Goal: Task Accomplishment & Management: Complete application form

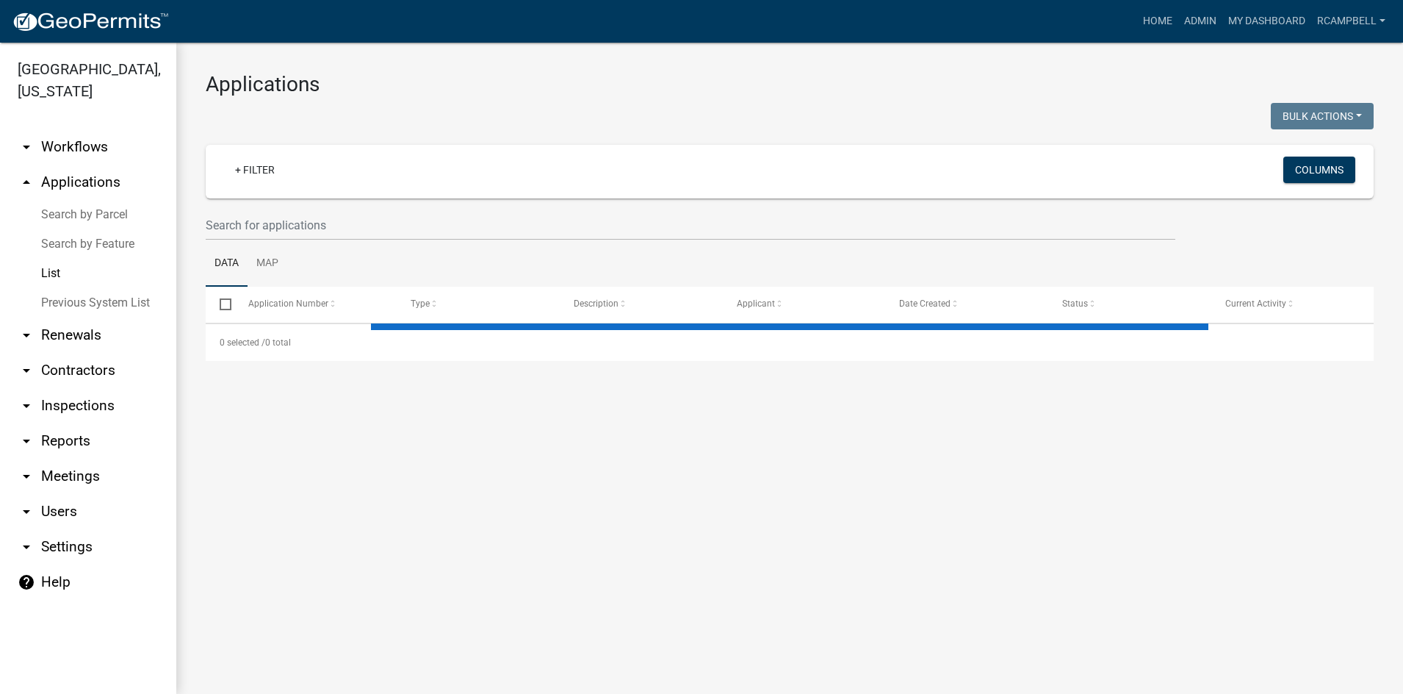
select select "3: 100"
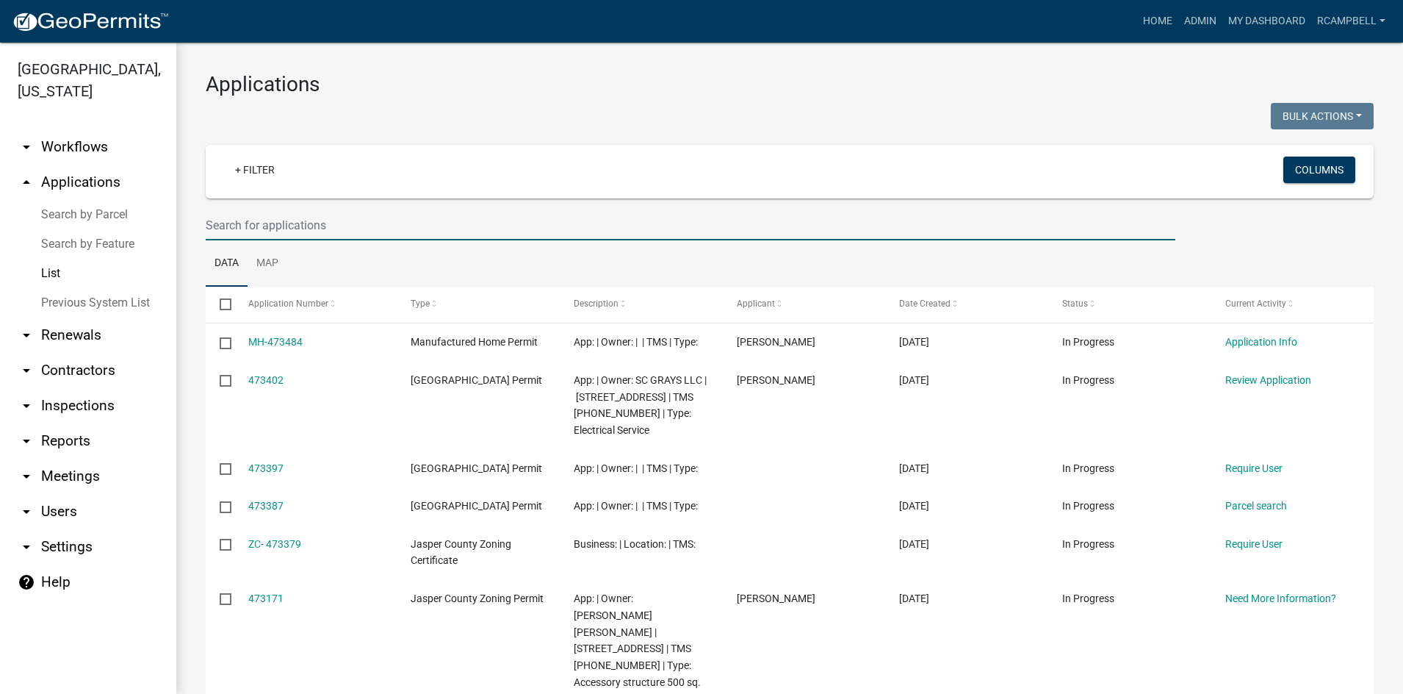
click at [252, 220] on input "text" at bounding box center [691, 225] width 970 height 30
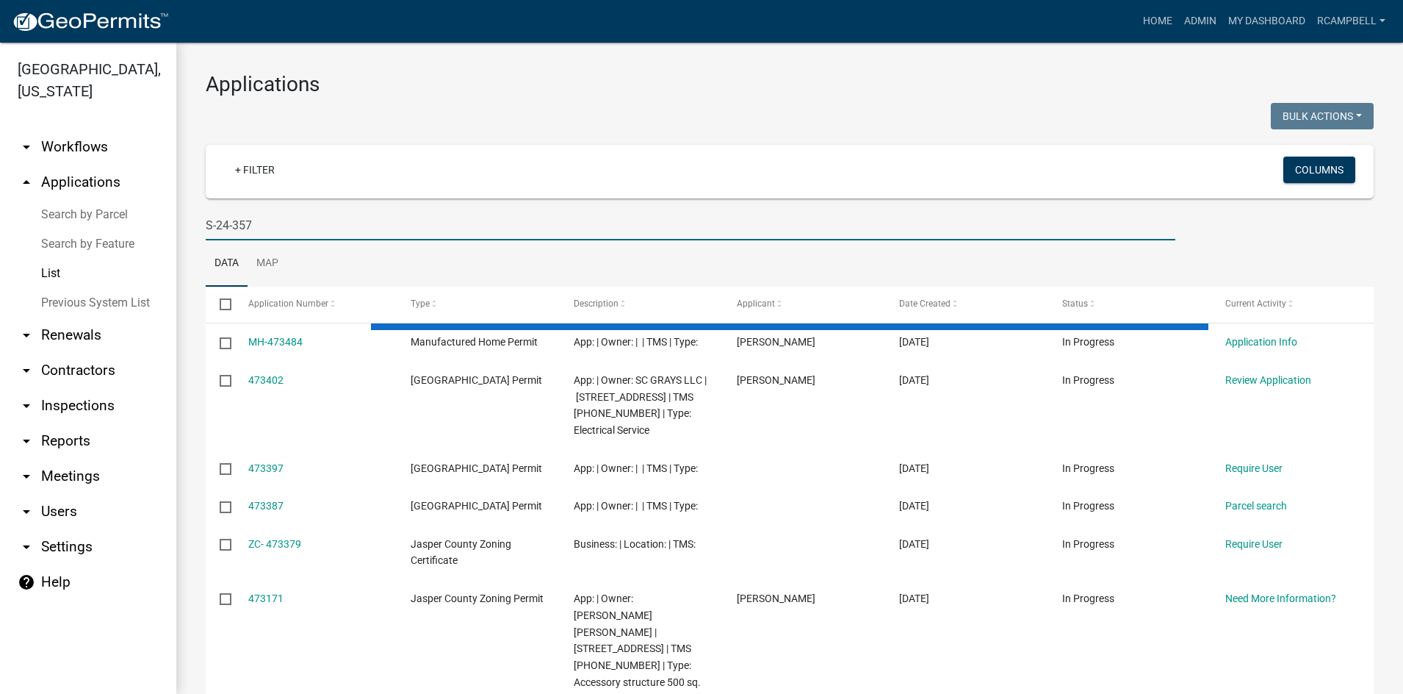
type input "S-24-357"
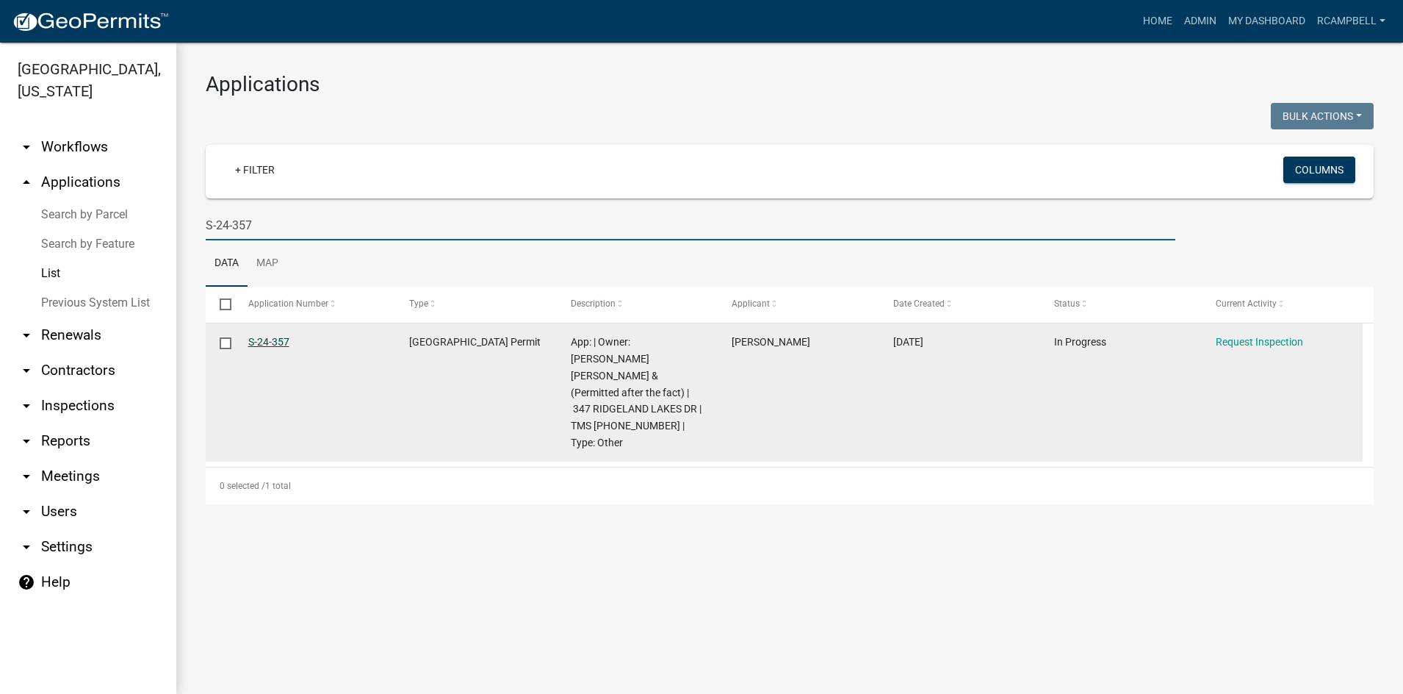
click at [275, 340] on link "S-24-357" at bounding box center [268, 342] width 41 height 12
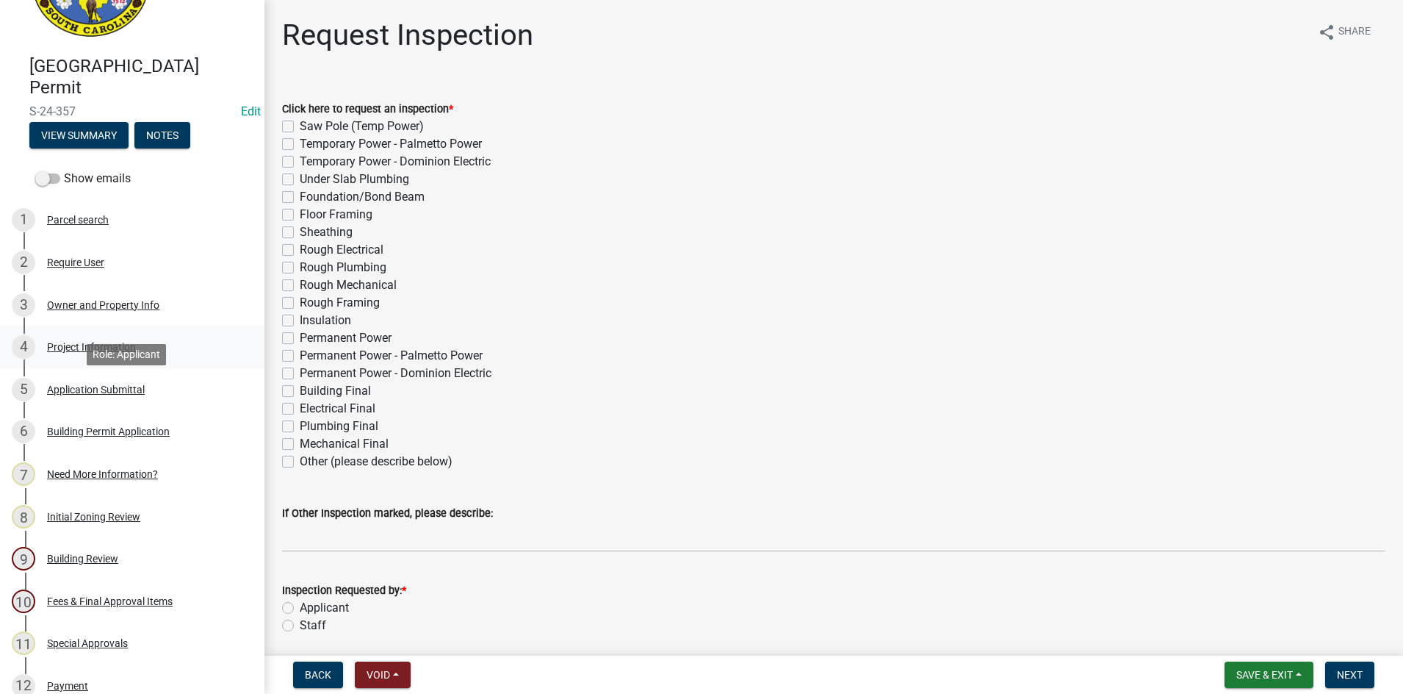
scroll to position [73, 0]
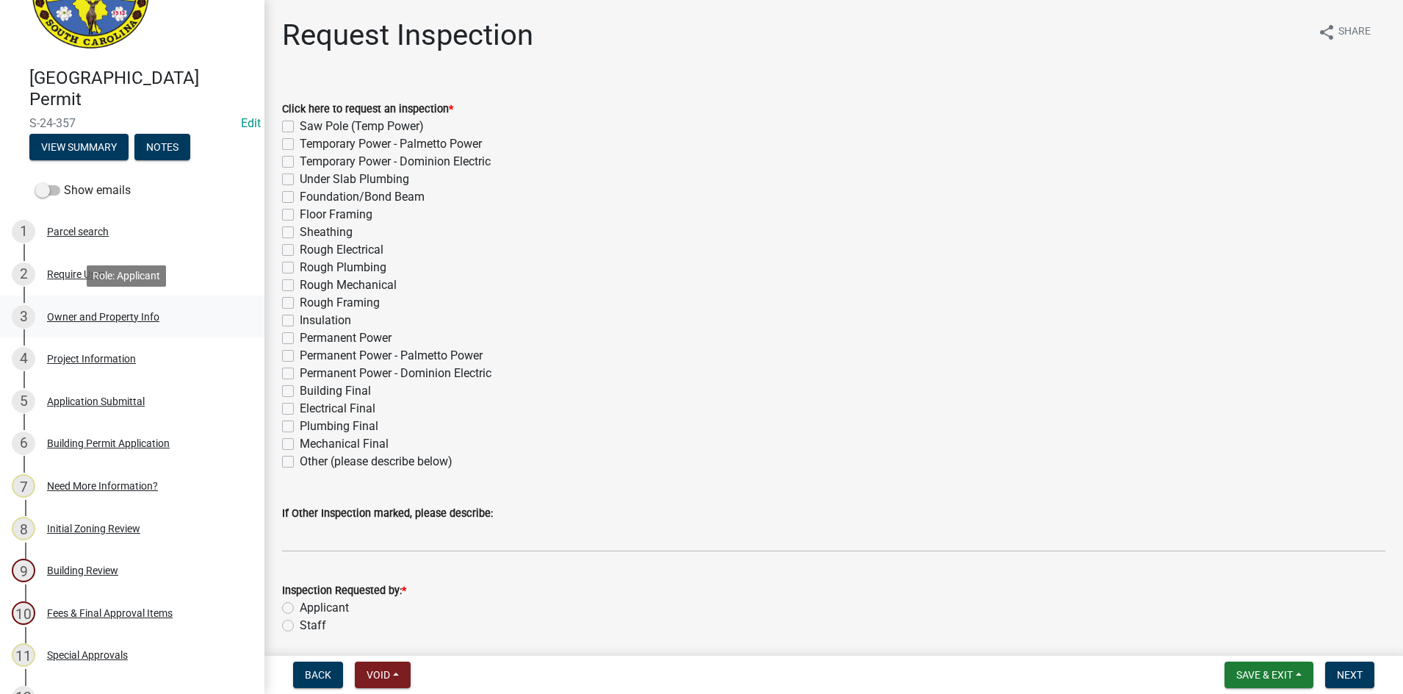
click at [79, 320] on div "Owner and Property Info" at bounding box center [103, 317] width 112 height 10
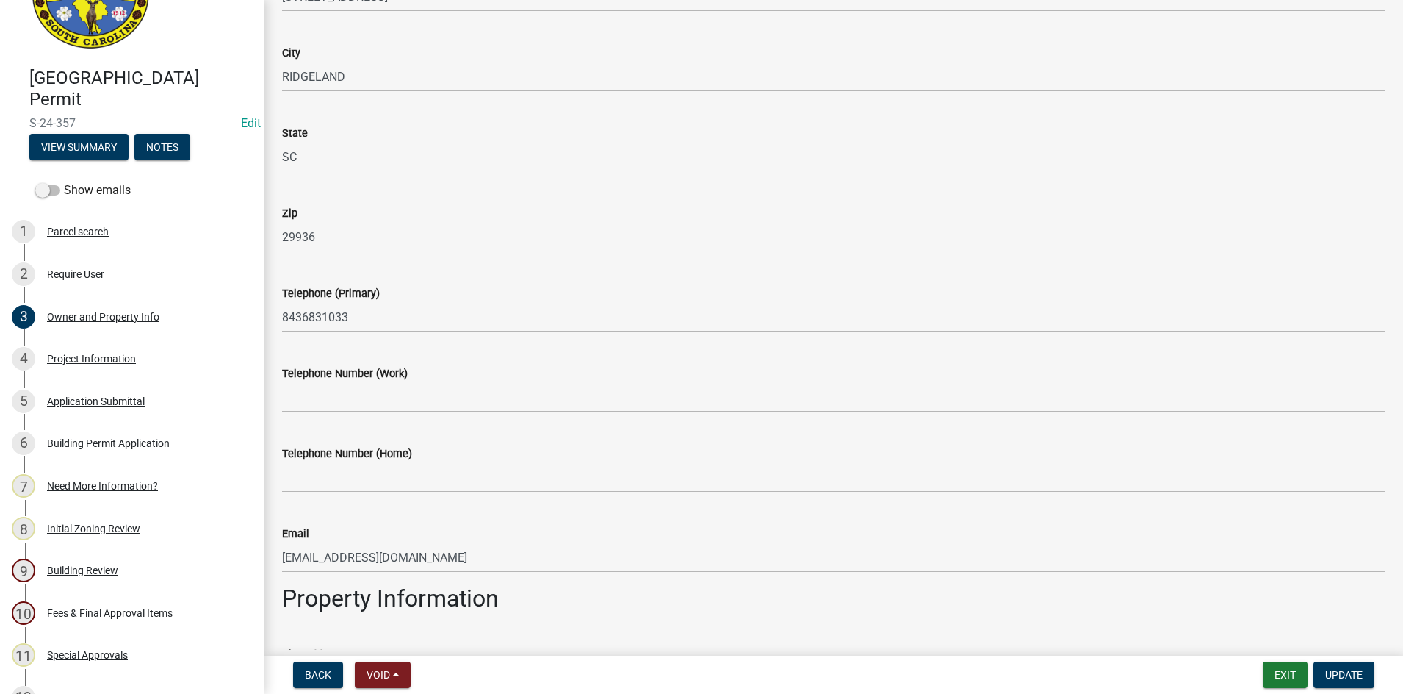
scroll to position [220, 0]
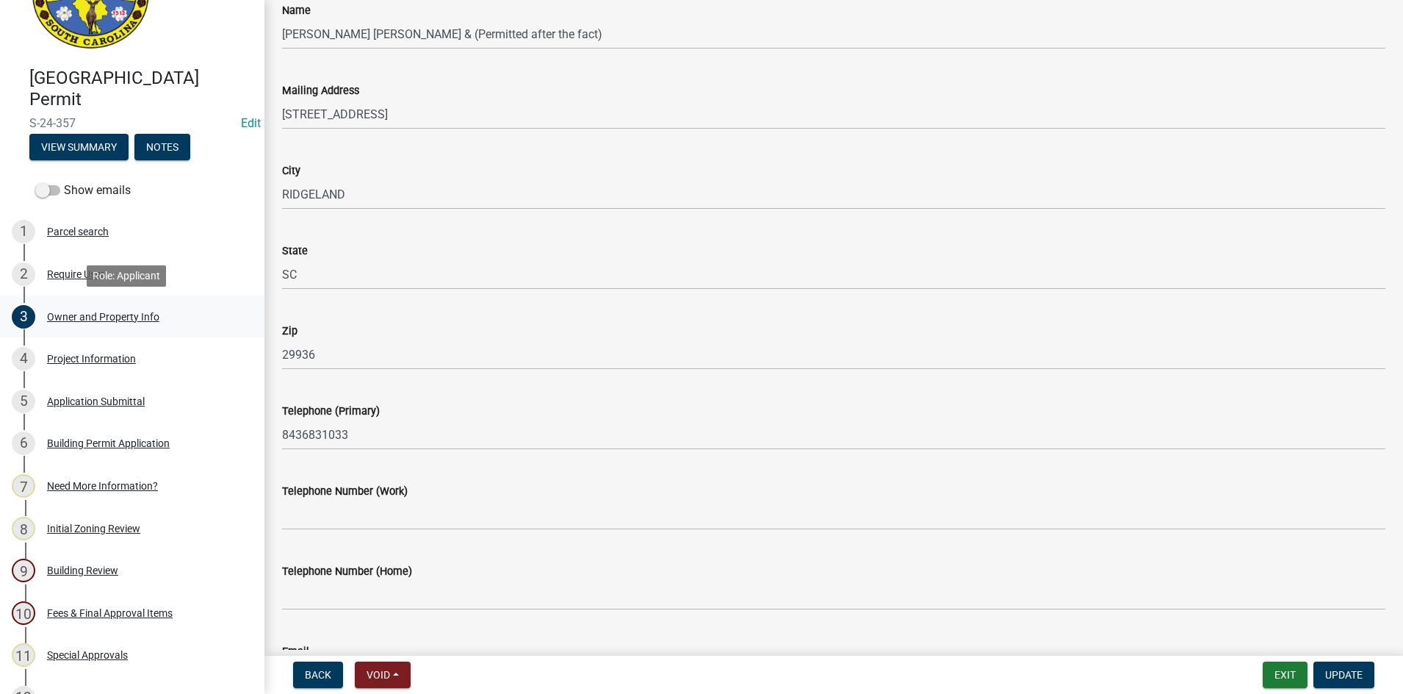
click at [89, 316] on div "Owner and Property Info" at bounding box center [103, 317] width 112 height 10
click at [93, 367] on div "4 Project Information" at bounding box center [126, 359] width 229 height 24
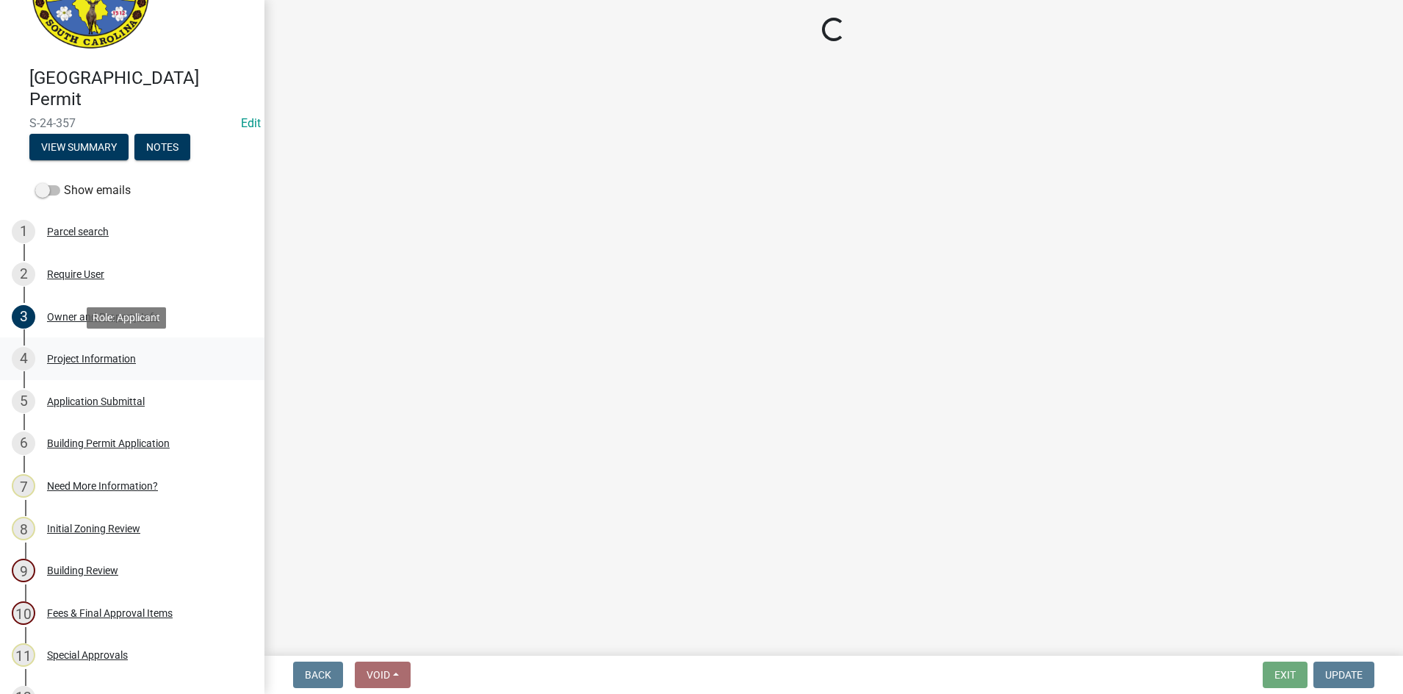
scroll to position [0, 0]
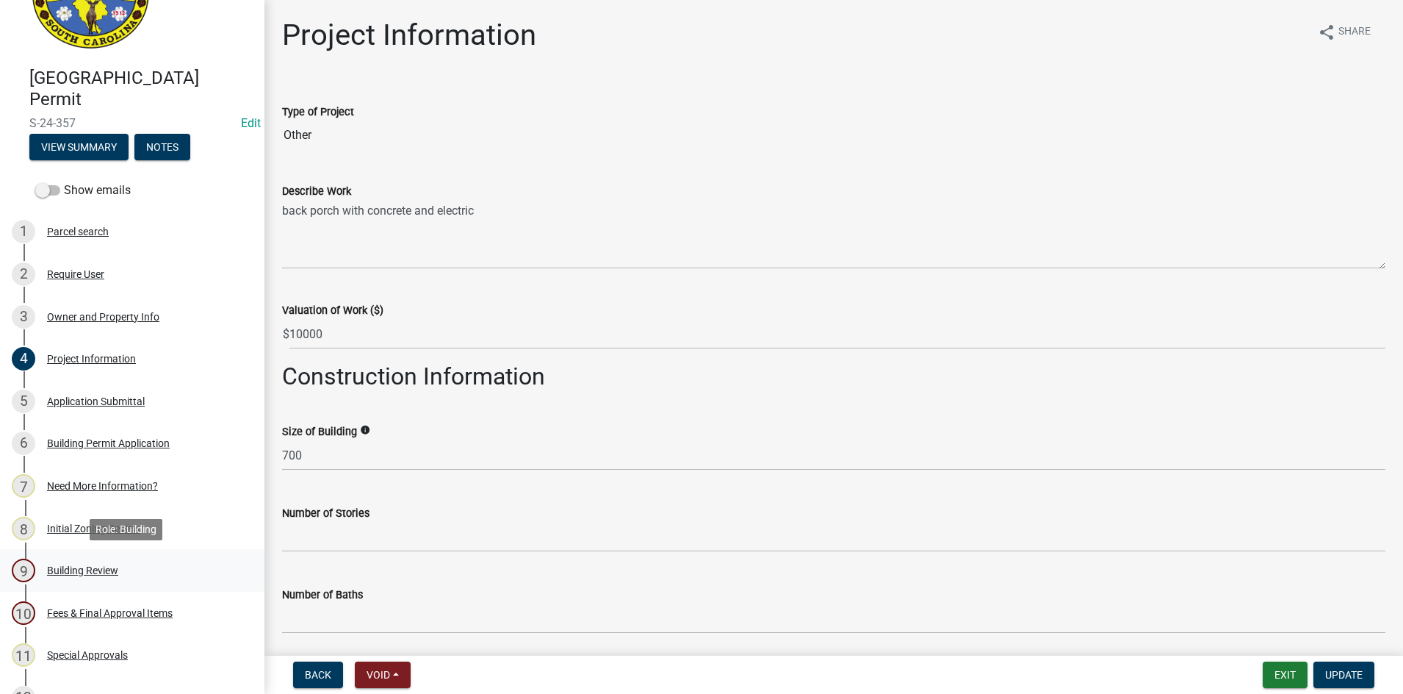
click at [65, 572] on div "Building Review" at bounding box center [82, 570] width 71 height 10
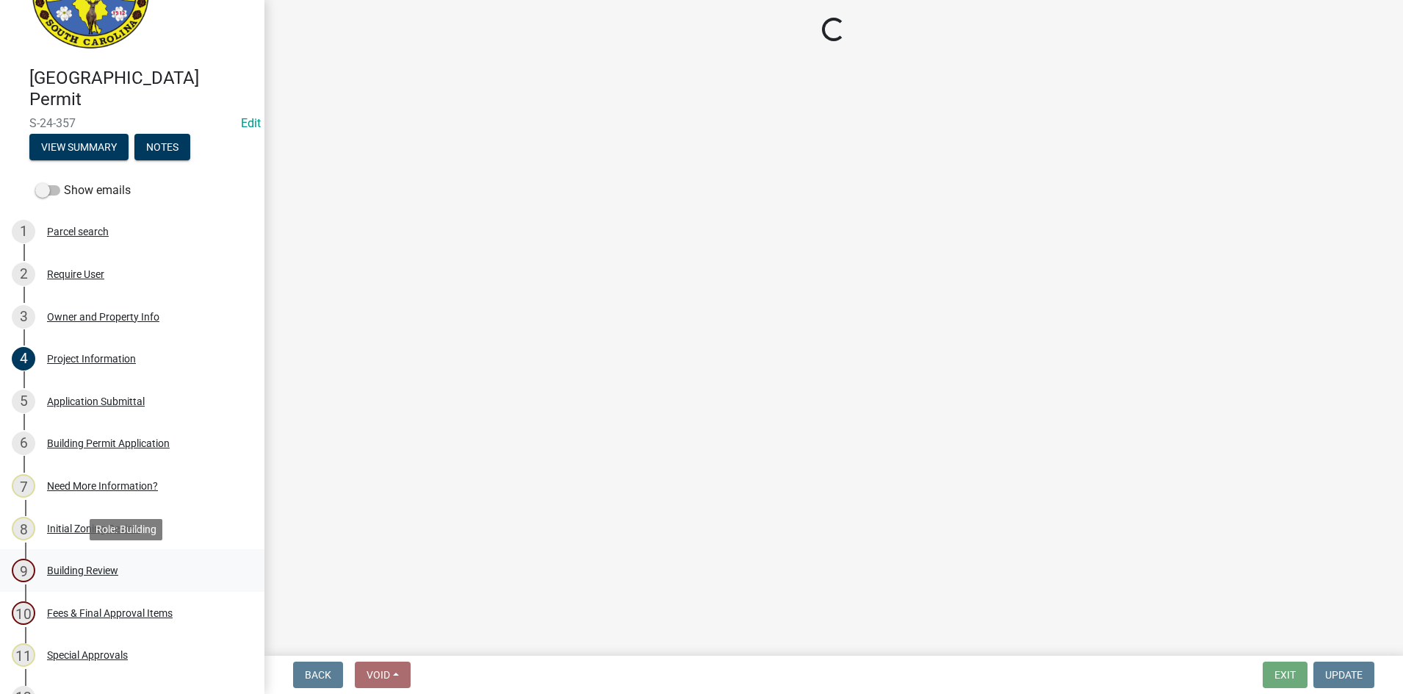
select select "5377c7cd-ae48-4ed2-bc38-366ad0c69dab"
select select "a775bd88-bb11-4979-9dc9-57cd65166191"
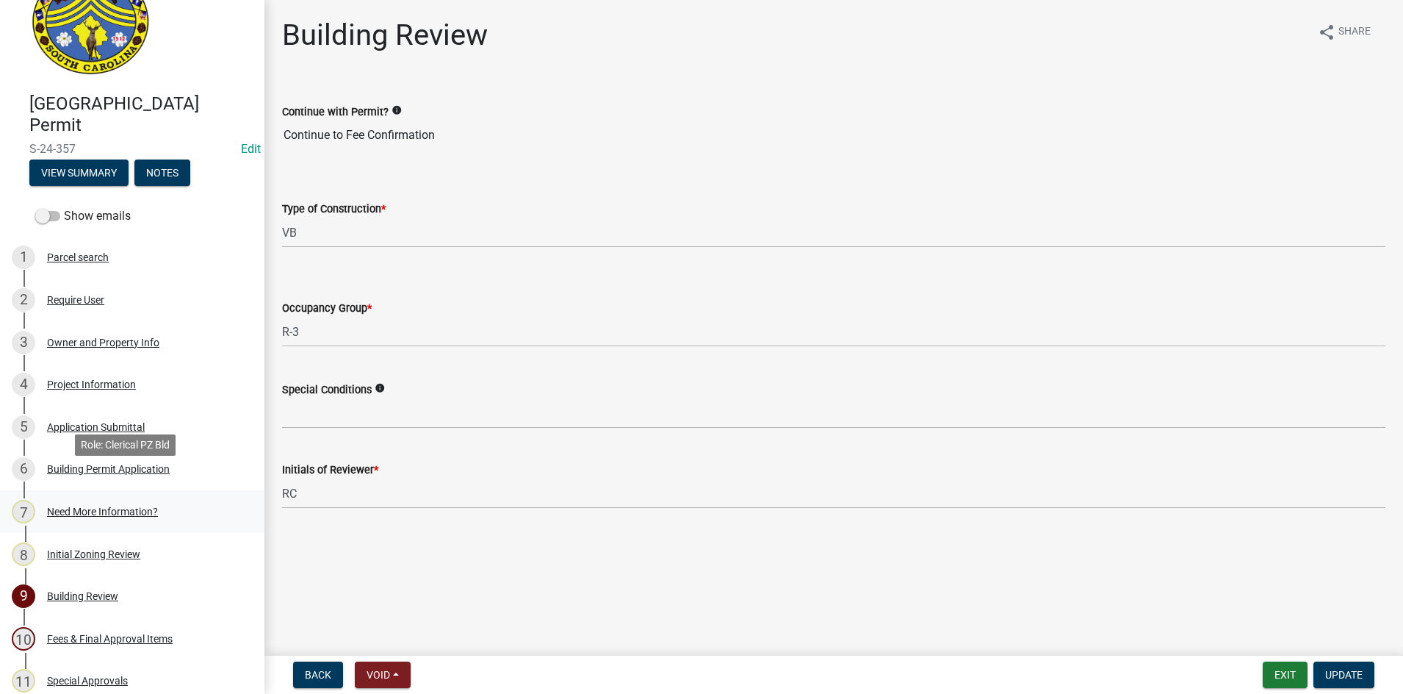
scroll to position [73, 0]
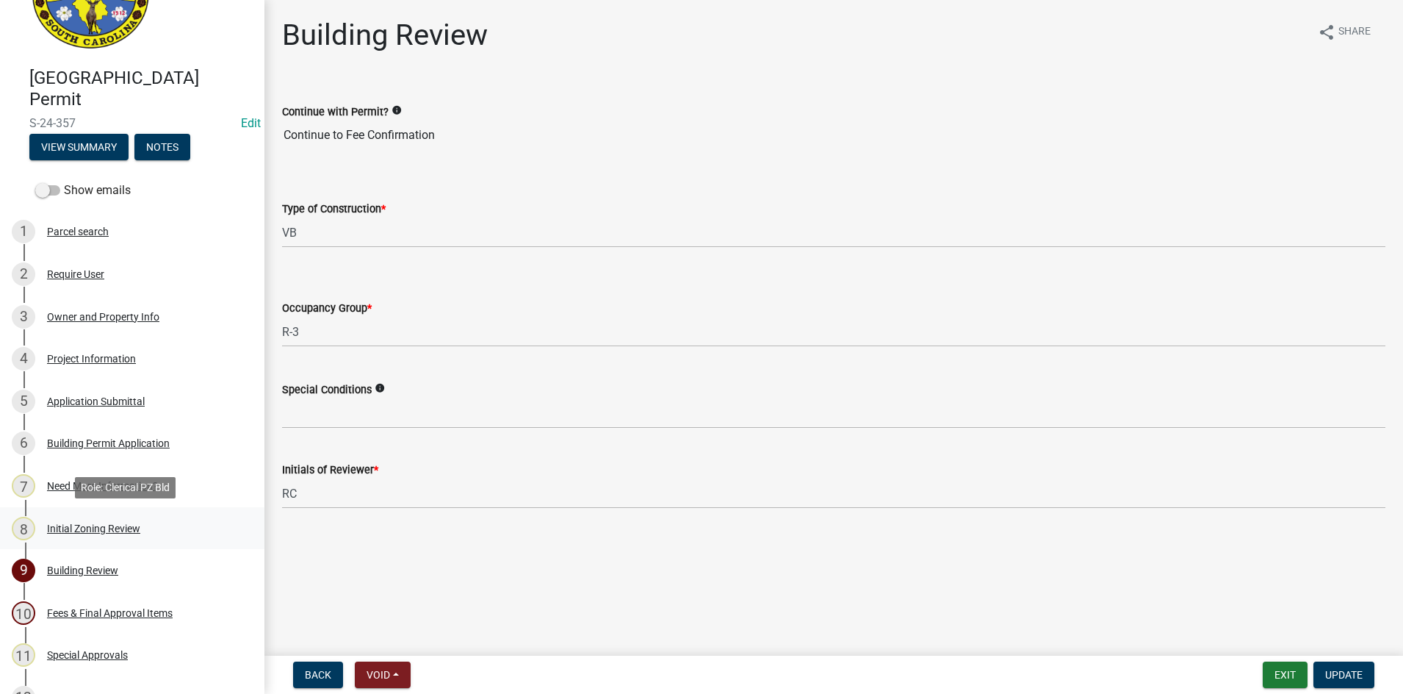
click at [73, 528] on div "Initial Zoning Review" at bounding box center [93, 528] width 93 height 10
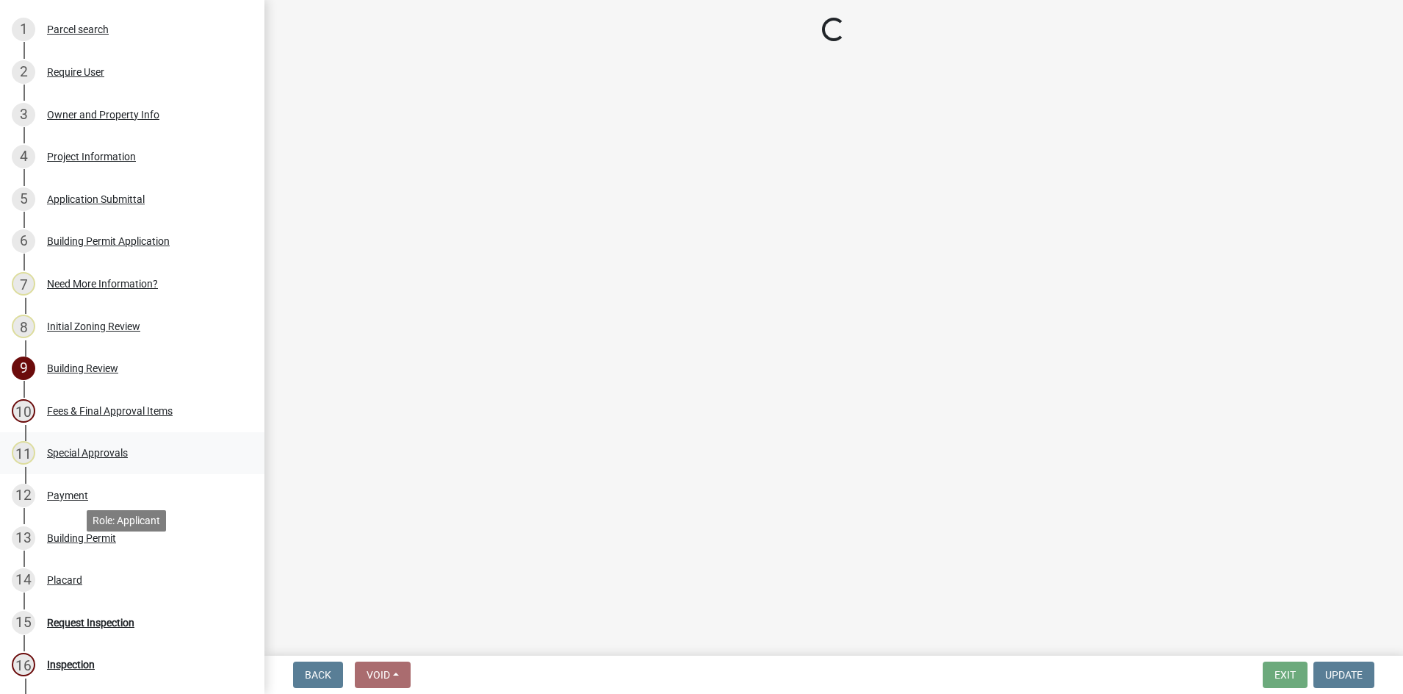
scroll to position [294, 0]
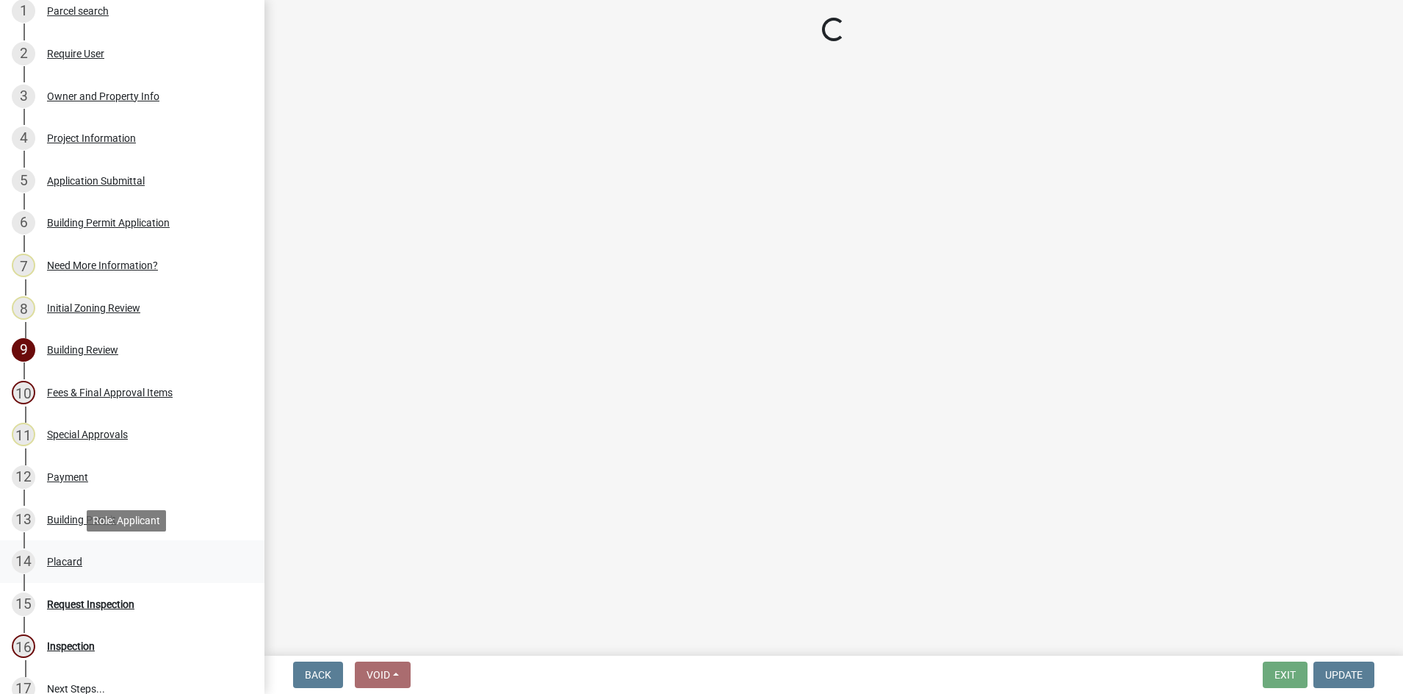
select select "61611ad6-14f2-499c-805c-58607f11e2fc"
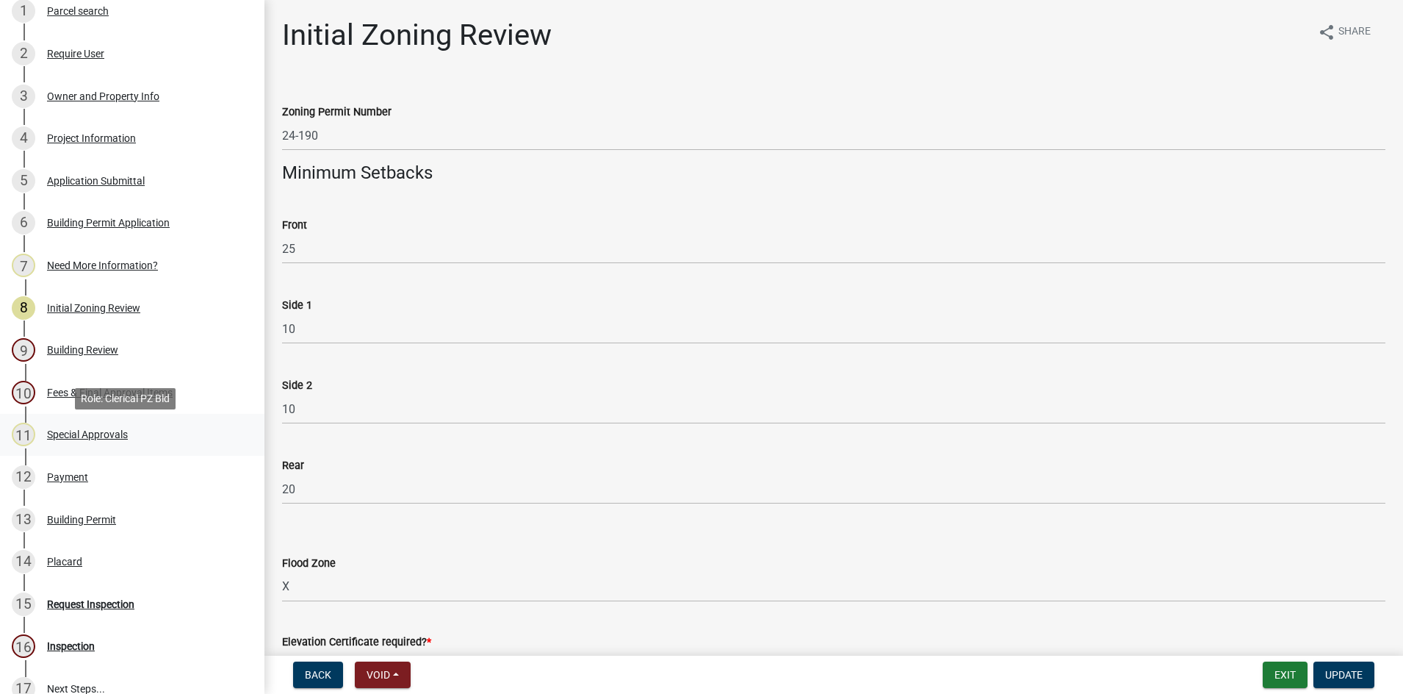
scroll to position [220, 0]
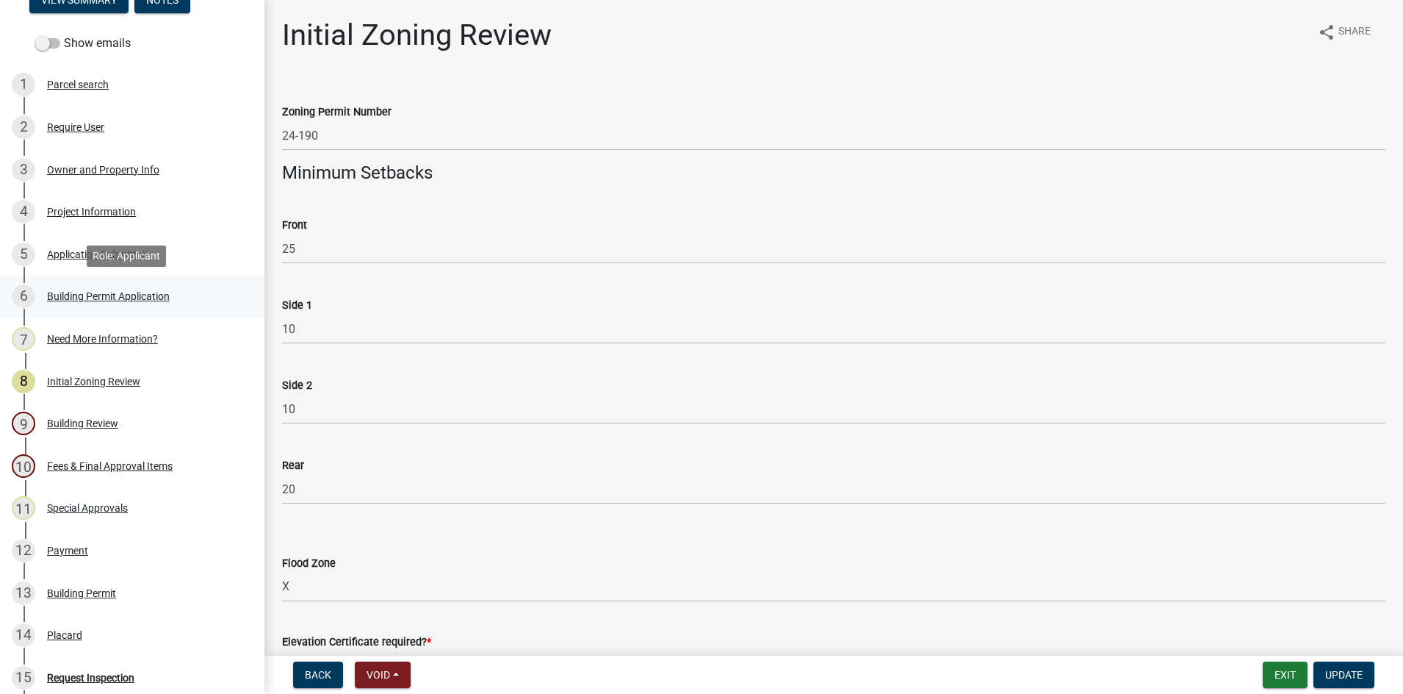
click at [76, 300] on div "Building Permit Application" at bounding box center [108, 296] width 123 height 10
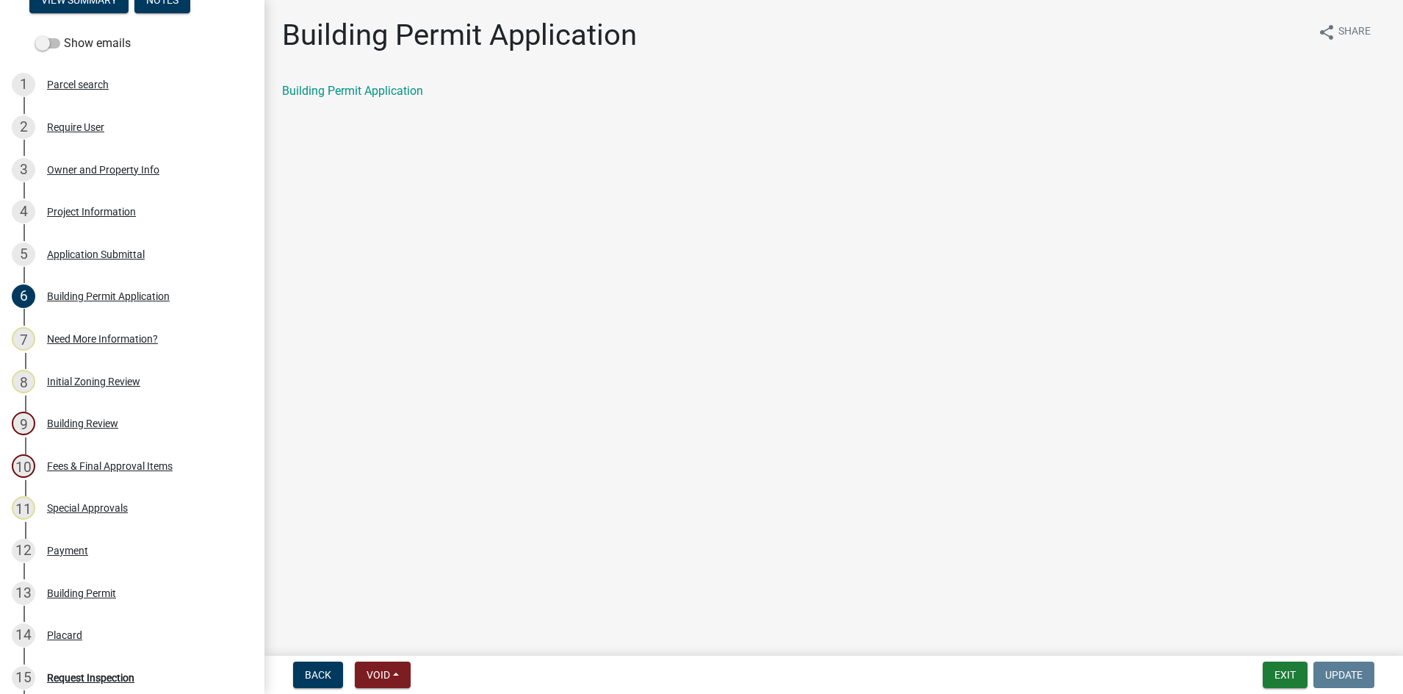
click at [339, 101] on div "Building Permit Application" at bounding box center [834, 96] width 1126 height 29
click at [340, 86] on link "Building Permit Application" at bounding box center [352, 91] width 141 height 14
click at [62, 591] on div "Building Permit" at bounding box center [81, 593] width 69 height 10
click at [312, 92] on link "Building Permit" at bounding box center [321, 91] width 79 height 14
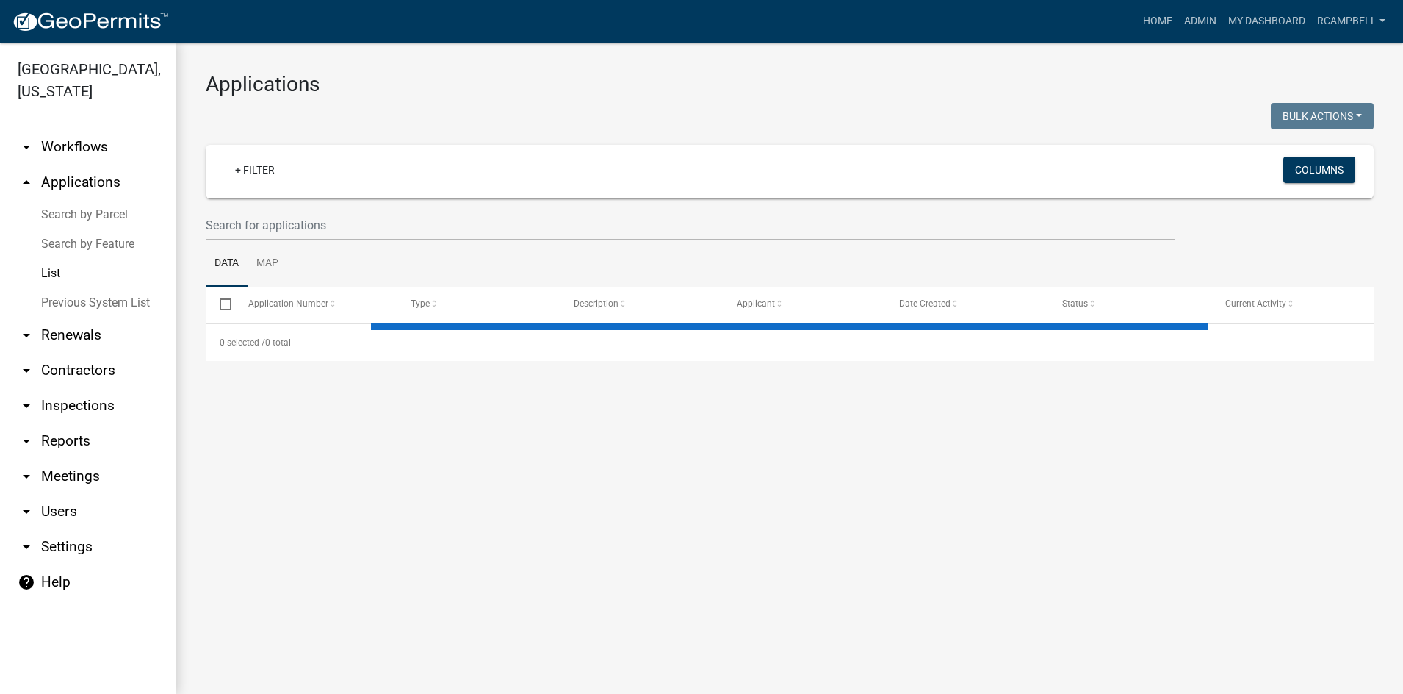
select select "3: 100"
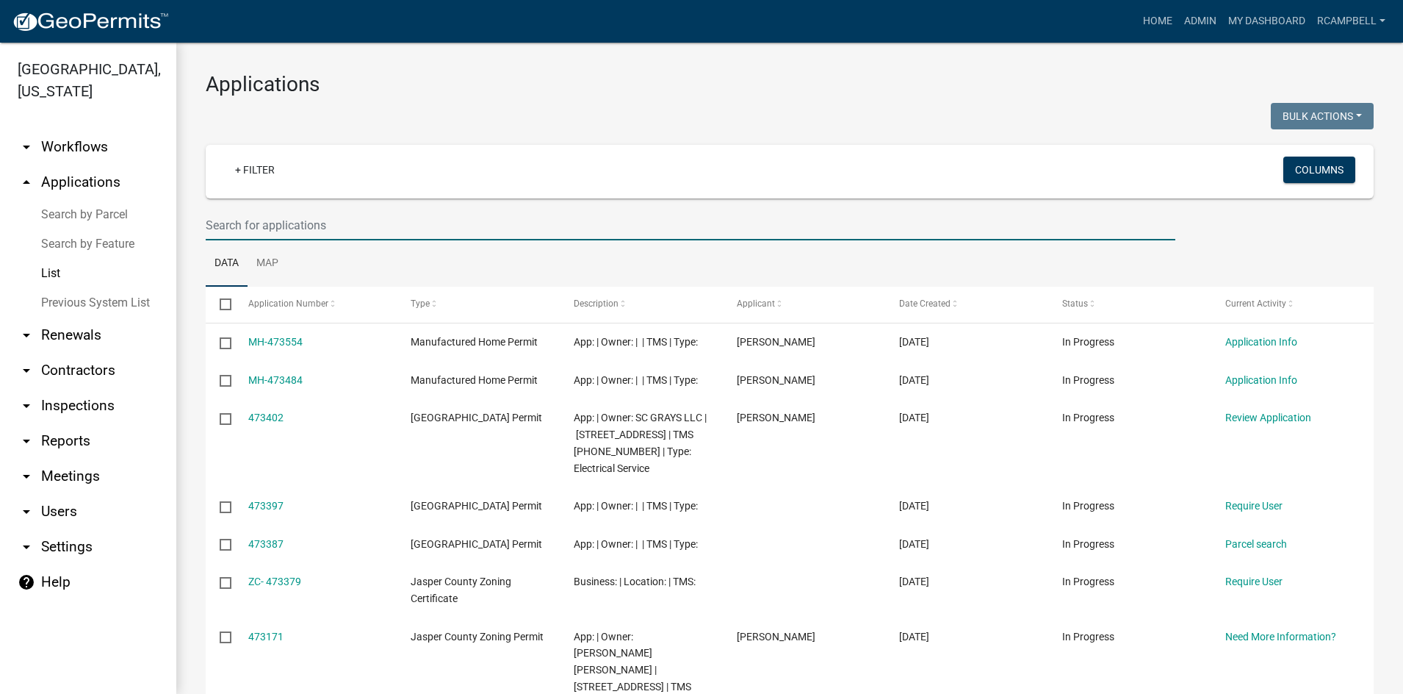
click at [250, 215] on input "text" at bounding box center [691, 225] width 970 height 30
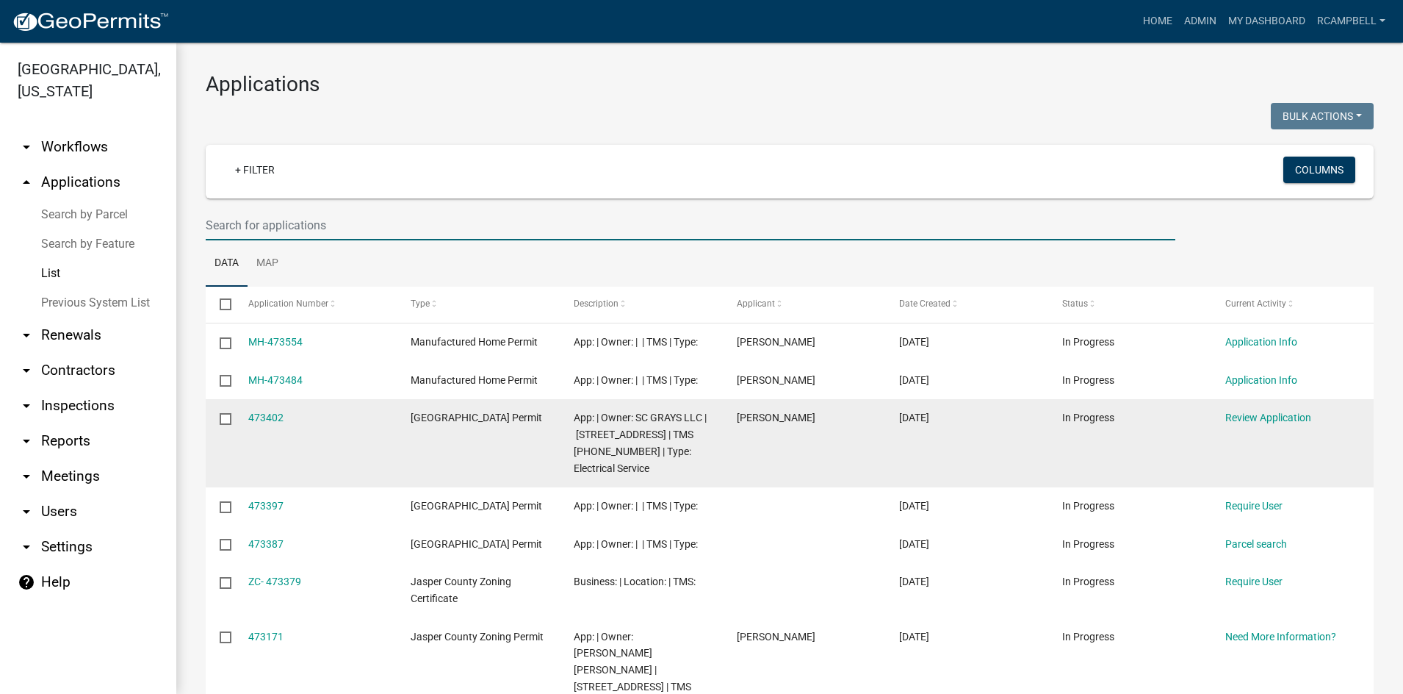
click at [339, 453] on datatable-body-cell "473402" at bounding box center [315, 443] width 163 height 88
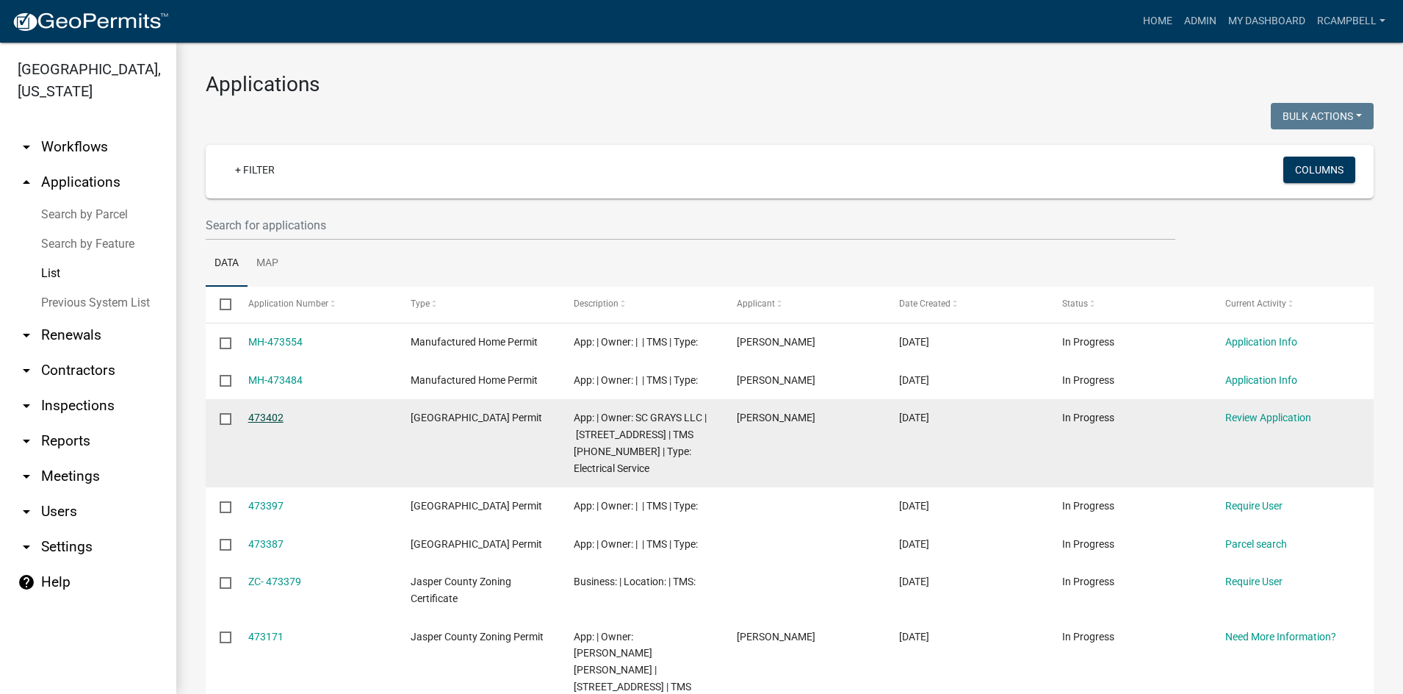
click at [263, 416] on link "473402" at bounding box center [265, 417] width 35 height 12
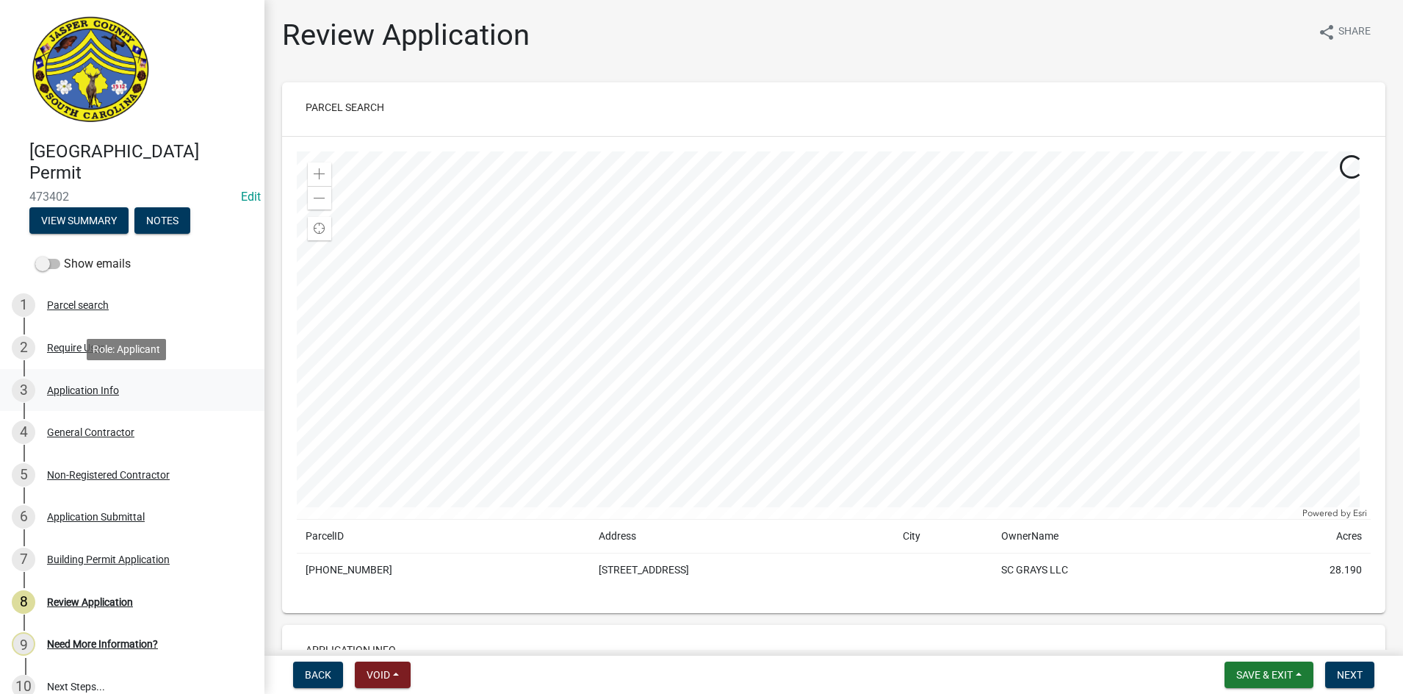
click at [77, 387] on div "Application Info" at bounding box center [83, 390] width 72 height 10
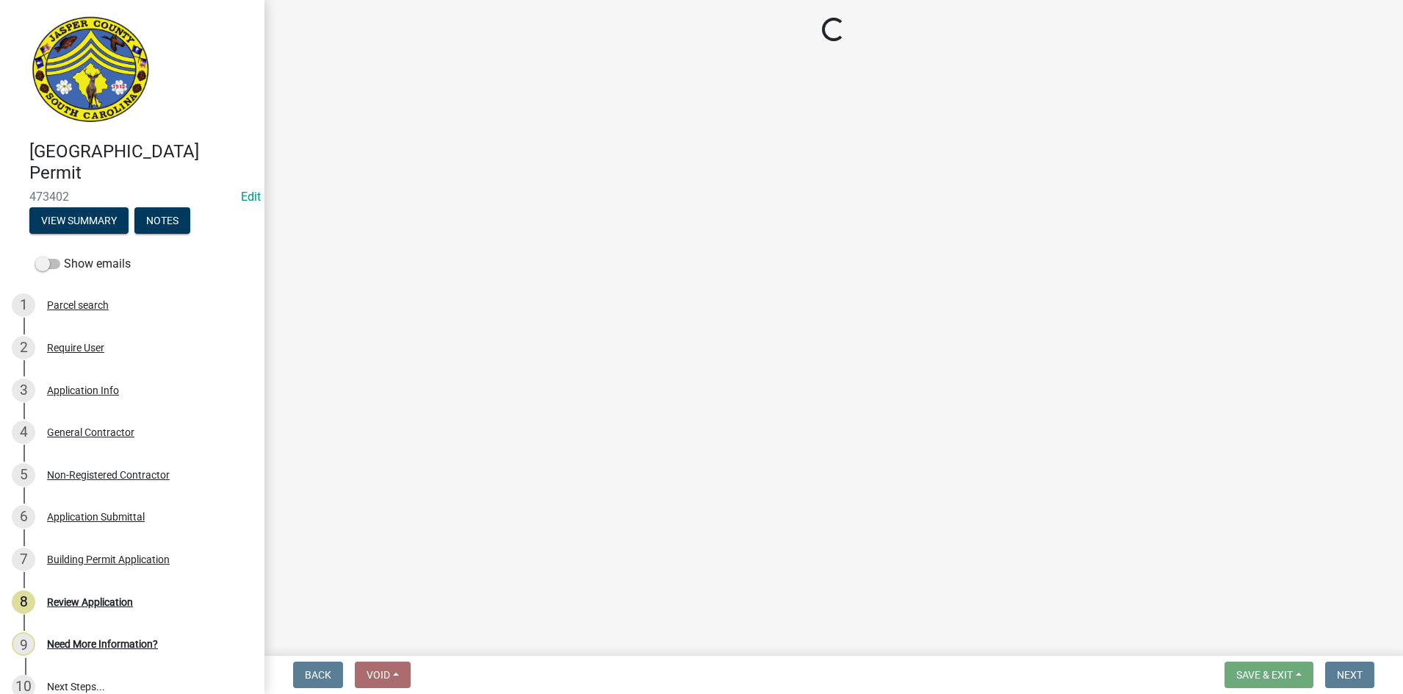
select select "83a29df9-b3ca-487b-b3ec-56d88b03b1fe"
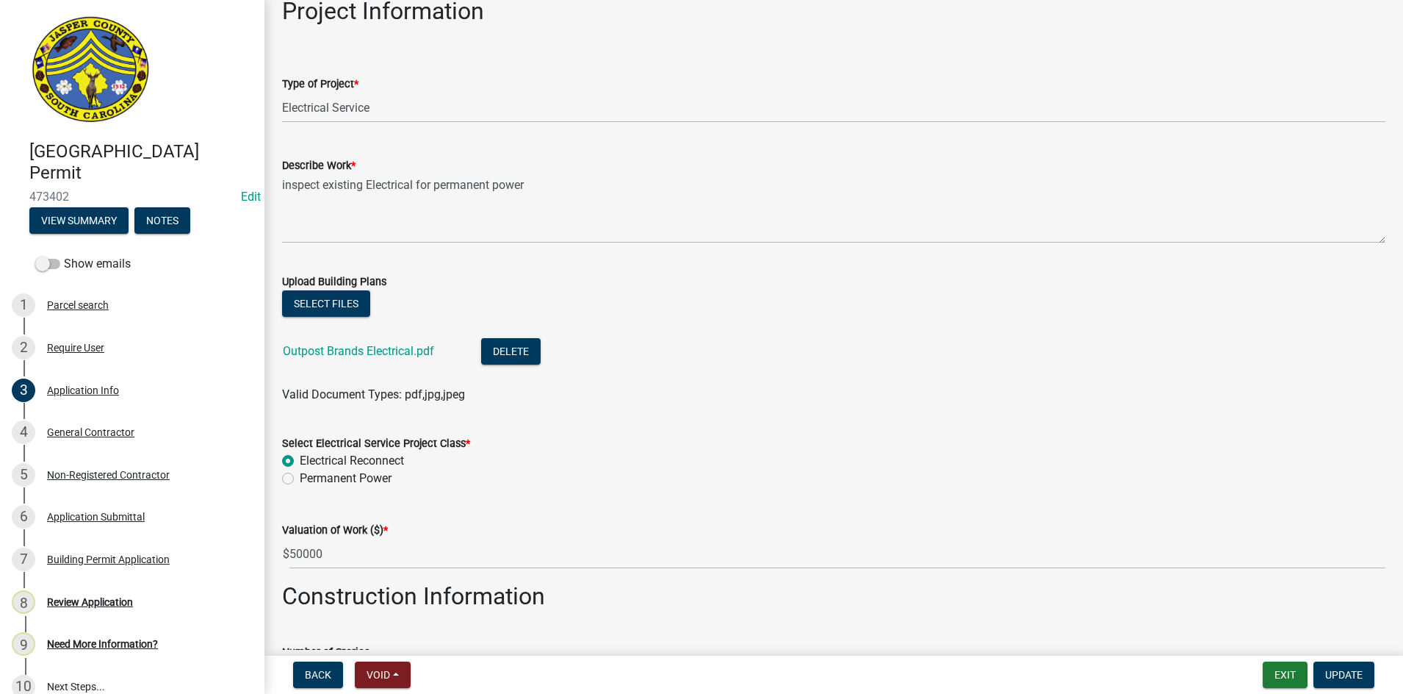
scroll to position [1616, 0]
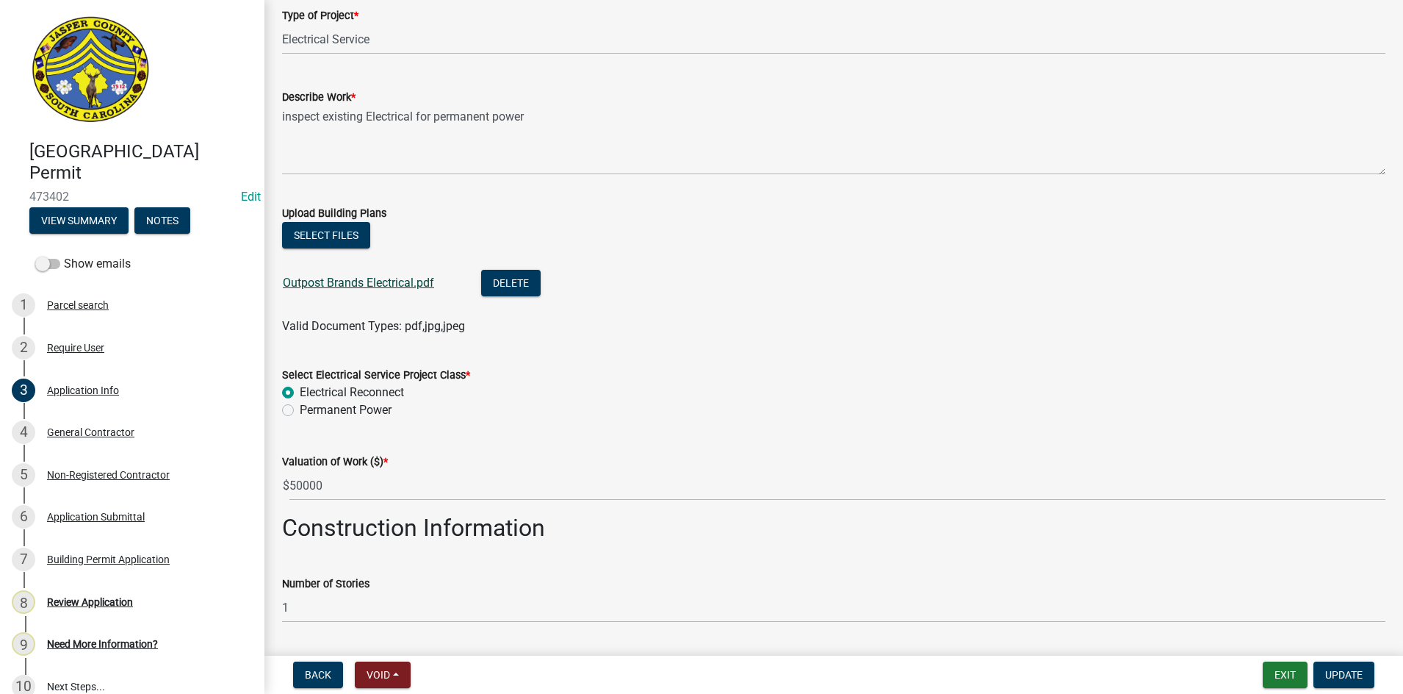
click at [341, 284] on link "Outpost Brands Electrical.pdf" at bounding box center [358, 283] width 151 height 14
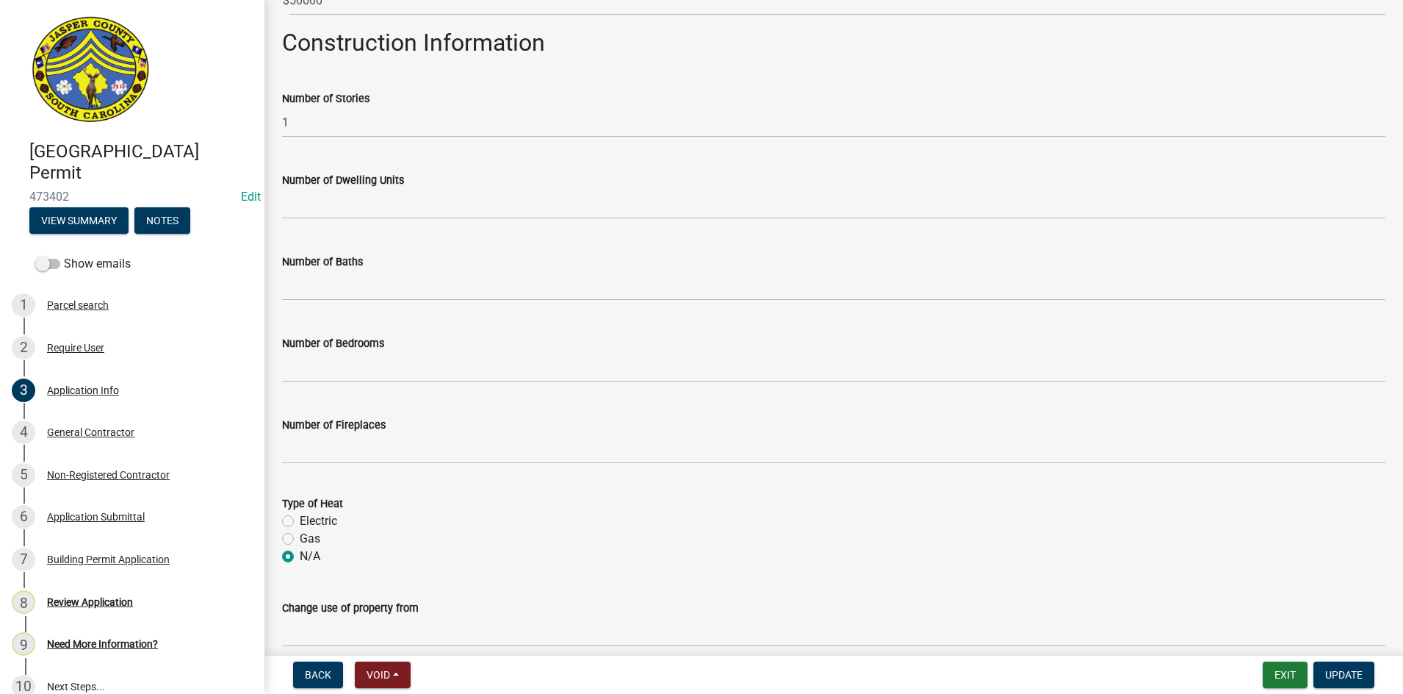
scroll to position [2204, 0]
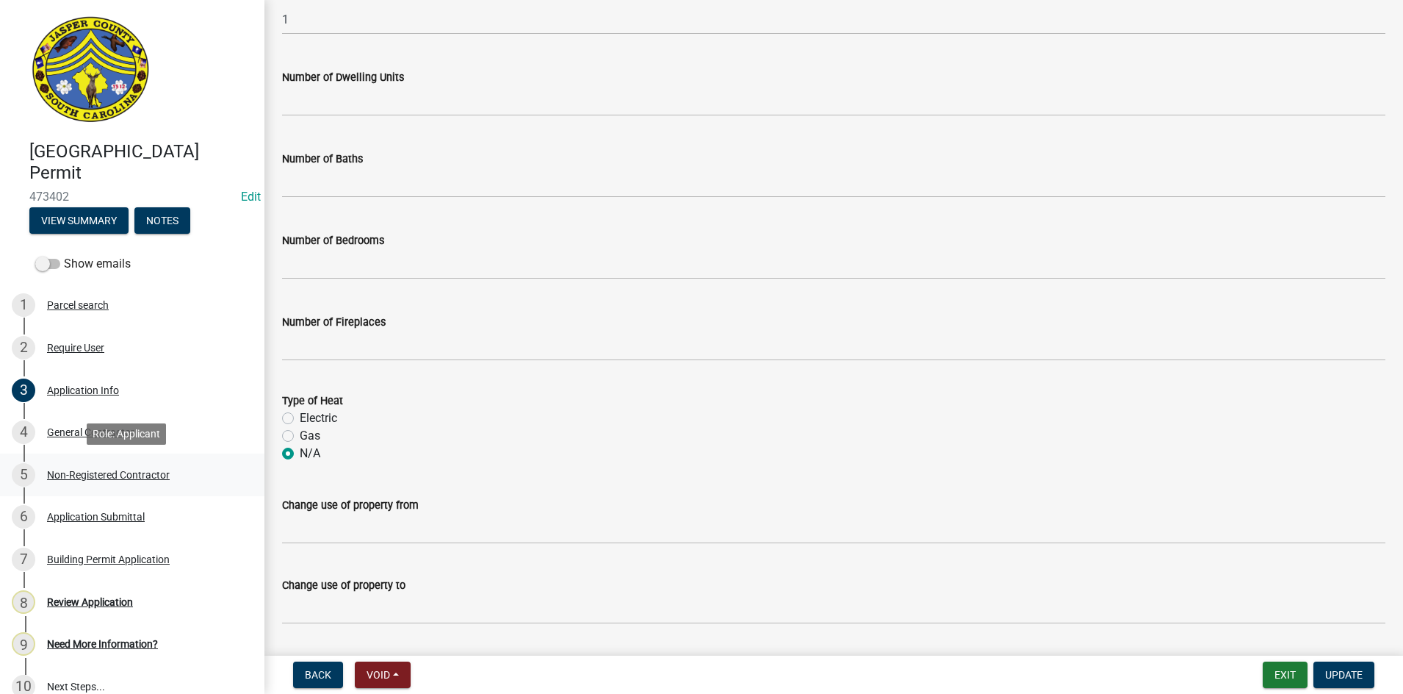
click at [93, 474] on div "Non-Registered Contractor" at bounding box center [108, 474] width 123 height 10
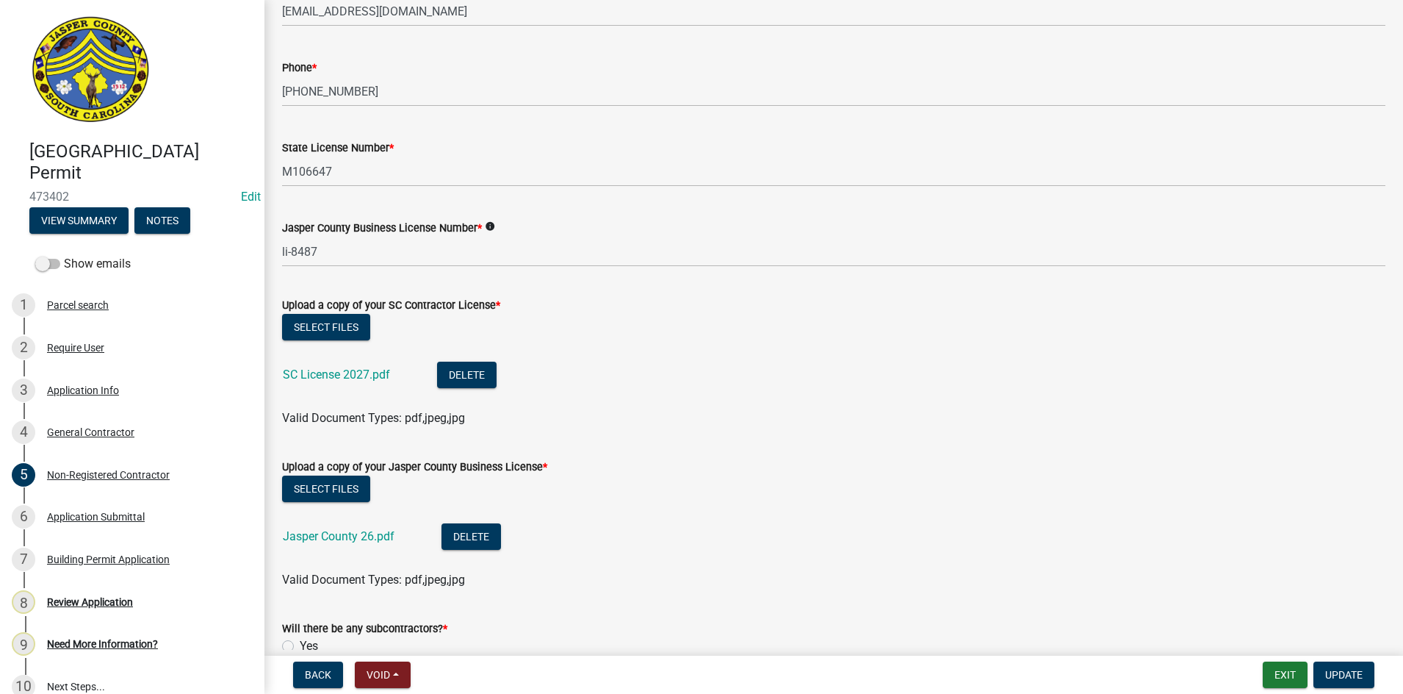
scroll to position [588, 0]
click at [315, 378] on link "SC License 2027.pdf" at bounding box center [336, 374] width 107 height 14
click at [336, 531] on link "Jasper County 26.pdf" at bounding box center [339, 535] width 112 height 14
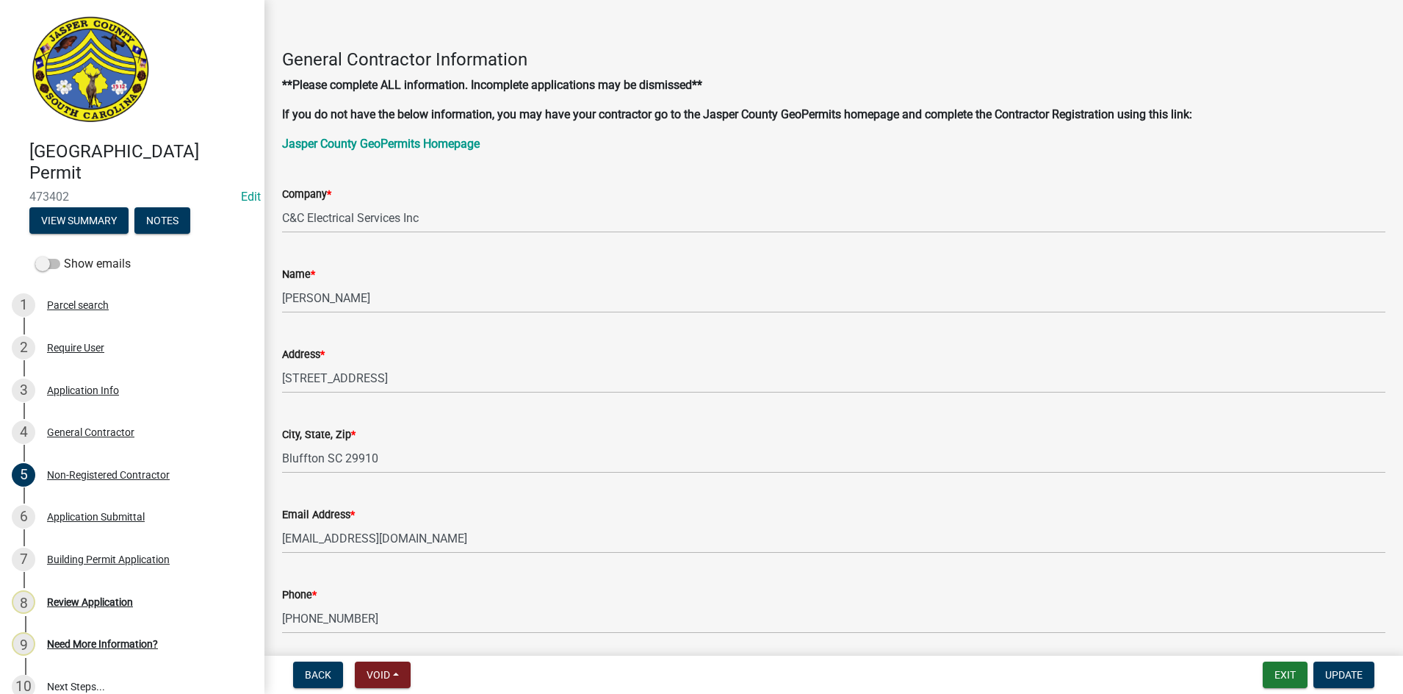
scroll to position [0, 0]
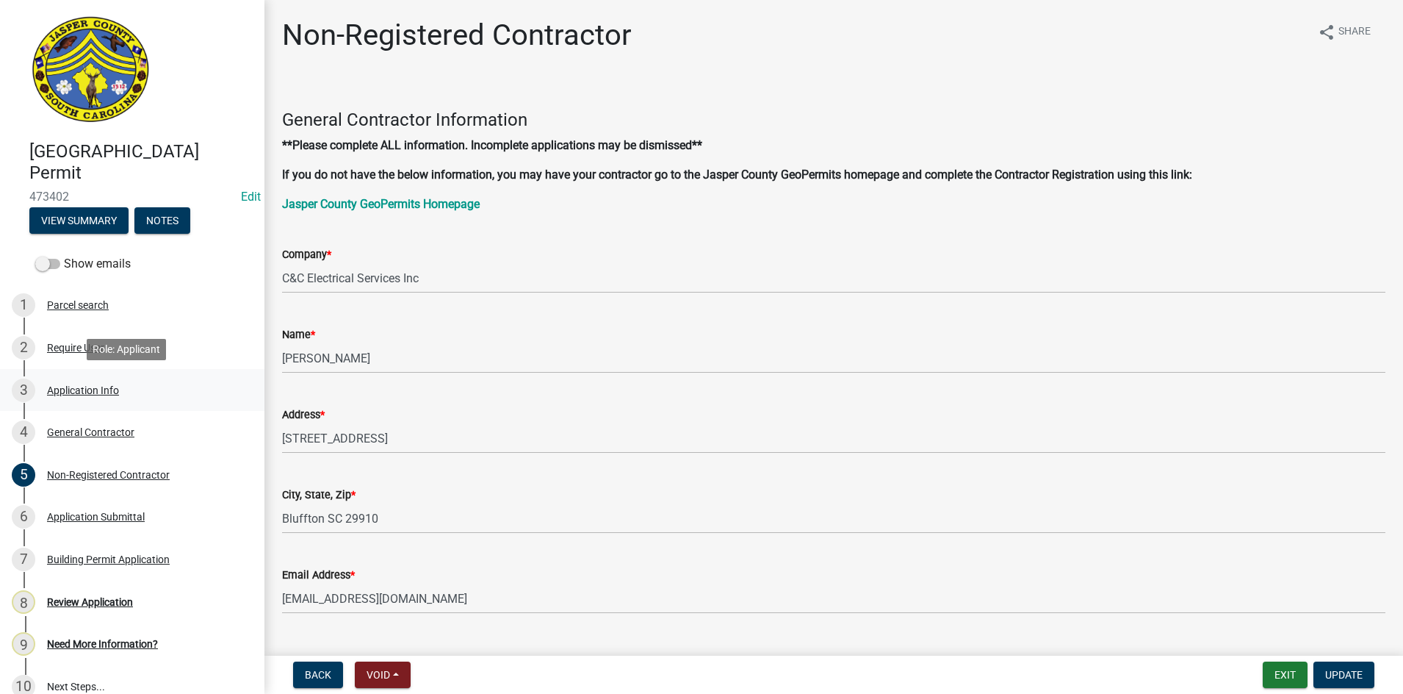
click at [96, 387] on div "Application Info" at bounding box center [83, 390] width 72 height 10
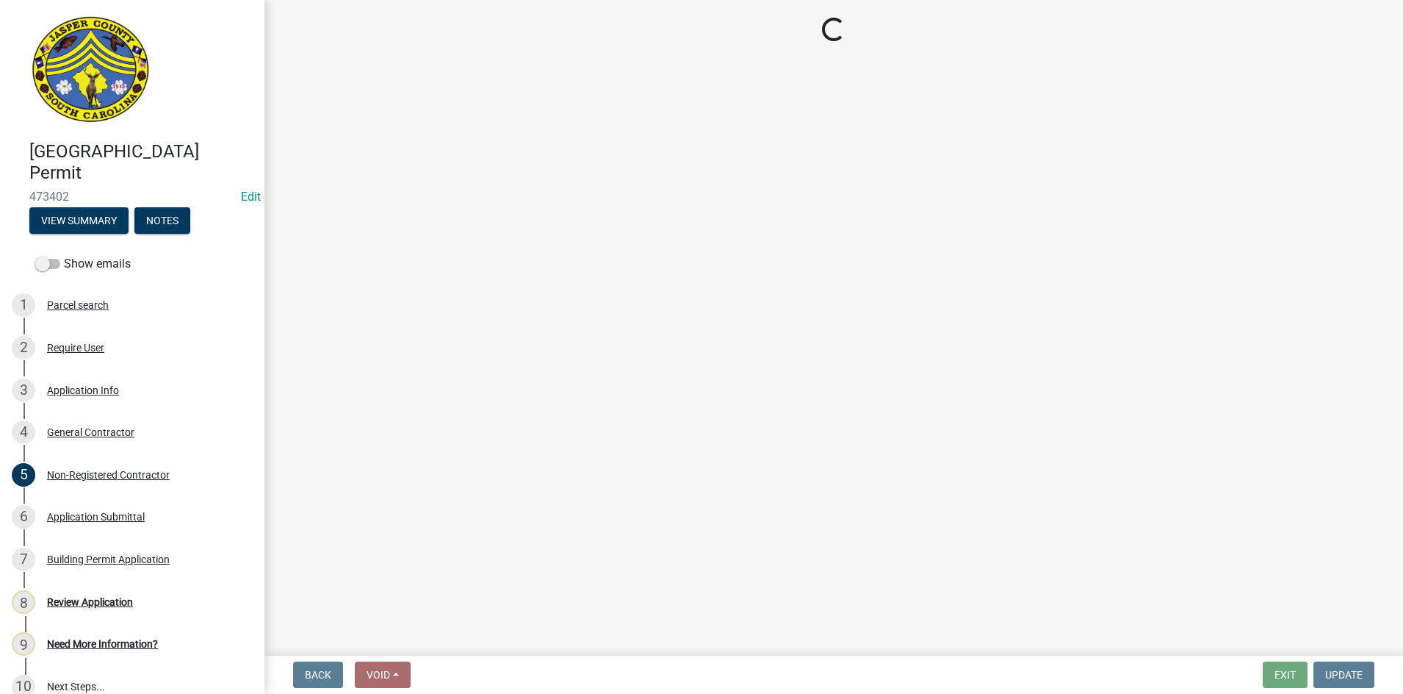
select select "83a29df9-b3ca-487b-b3ec-56d88b03b1fe"
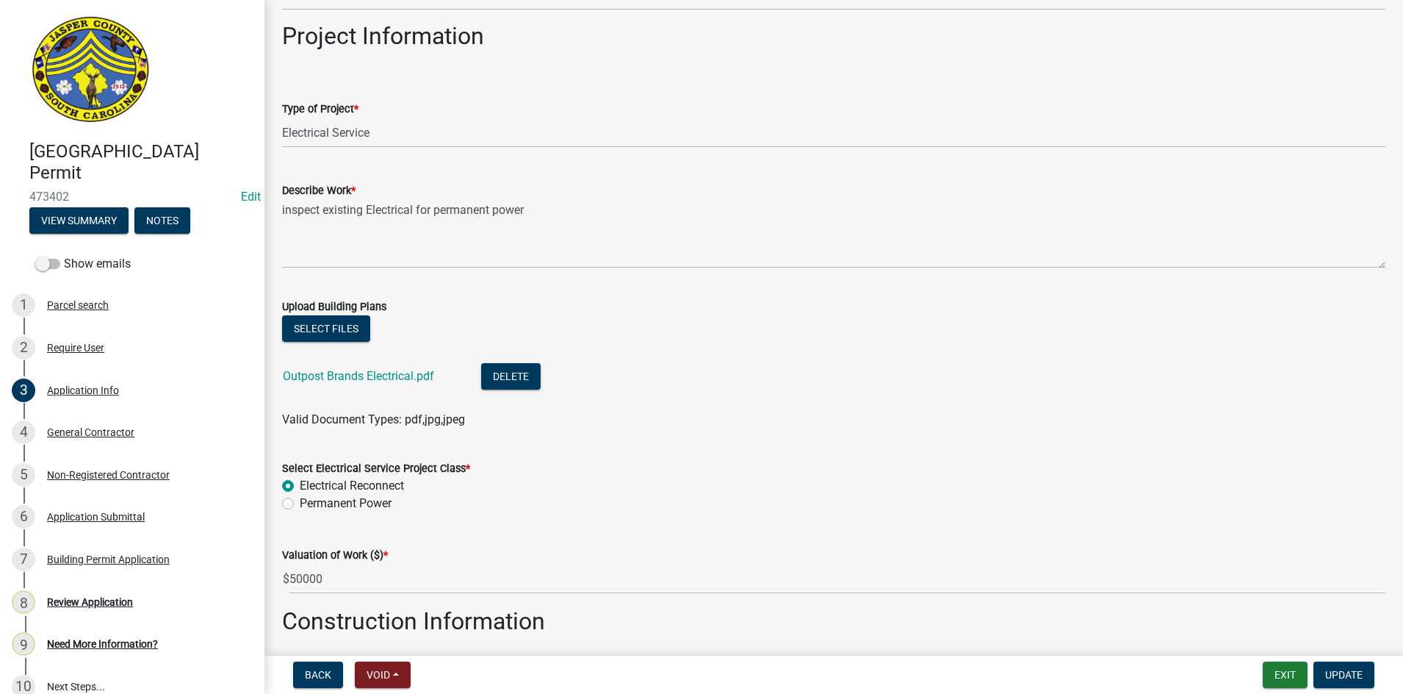
scroll to position [1543, 0]
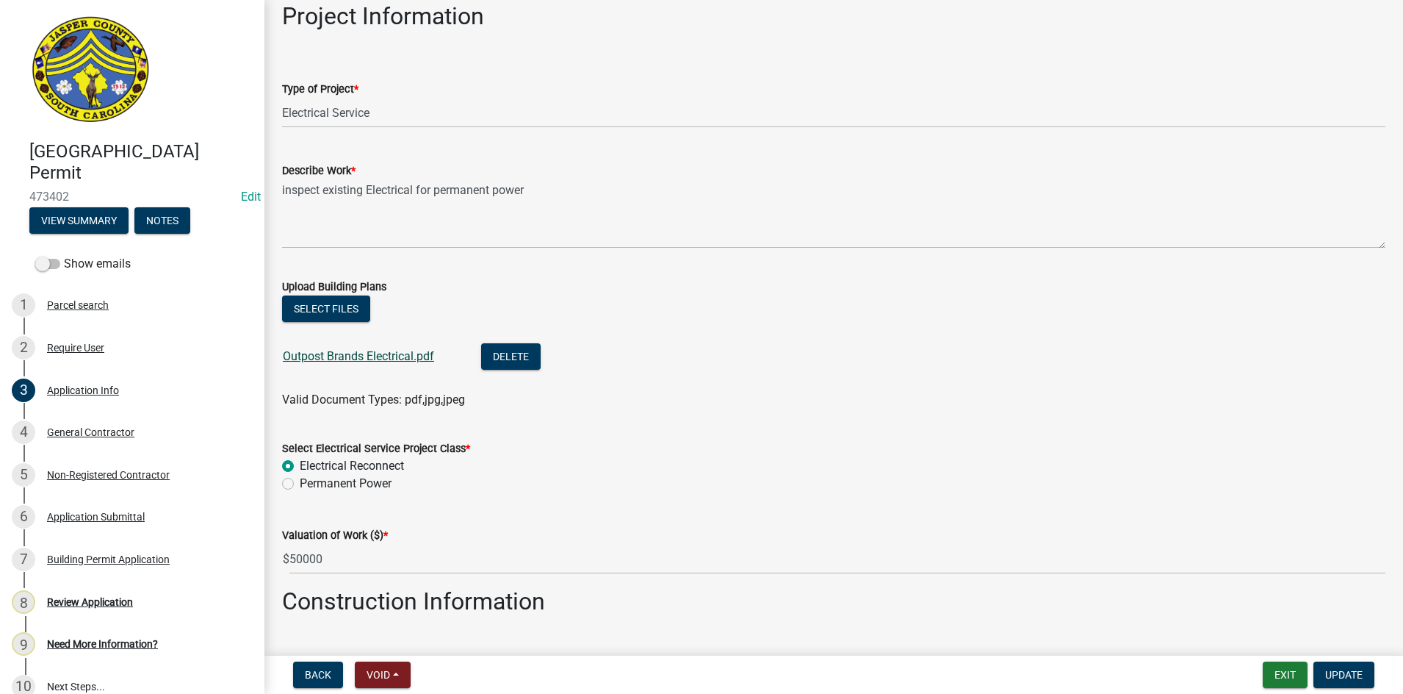
click at [325, 357] on link "Outpost Brands Electrical.pdf" at bounding box center [358, 356] width 151 height 14
click at [325, 301] on button "Select files" at bounding box center [326, 308] width 88 height 26
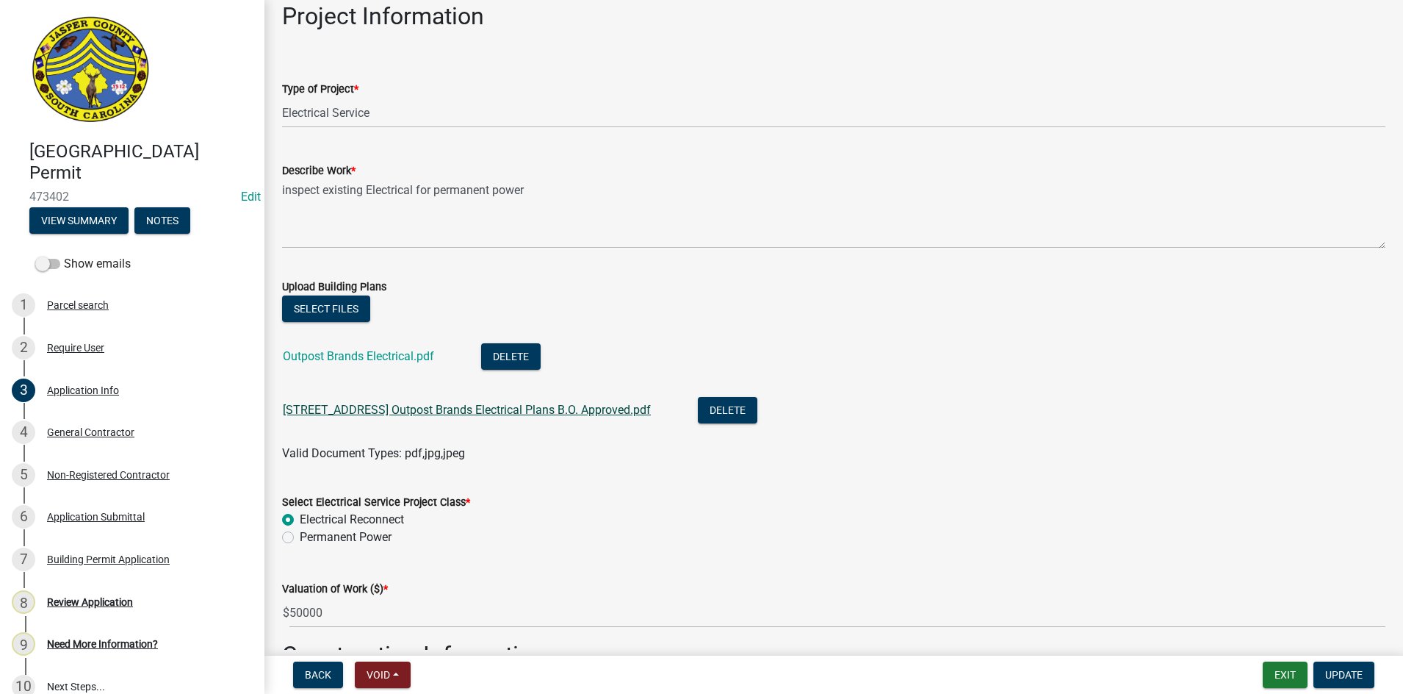
click at [516, 413] on link "4427 Greys Hwy Outpost Brands Electrical Plans B.O. Approved.pdf" at bounding box center [467, 410] width 368 height 14
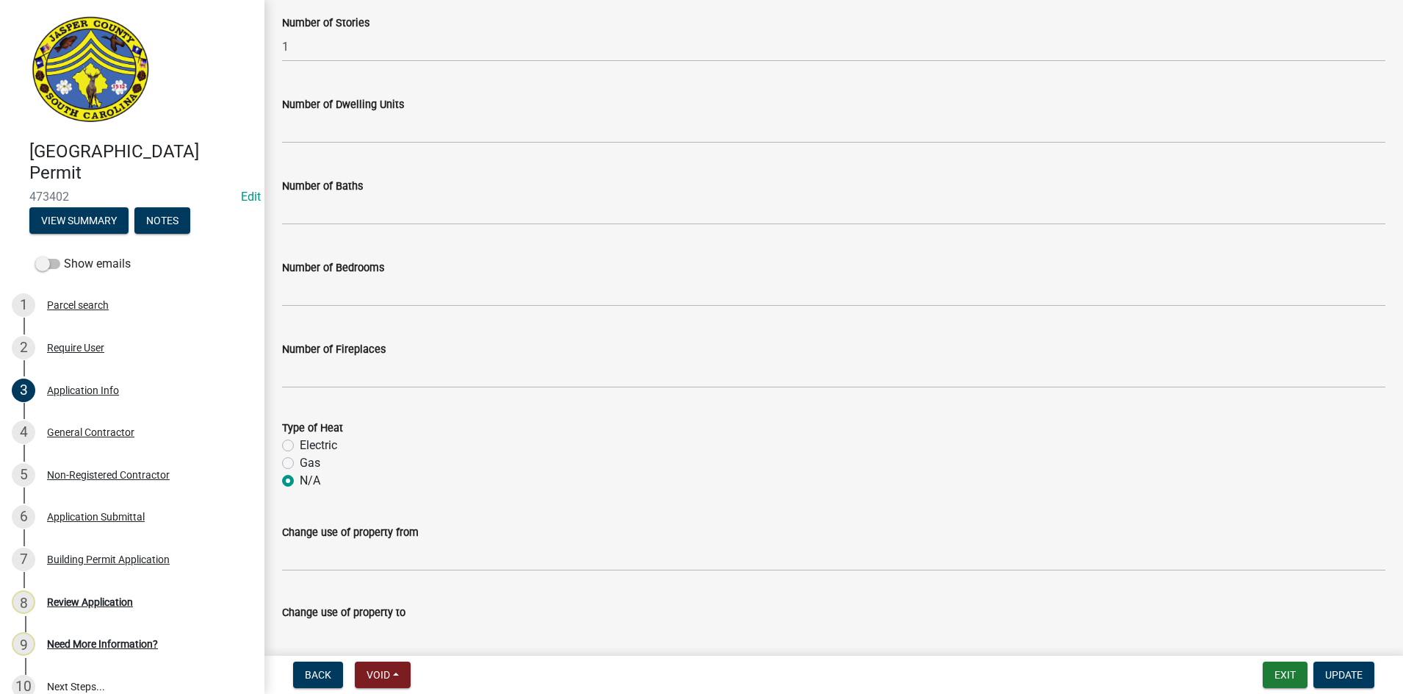
scroll to position [2301, 0]
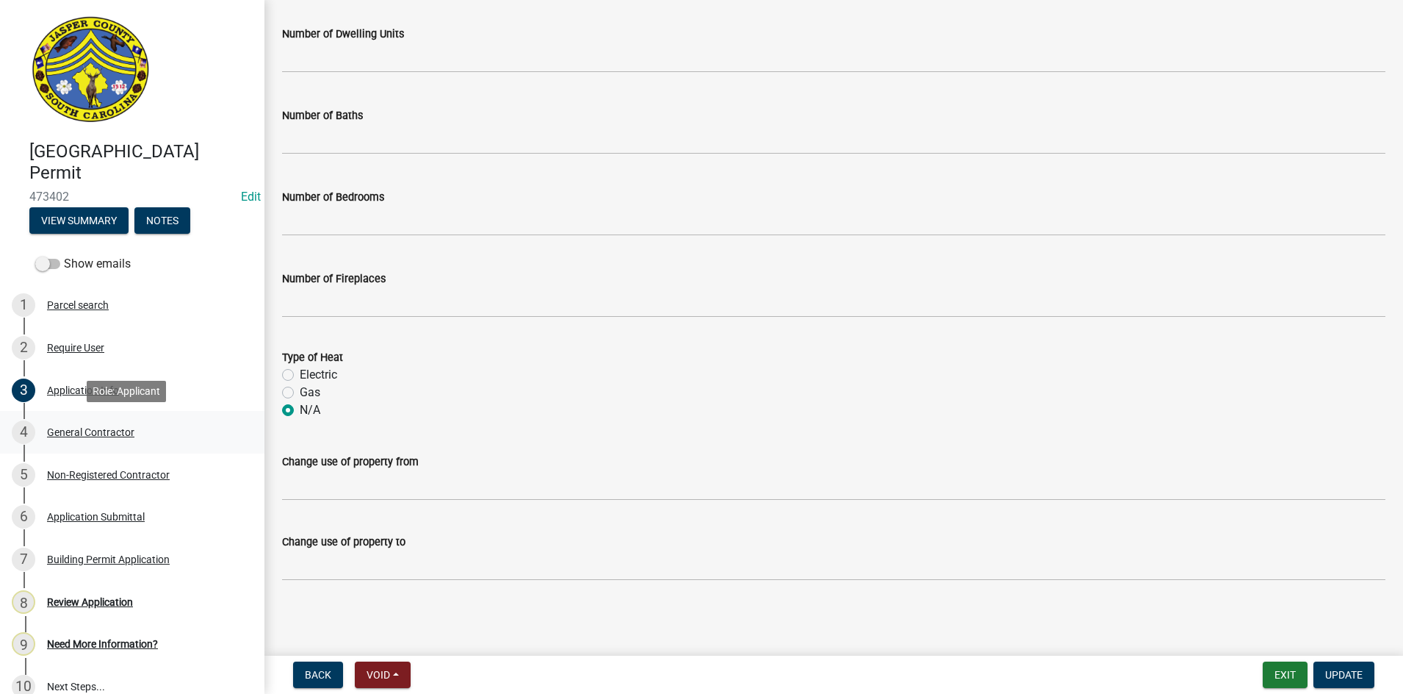
click at [91, 434] on div "General Contractor" at bounding box center [90, 432] width 87 height 10
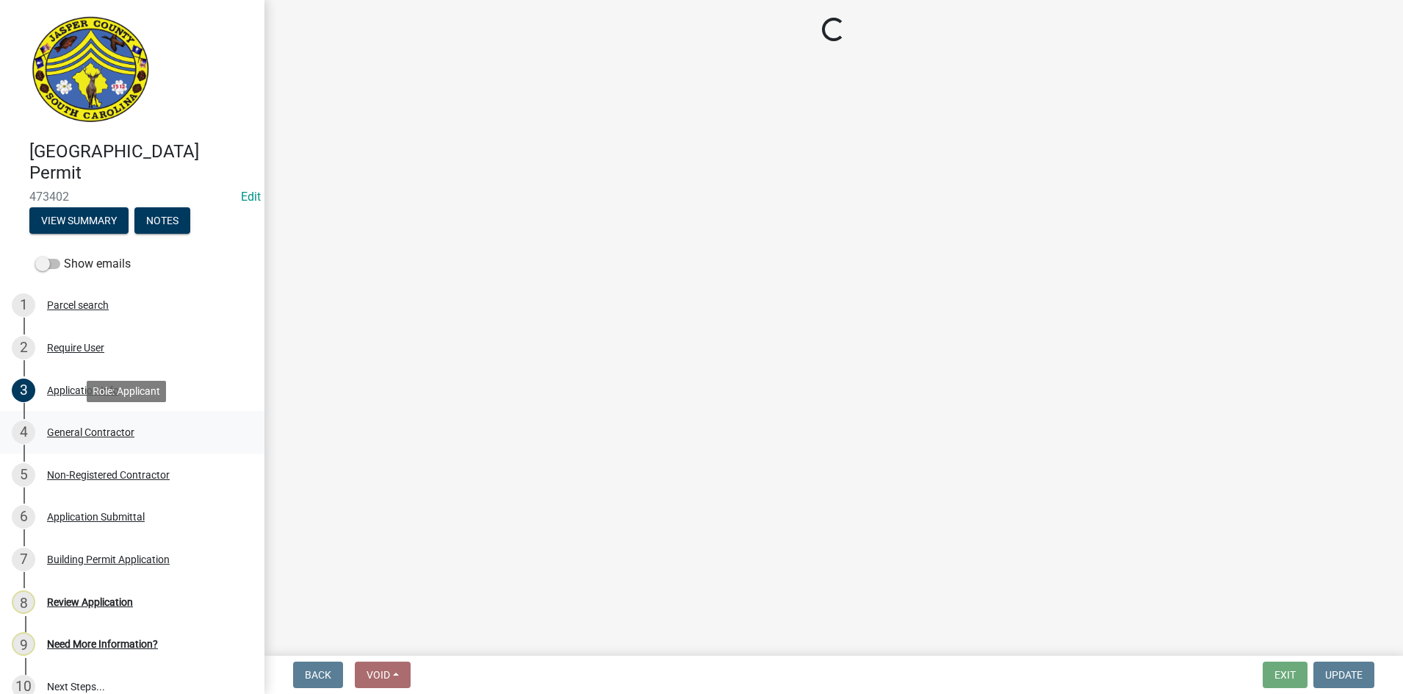
scroll to position [0, 0]
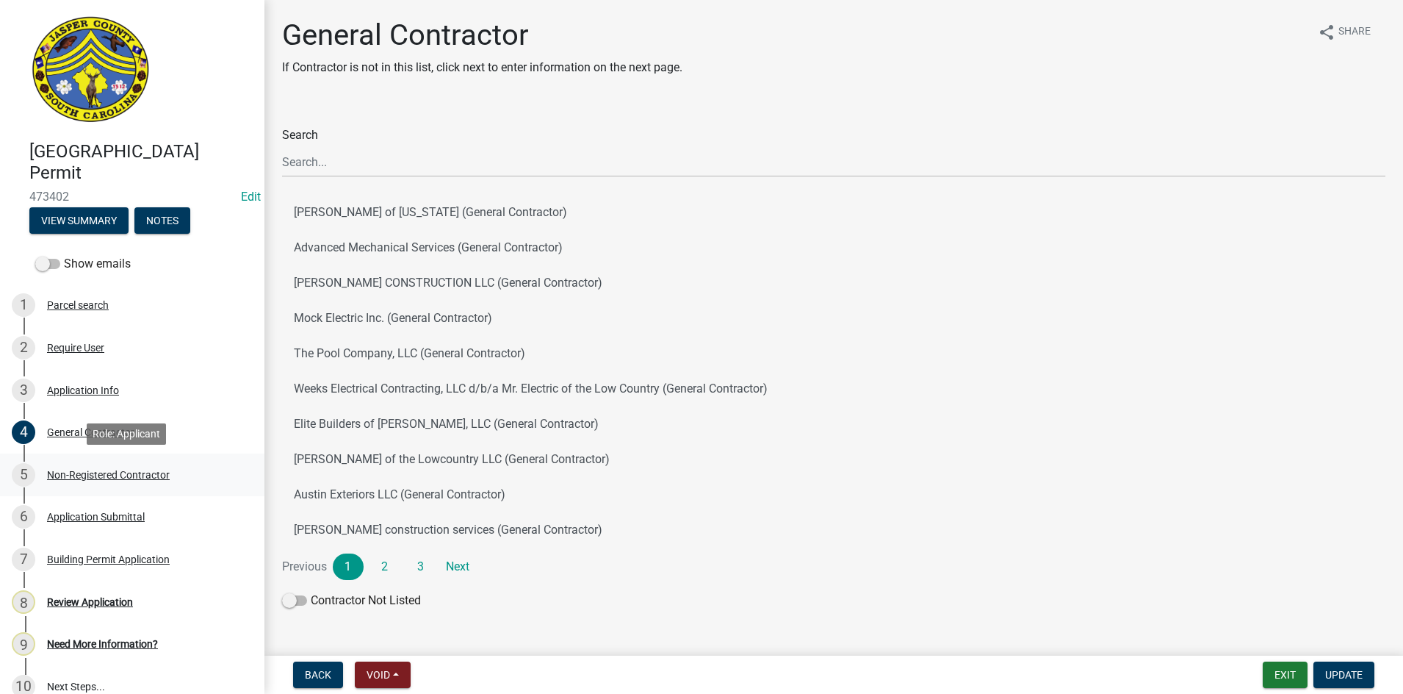
click at [118, 474] on div "Non-Registered Contractor" at bounding box center [108, 474] width 123 height 10
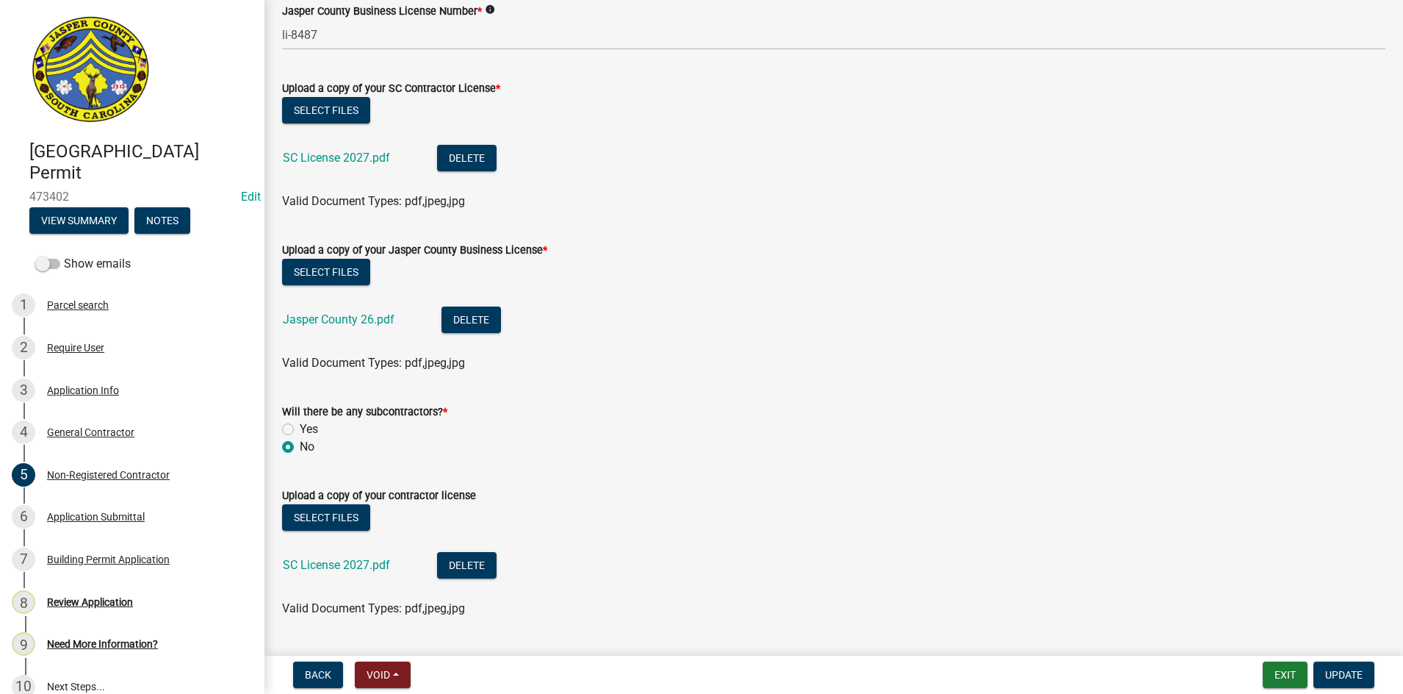
scroll to position [842, 0]
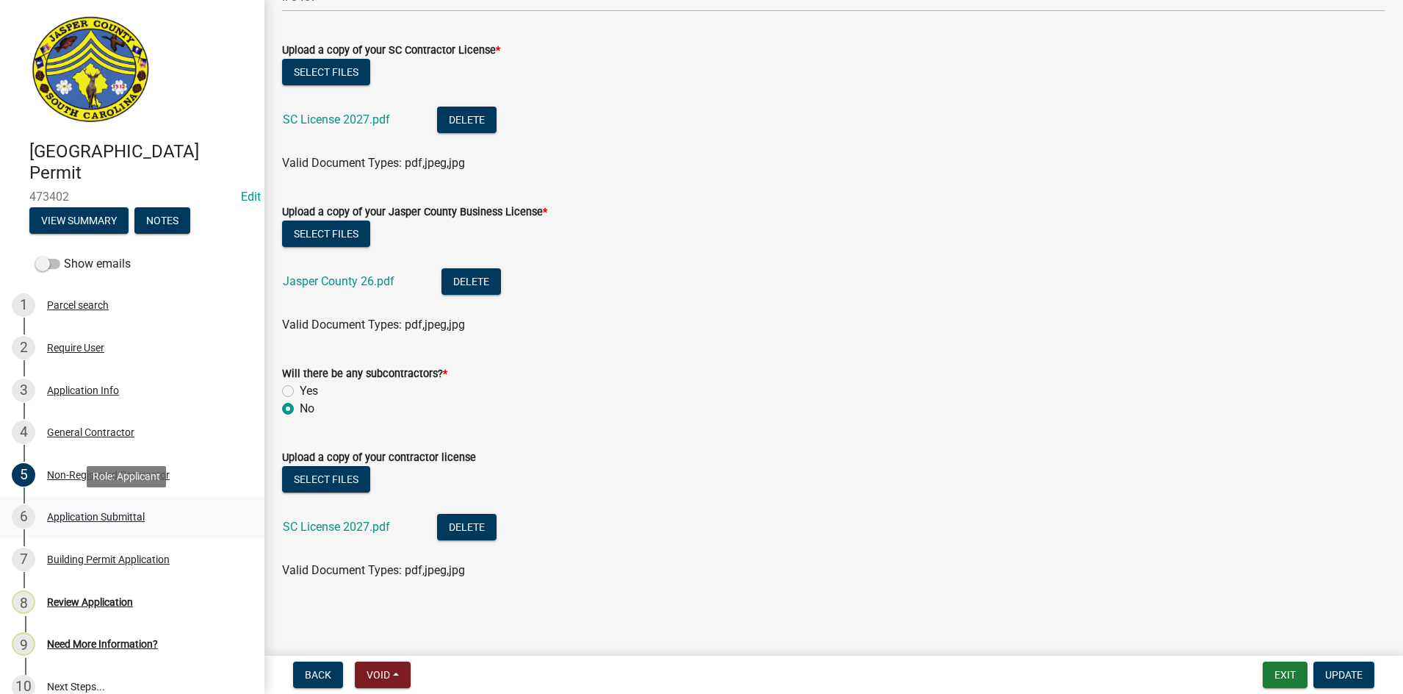
click at [87, 516] on div "Application Submittal" at bounding box center [96, 516] width 98 height 10
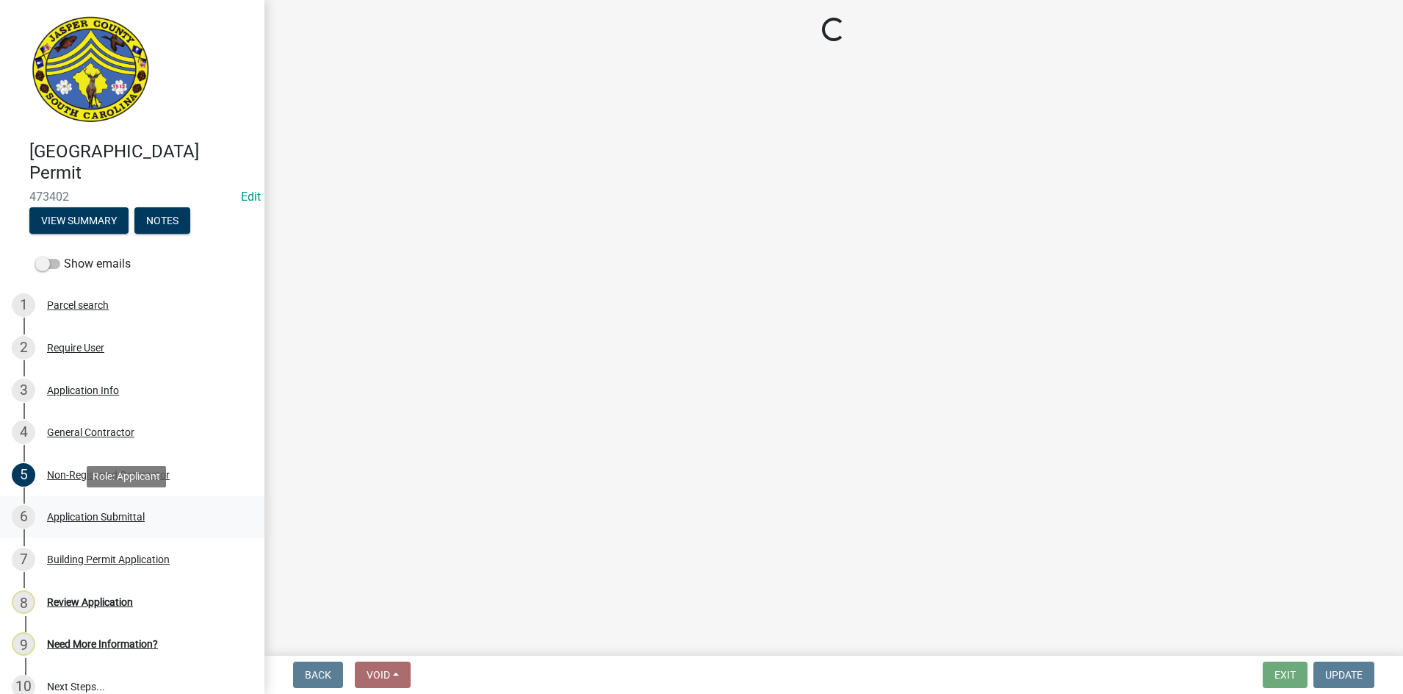
scroll to position [0, 0]
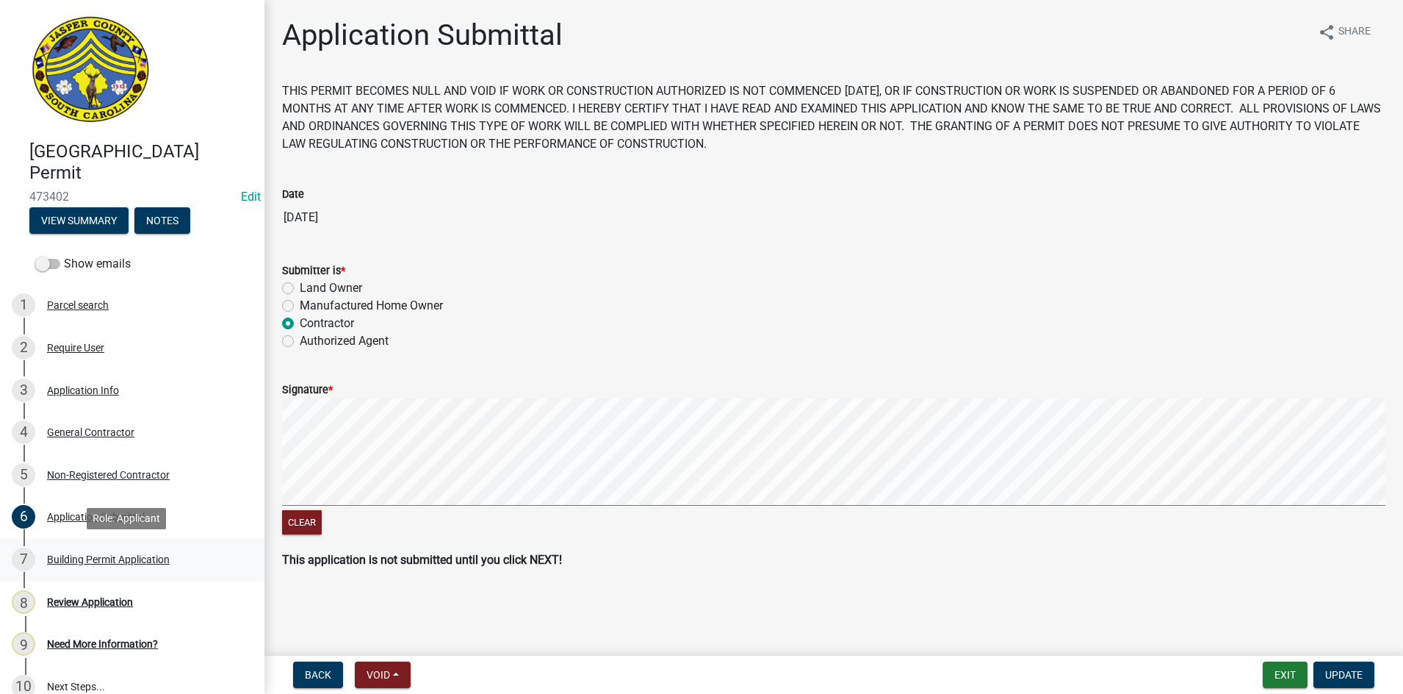
click at [115, 556] on div "Building Permit Application" at bounding box center [108, 559] width 123 height 10
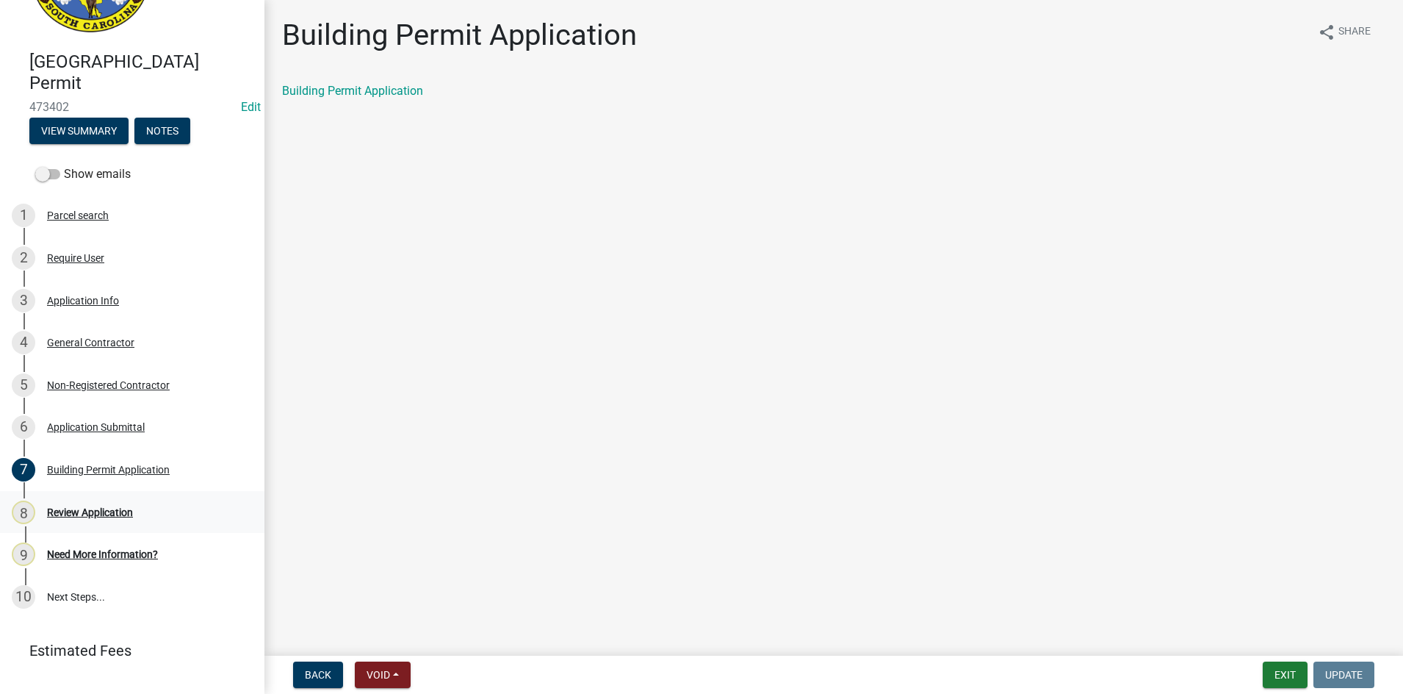
scroll to position [118, 0]
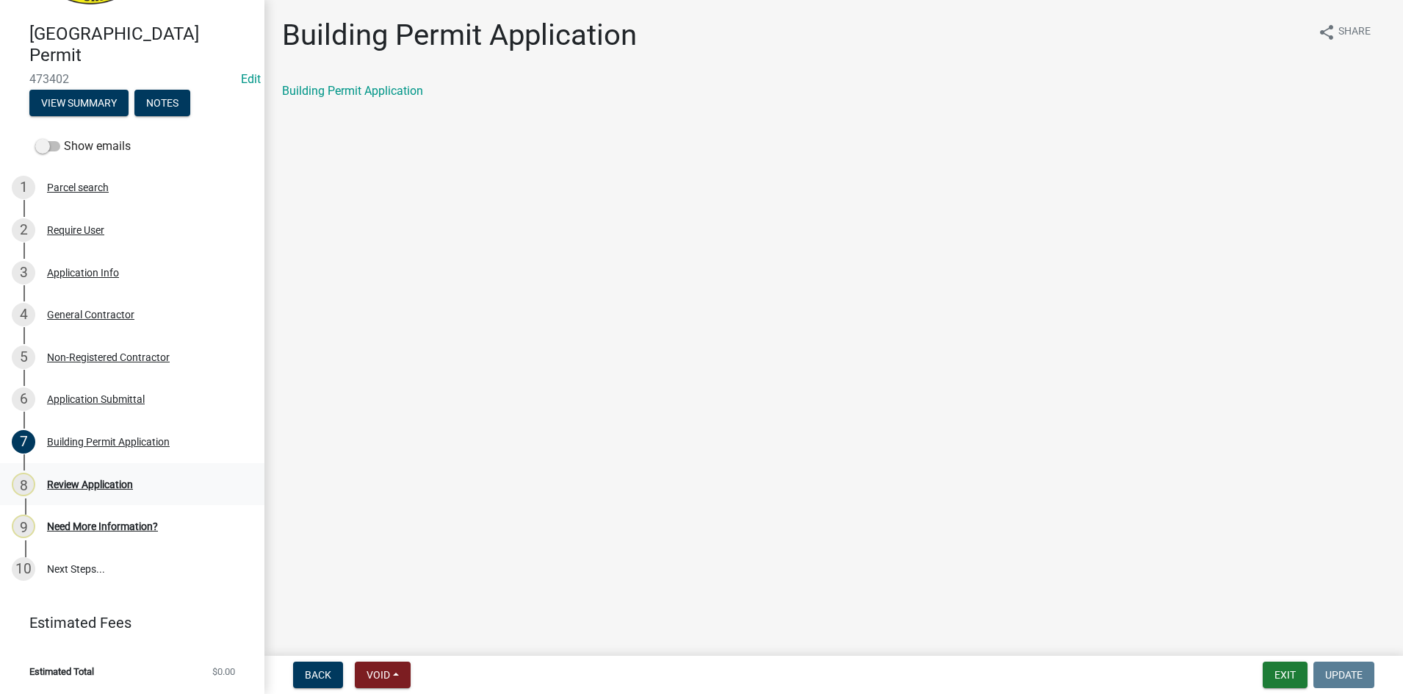
click at [100, 483] on div "Review Application" at bounding box center [90, 484] width 86 height 10
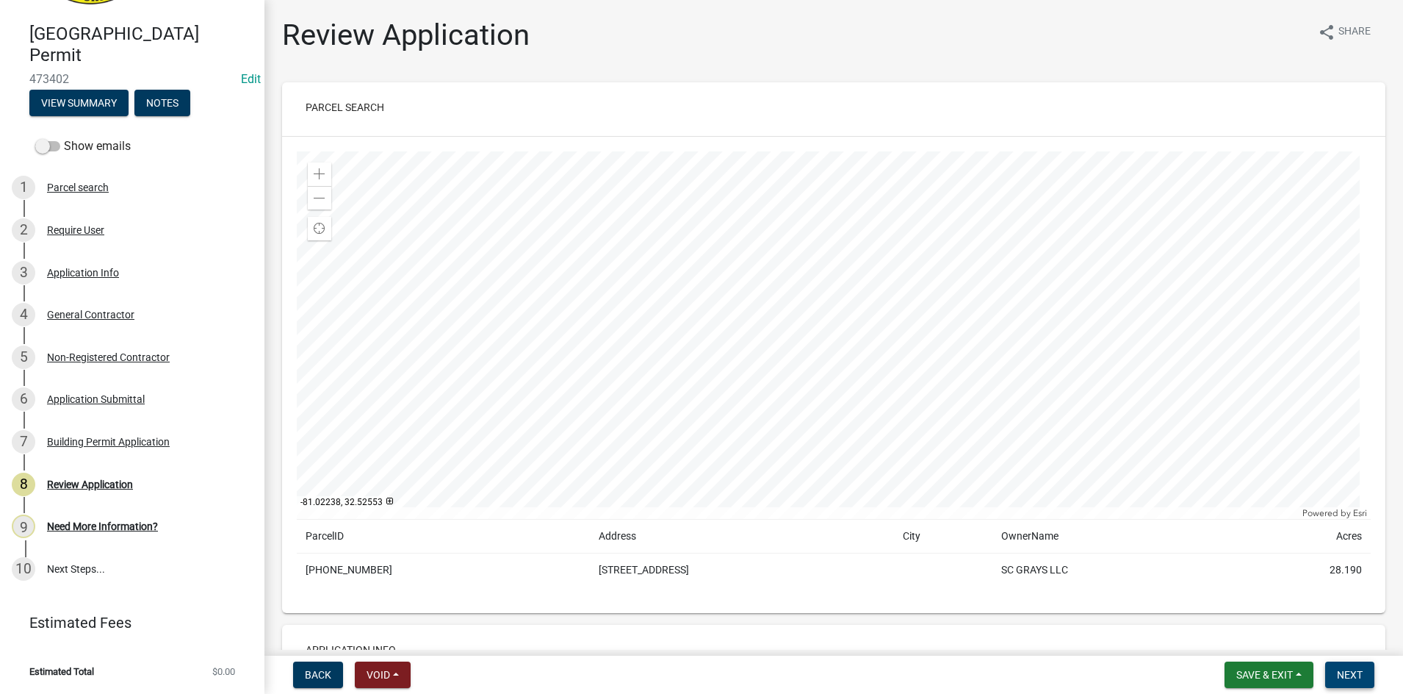
click at [1337, 673] on span "Next" at bounding box center [1350, 675] width 26 height 12
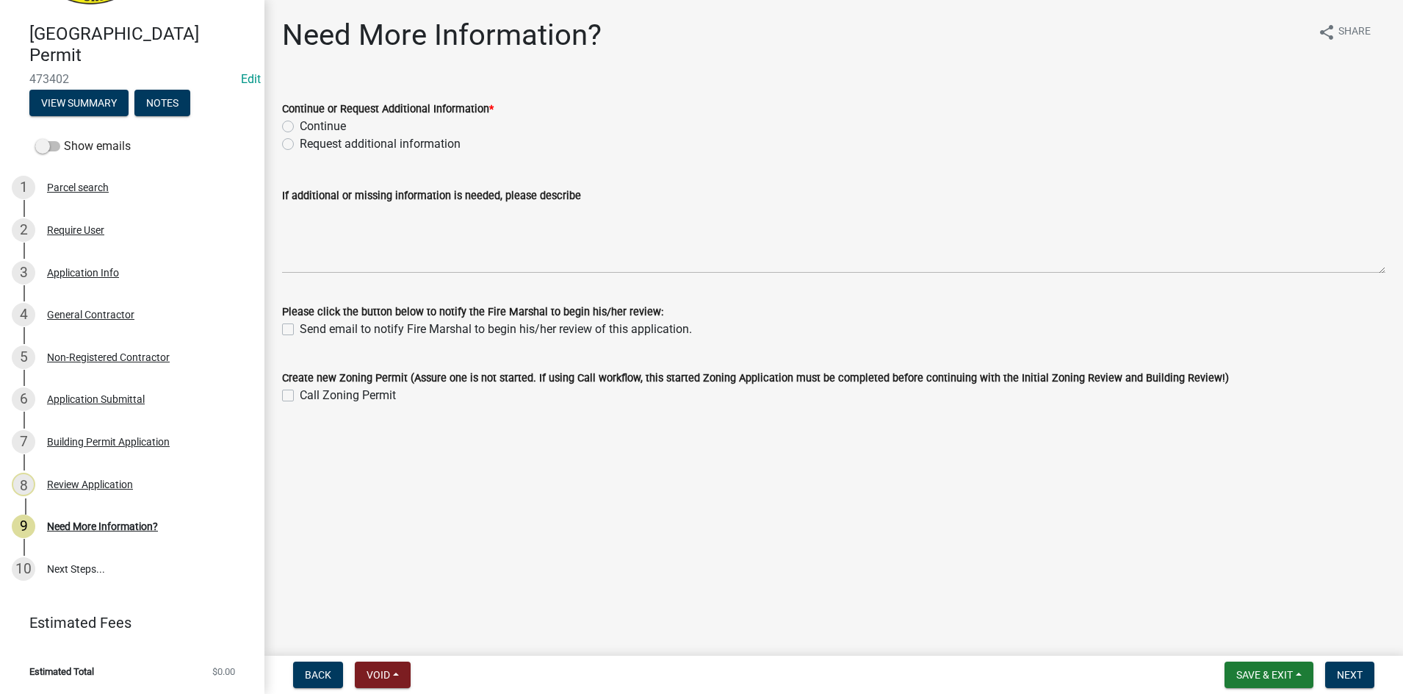
click at [300, 128] on label "Continue" at bounding box center [323, 127] width 46 height 18
click at [300, 127] on input "Continue" at bounding box center [305, 123] width 10 height 10
radio input "true"
click at [1354, 676] on span "Next" at bounding box center [1350, 675] width 26 height 12
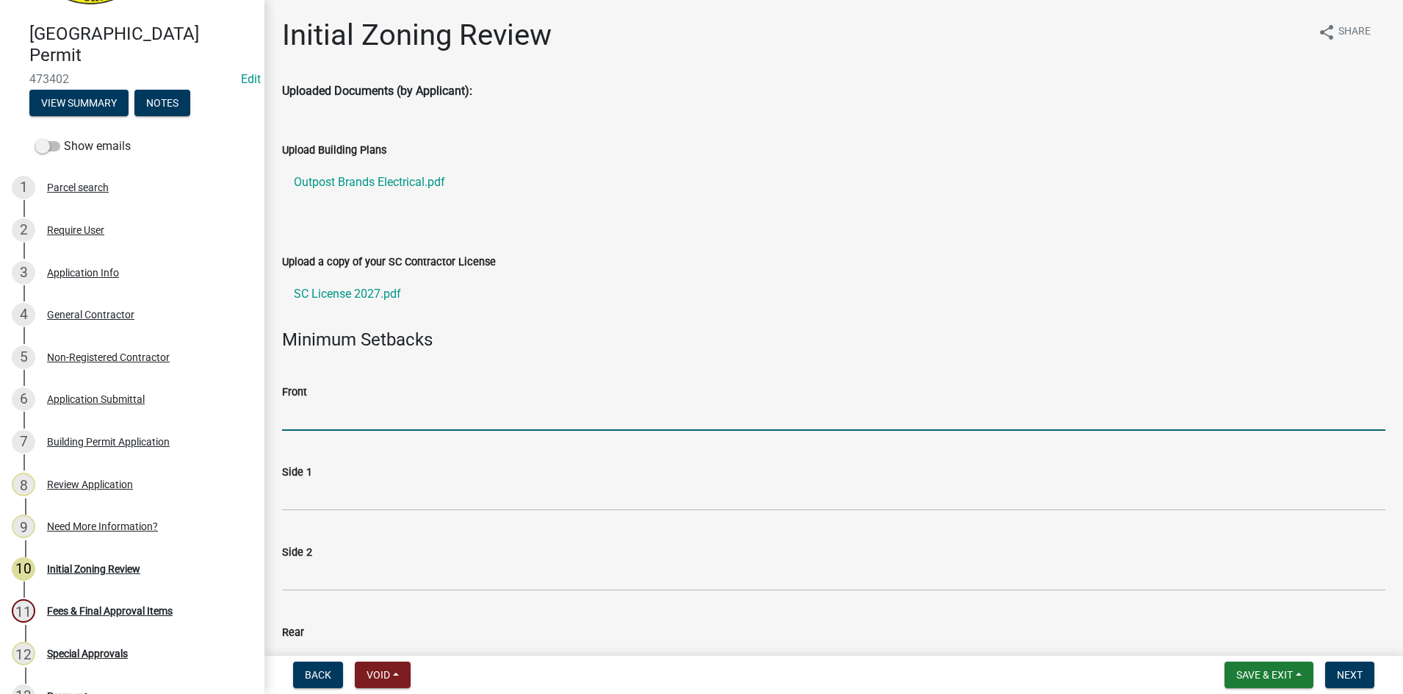
click at [337, 408] on input "Front" at bounding box center [833, 415] width 1103 height 30
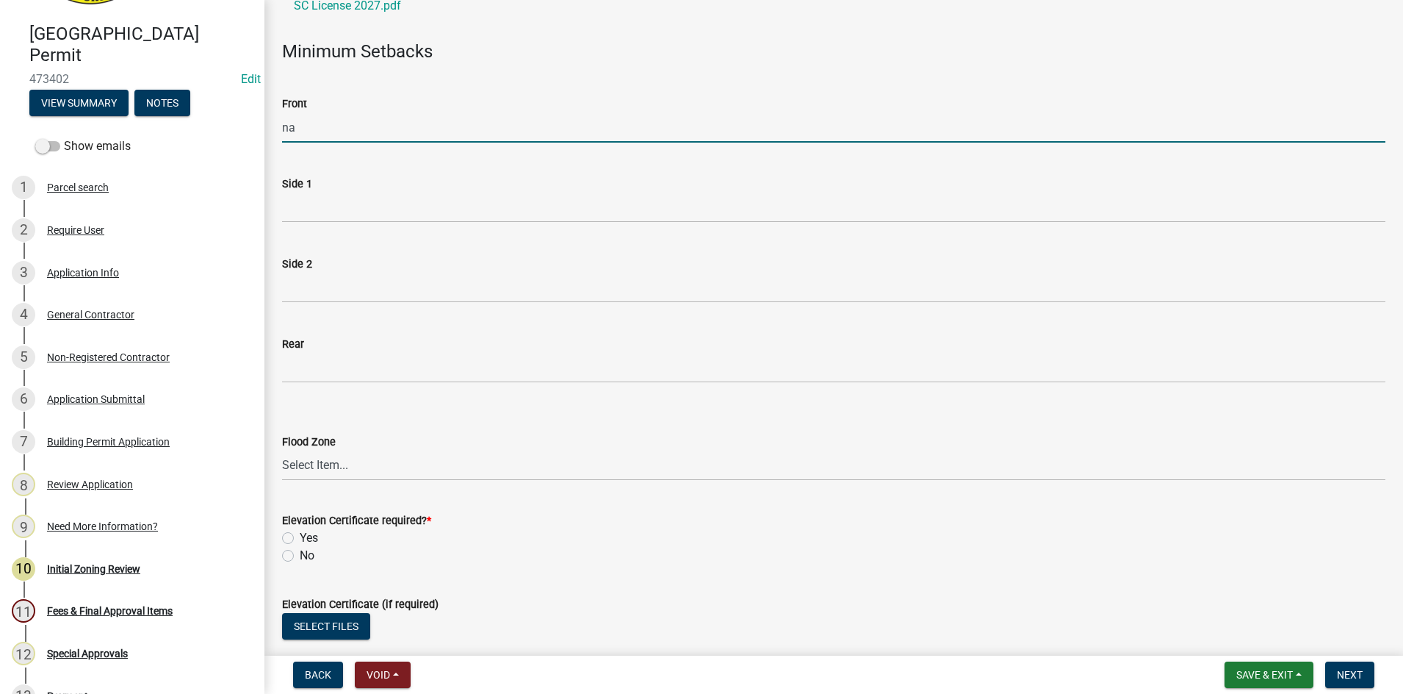
scroll to position [294, 0]
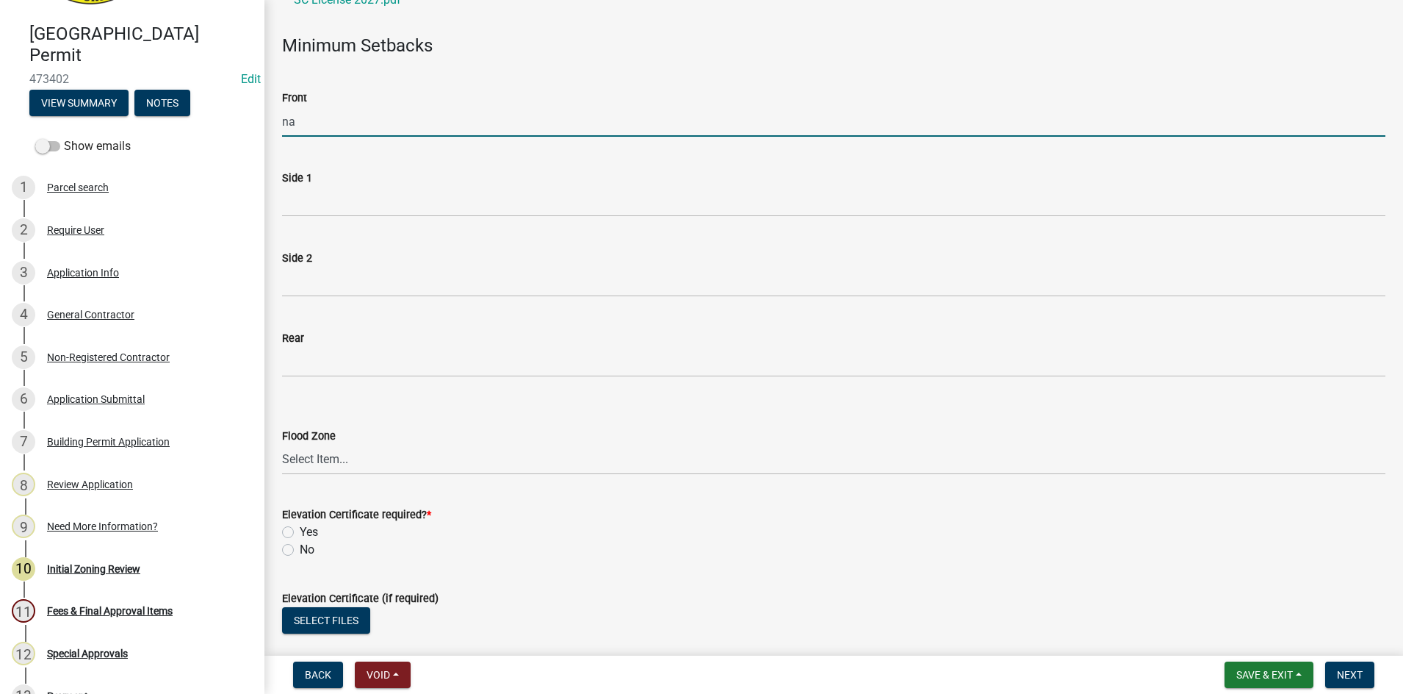
type input "na"
click at [314, 453] on select "Select Item... A AE X Shaded X N/A" at bounding box center [833, 459] width 1103 height 30
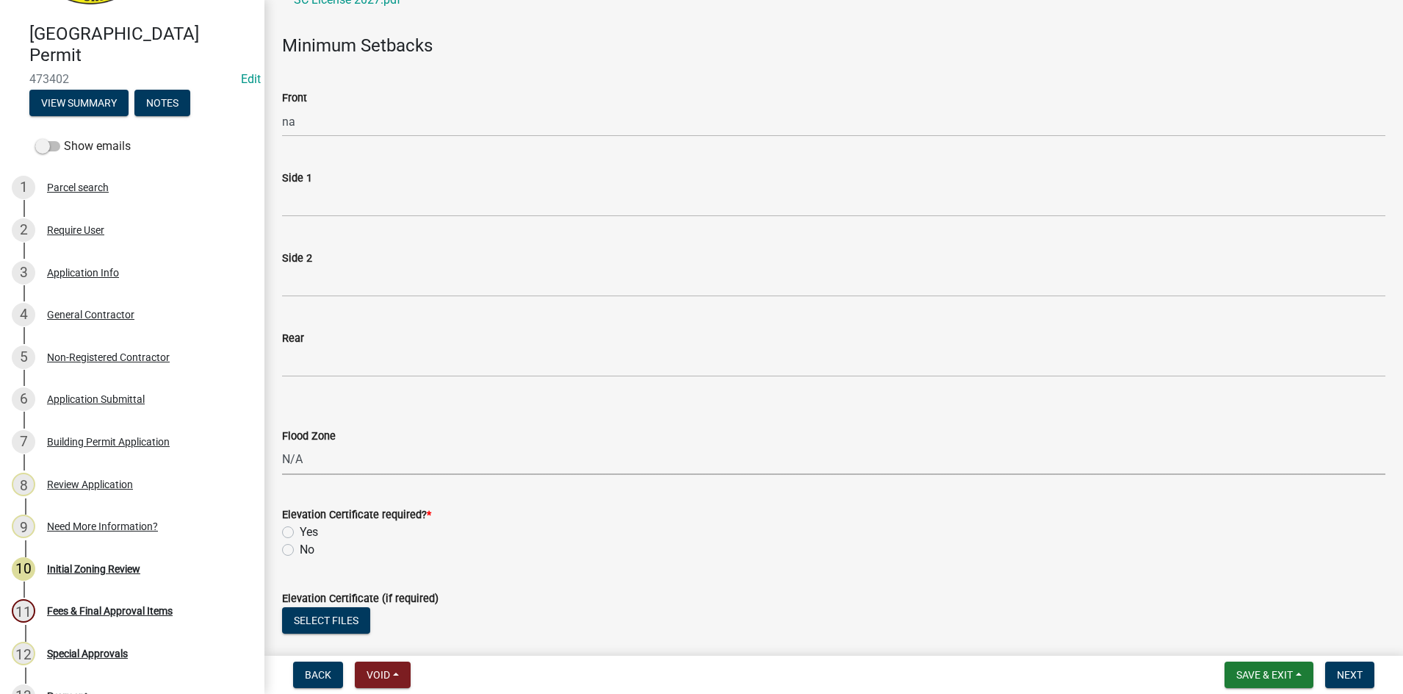
click at [282, 444] on select "Select Item... A AE X Shaded X N/A" at bounding box center [833, 459] width 1103 height 30
select select "ce624d28-693e-44a6-9022-b5351fe15fcb"
click at [300, 549] on label "No" at bounding box center [307, 550] width 15 height 18
click at [300, 549] on input "No" at bounding box center [305, 546] width 10 height 10
radio input "true"
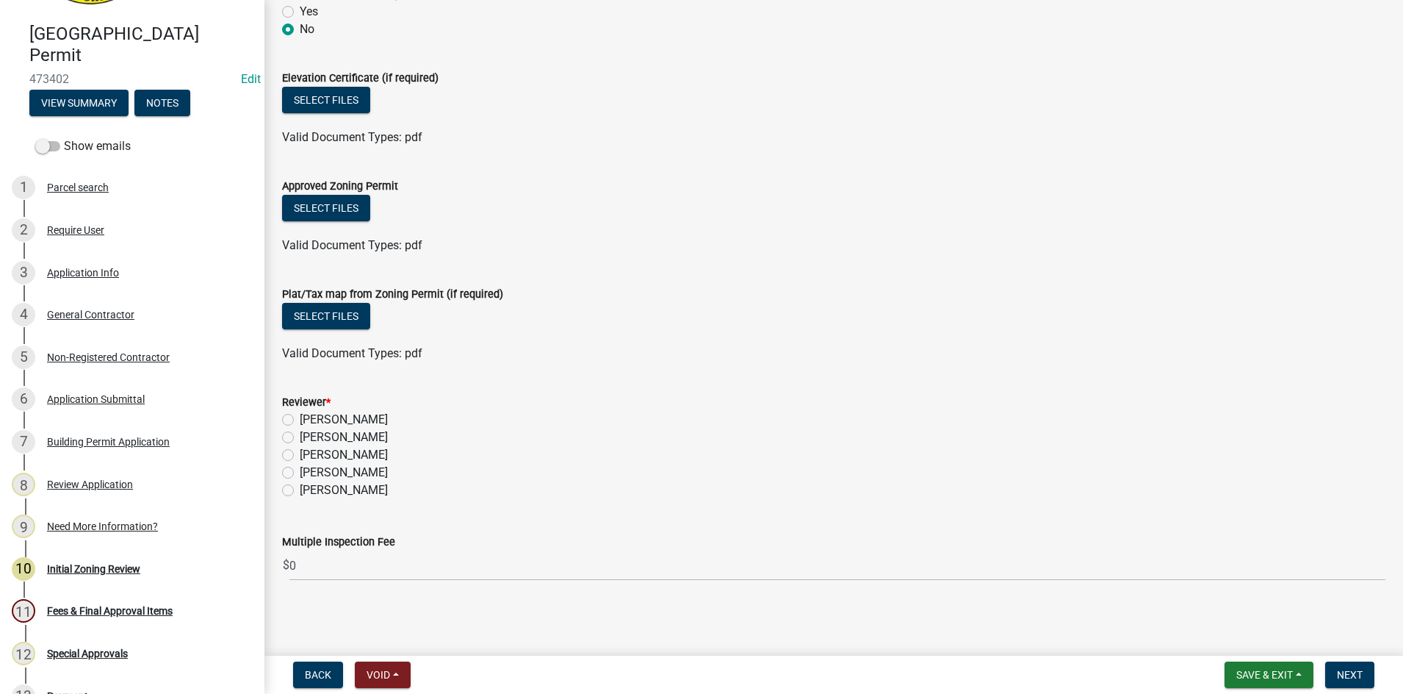
scroll to position [816, 0]
click at [300, 450] on label "[PERSON_NAME]" at bounding box center [344, 453] width 88 height 18
click at [300, 450] on input "[PERSON_NAME]" at bounding box center [305, 449] width 10 height 10
radio input "true"
click at [1350, 675] on span "Next" at bounding box center [1350, 675] width 26 height 12
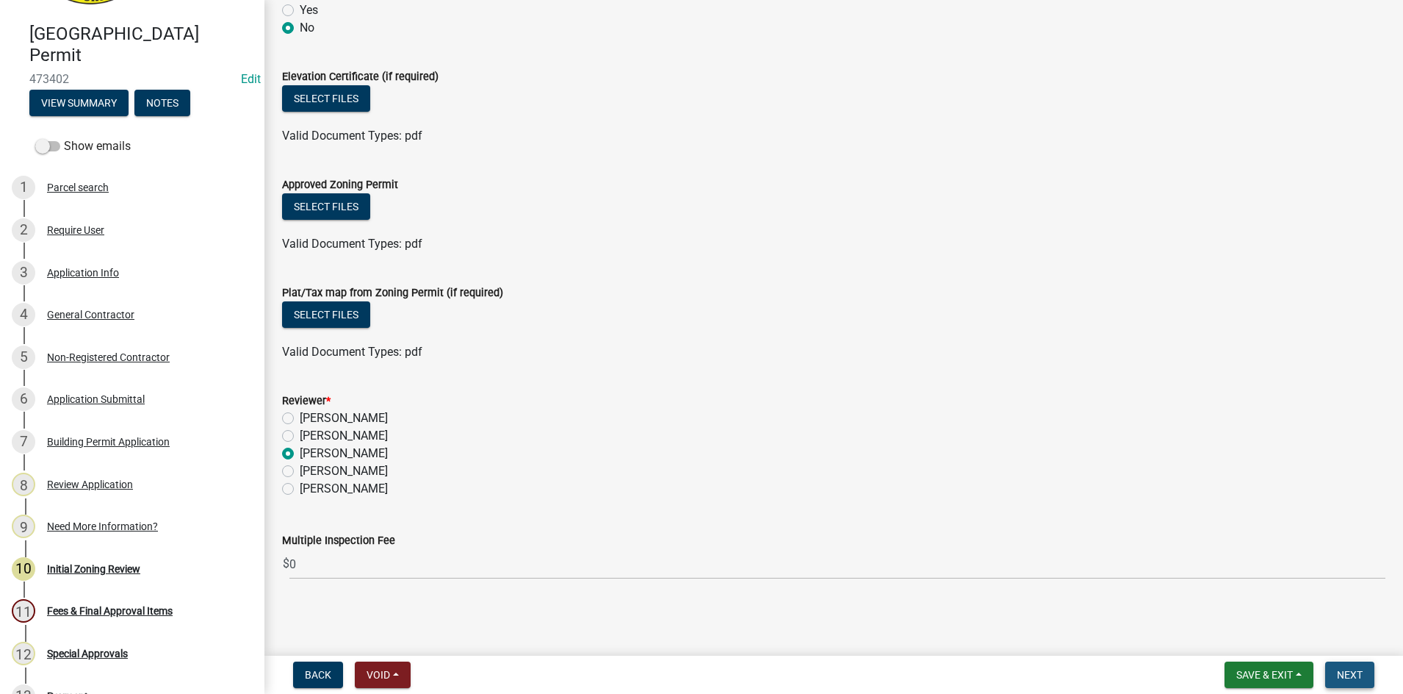
scroll to position [0, 0]
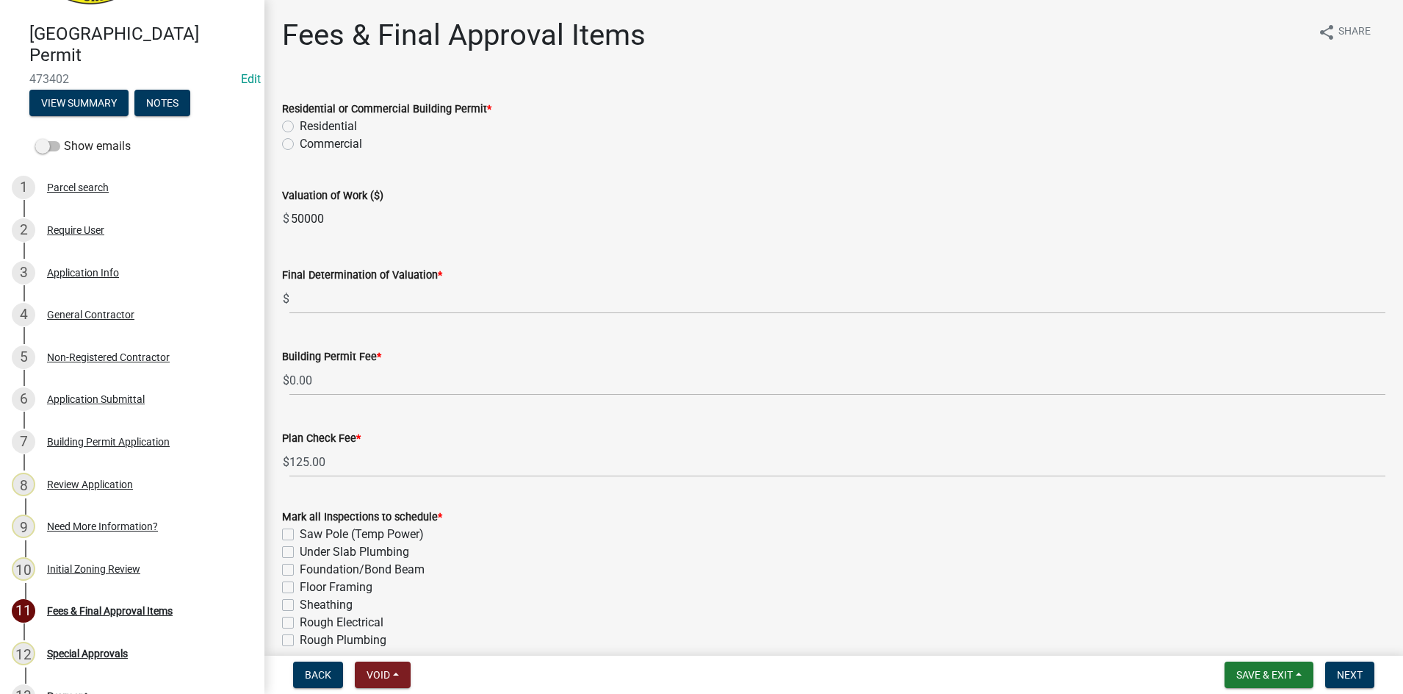
click at [300, 142] on label "Commercial" at bounding box center [331, 144] width 62 height 18
click at [300, 142] on input "Commercial" at bounding box center [305, 140] width 10 height 10
radio input "true"
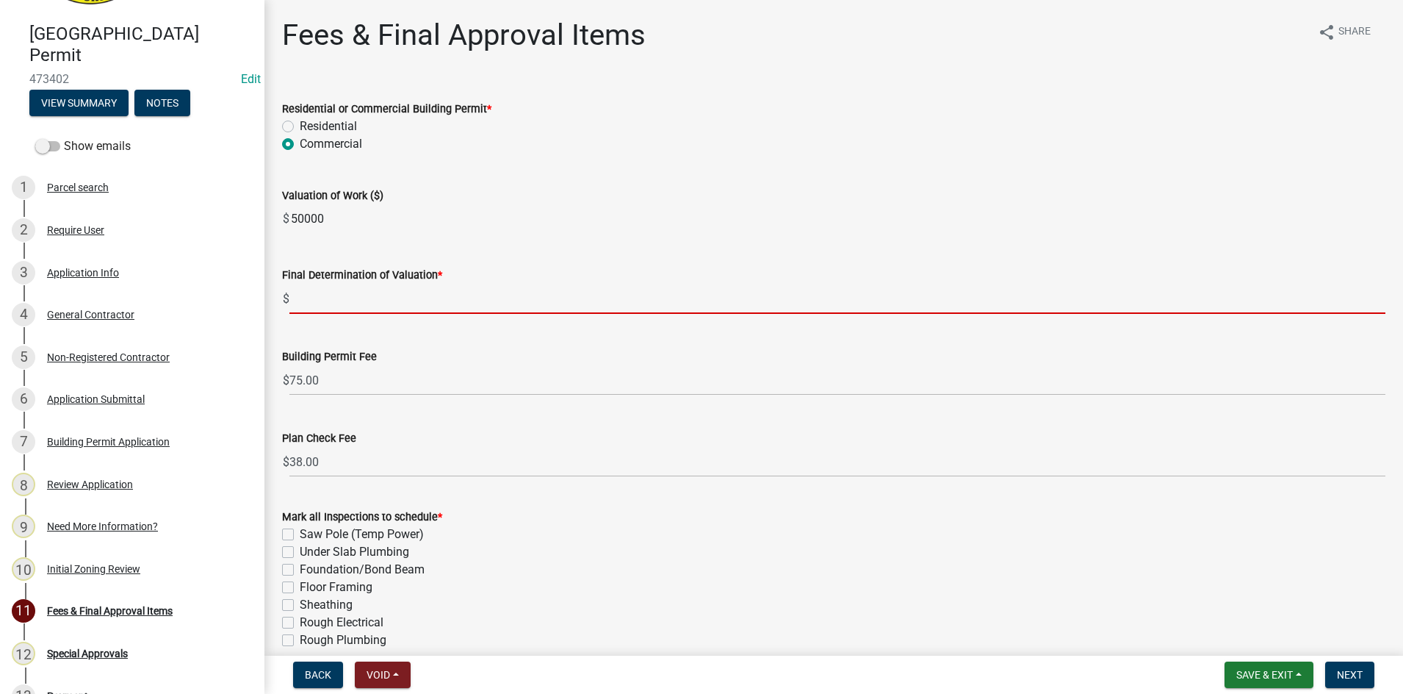
click at [343, 301] on input "text" at bounding box center [837, 299] width 1096 height 30
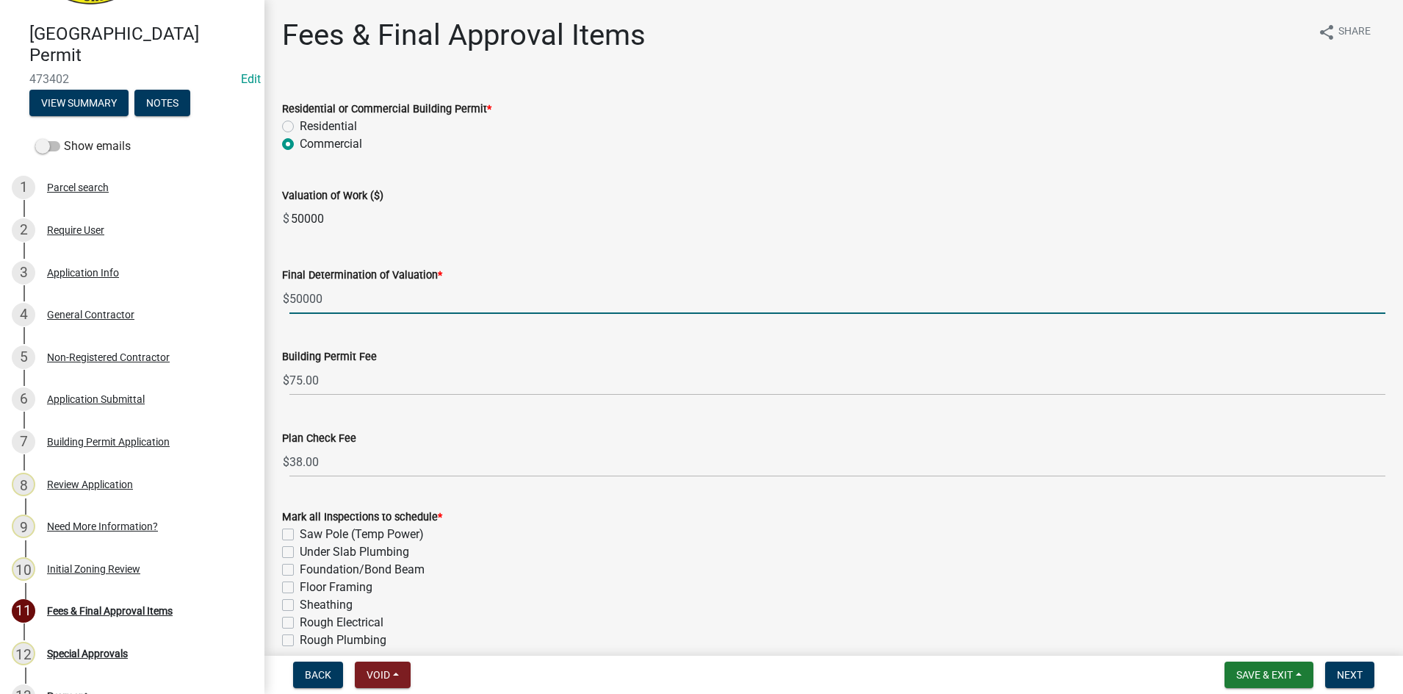
type input "50000"
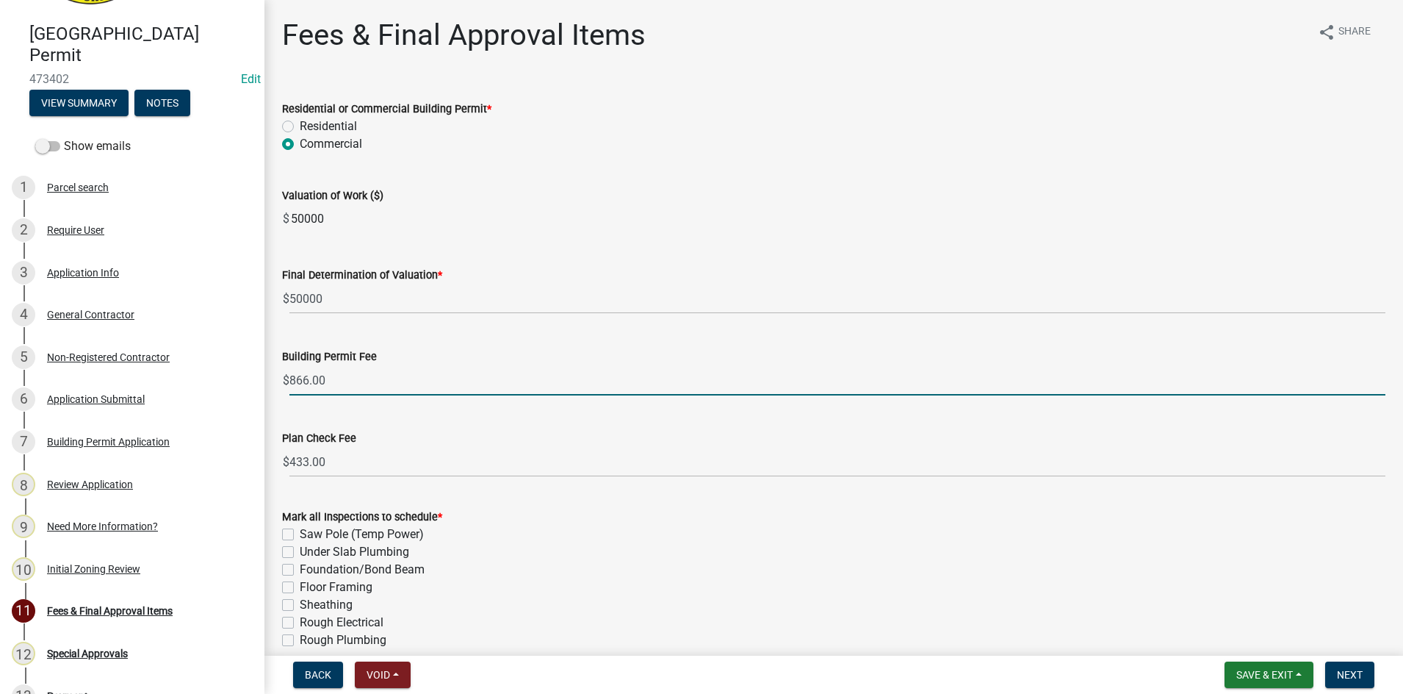
click at [309, 382] on input "866.00" at bounding box center [837, 380] width 1096 height 30
drag, startPoint x: 308, startPoint y: 463, endPoint x: 325, endPoint y: 460, distance: 17.9
click at [302, 381] on input "760.00" at bounding box center [837, 380] width 1096 height 30
type input "720.00"
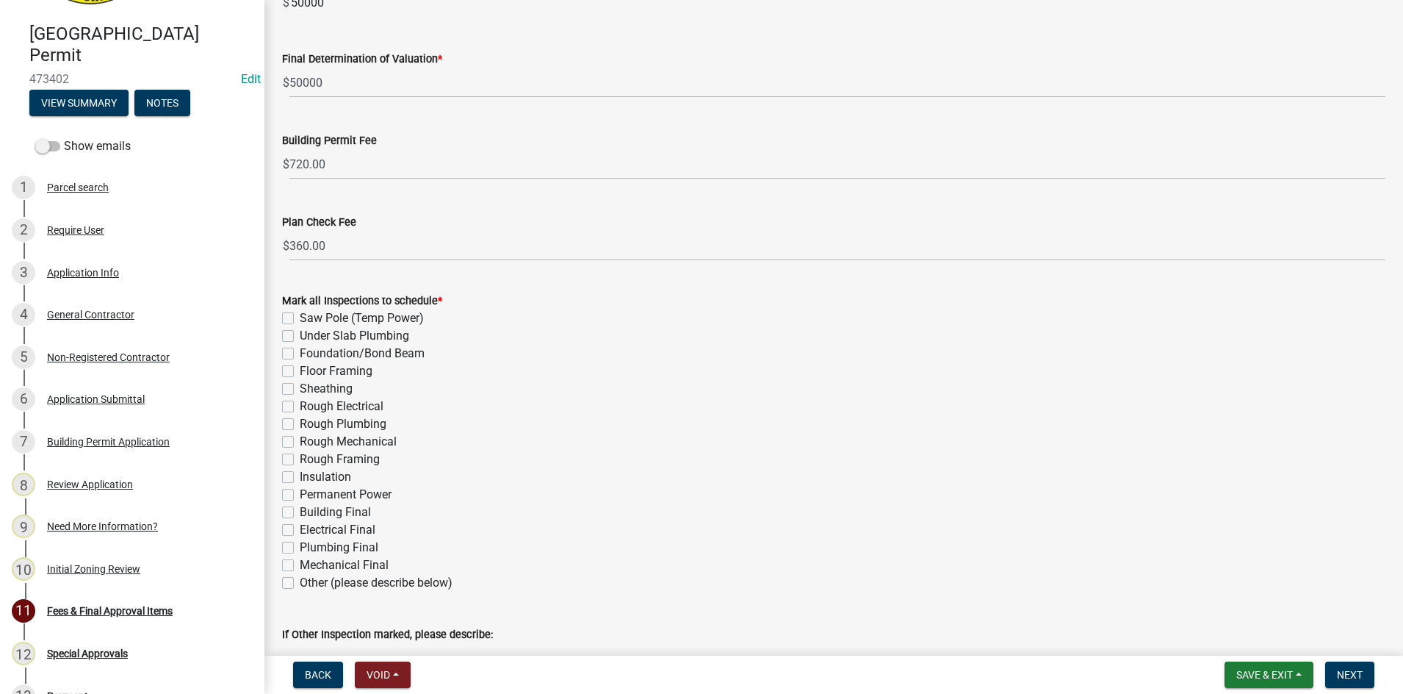
scroll to position [309, 0]
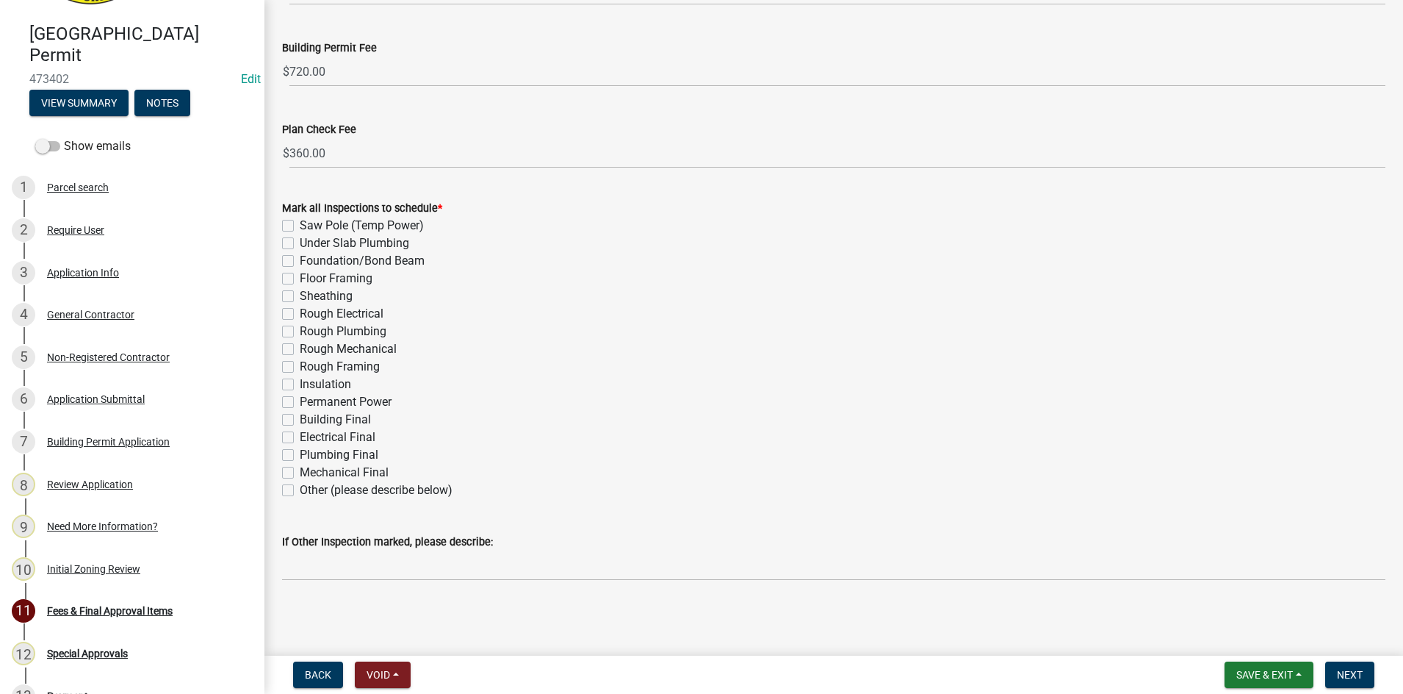
click at [300, 400] on label "Permanent Power" at bounding box center [346, 402] width 92 height 18
click at [300, 400] on input "Permanent Power" at bounding box center [305, 398] width 10 height 10
checkbox input "true"
checkbox input "false"
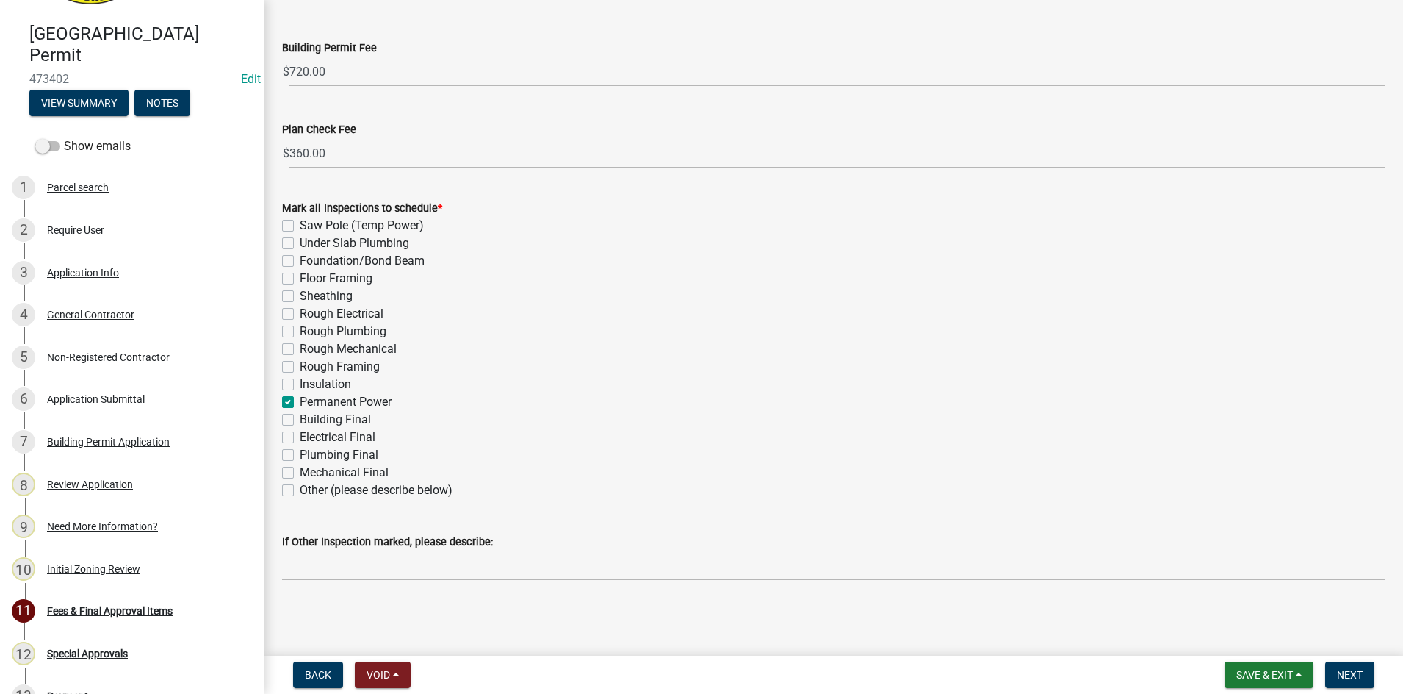
checkbox input "false"
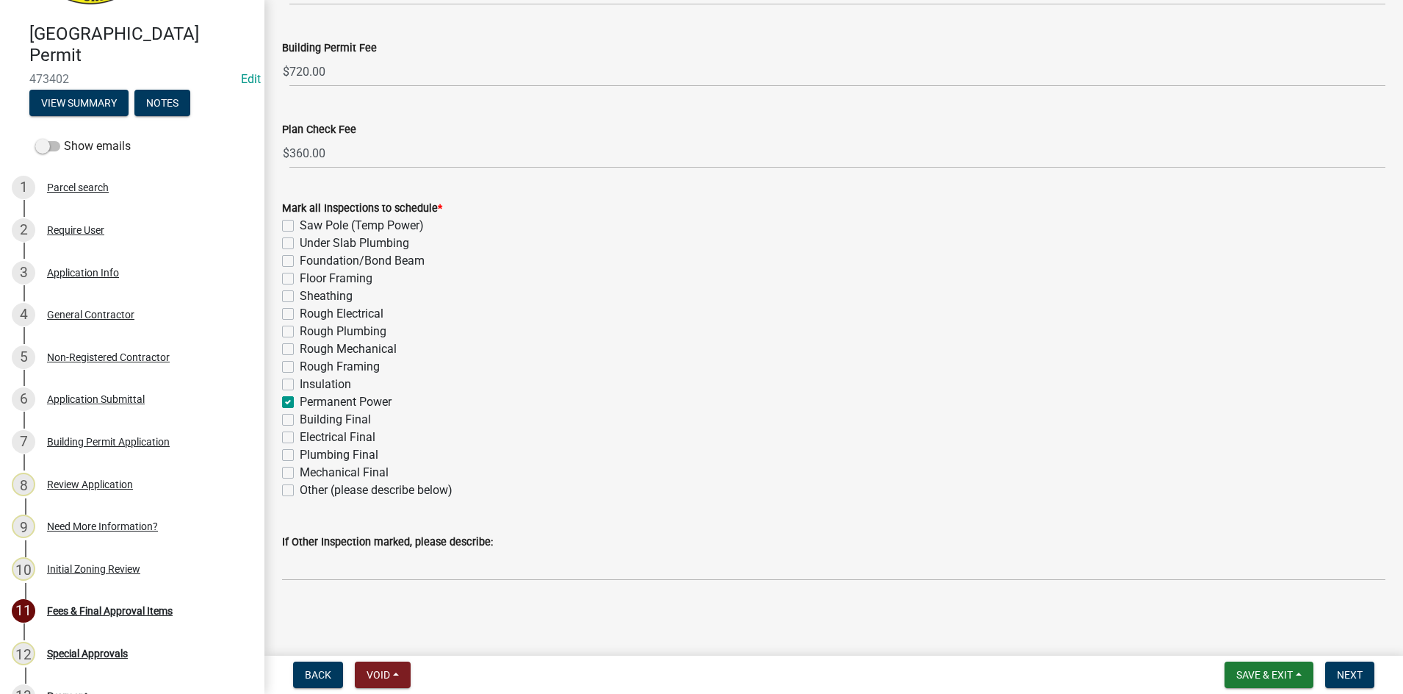
checkbox input "false"
checkbox input "true"
checkbox input "false"
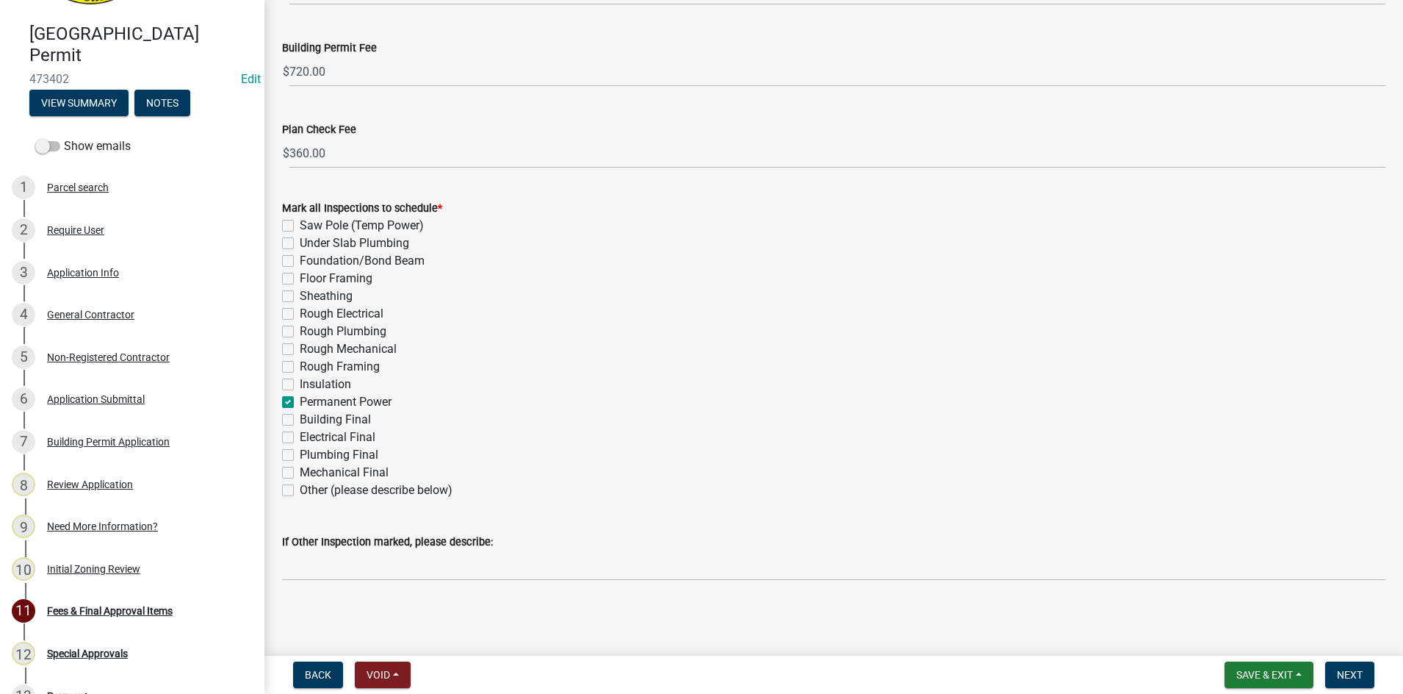
checkbox input "false"
click at [300, 417] on label "Building Final" at bounding box center [335, 420] width 71 height 18
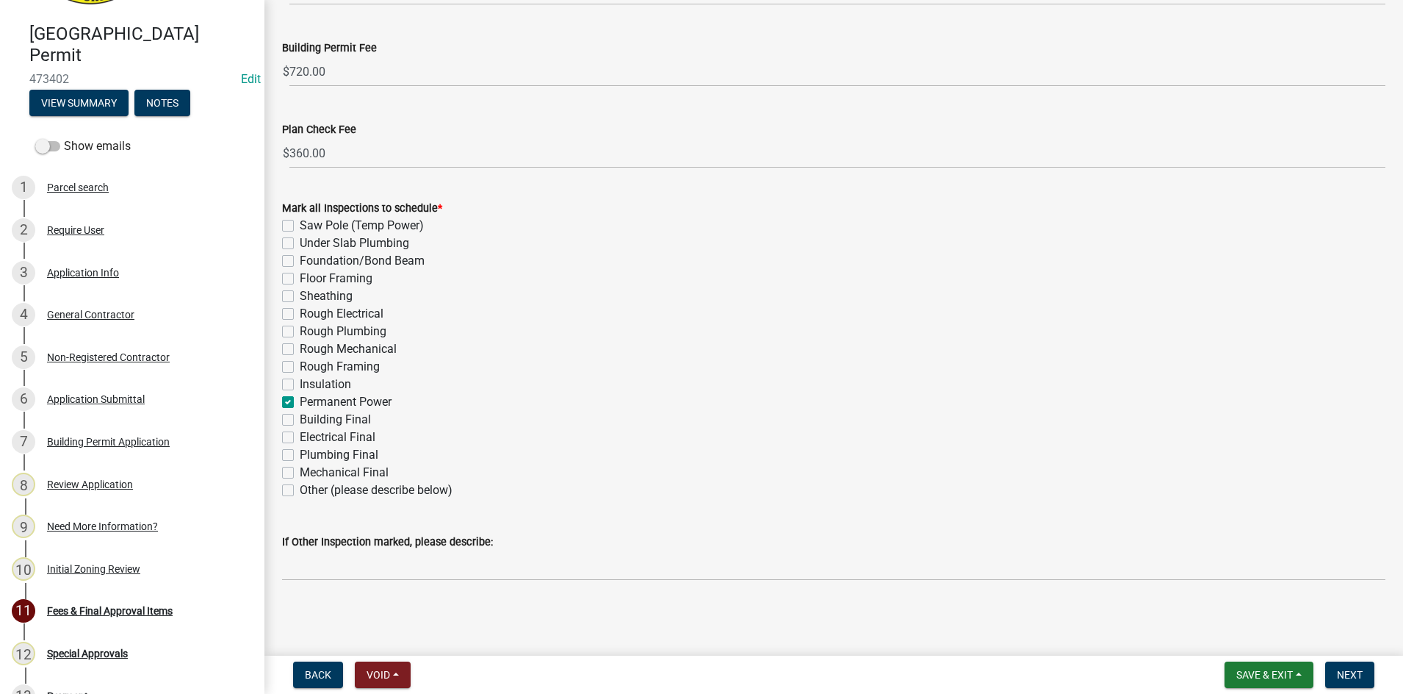
click at [300, 417] on input "Building Final" at bounding box center [305, 416] width 10 height 10
checkbox input "true"
checkbox input "false"
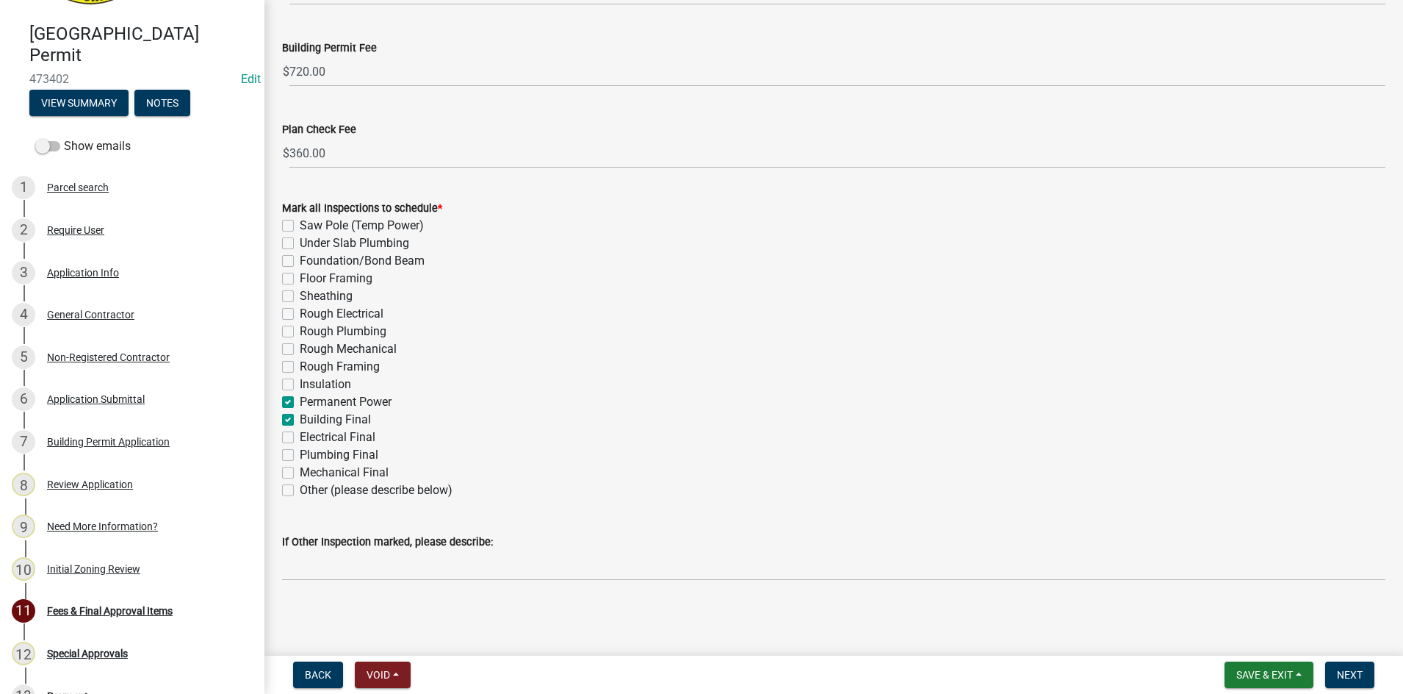
checkbox input "false"
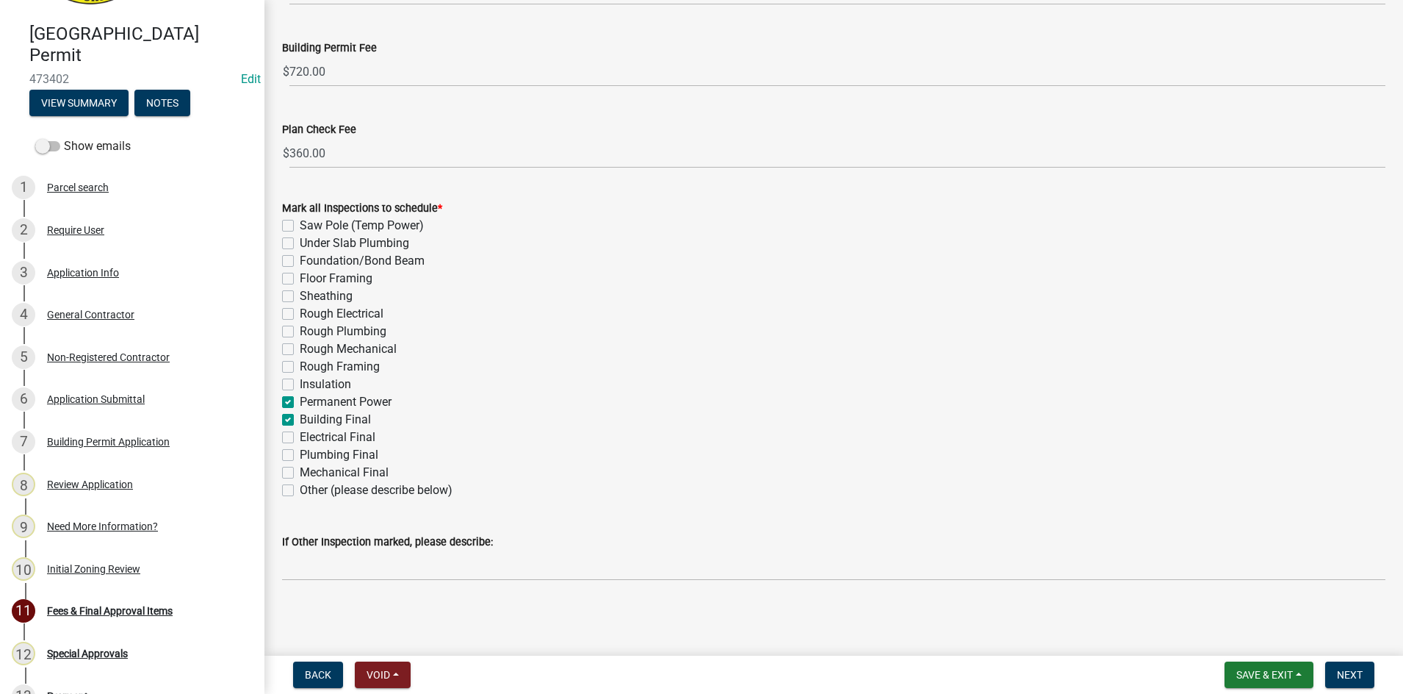
checkbox input "false"
checkbox input "true"
checkbox input "false"
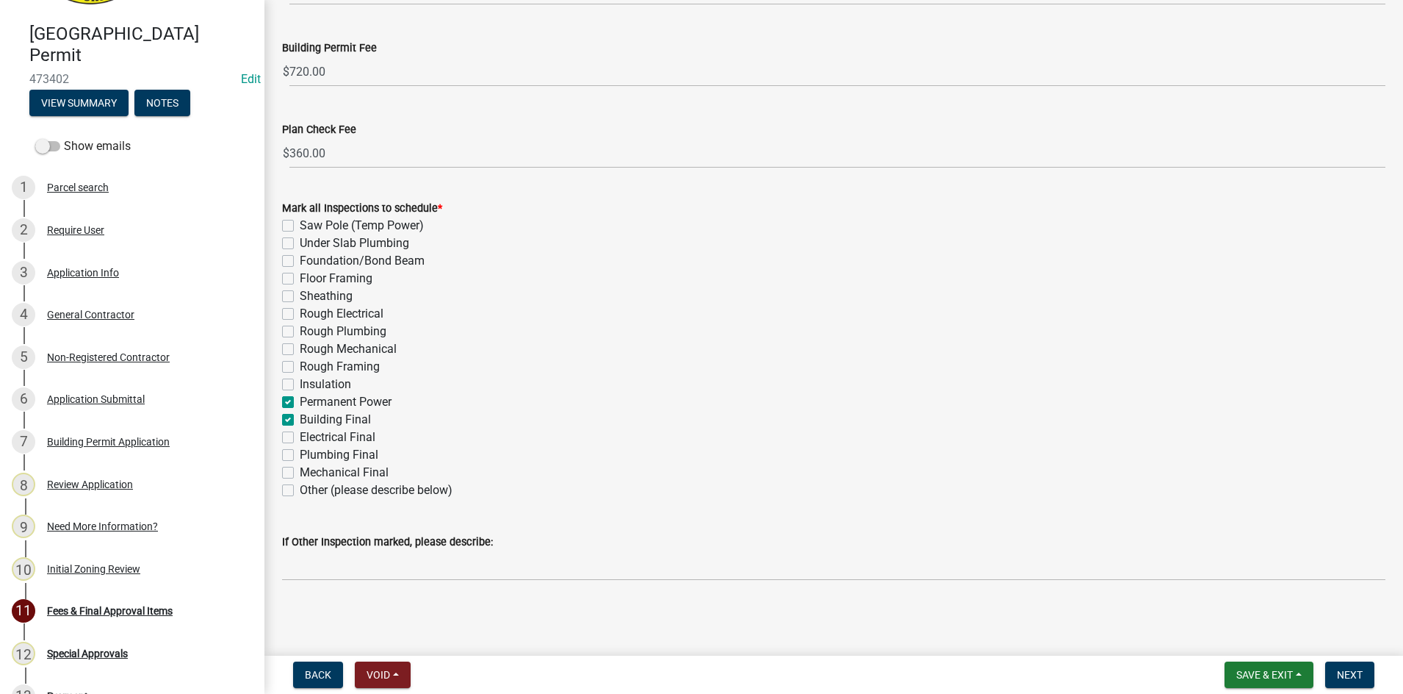
checkbox input "false"
click at [300, 419] on label "Building Final" at bounding box center [335, 420] width 71 height 18
click at [300, 419] on input "Building Final" at bounding box center [305, 416] width 10 height 10
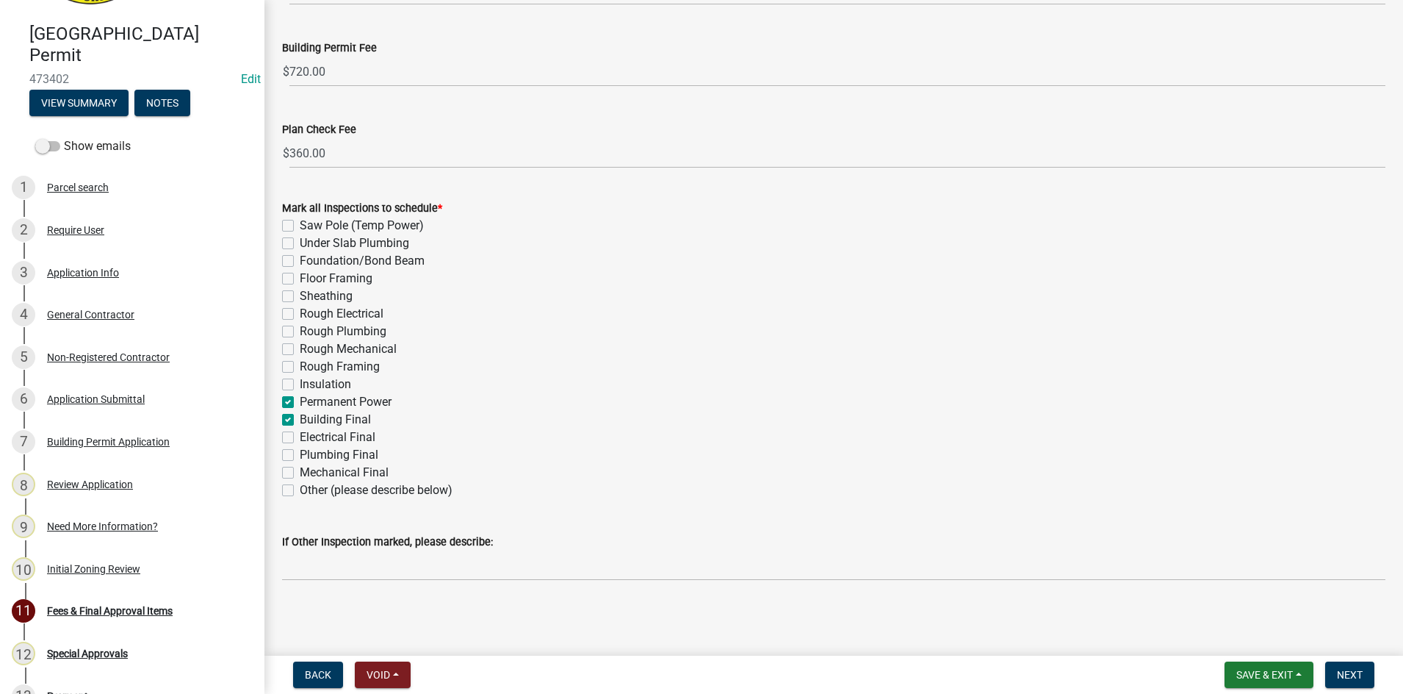
checkbox input "false"
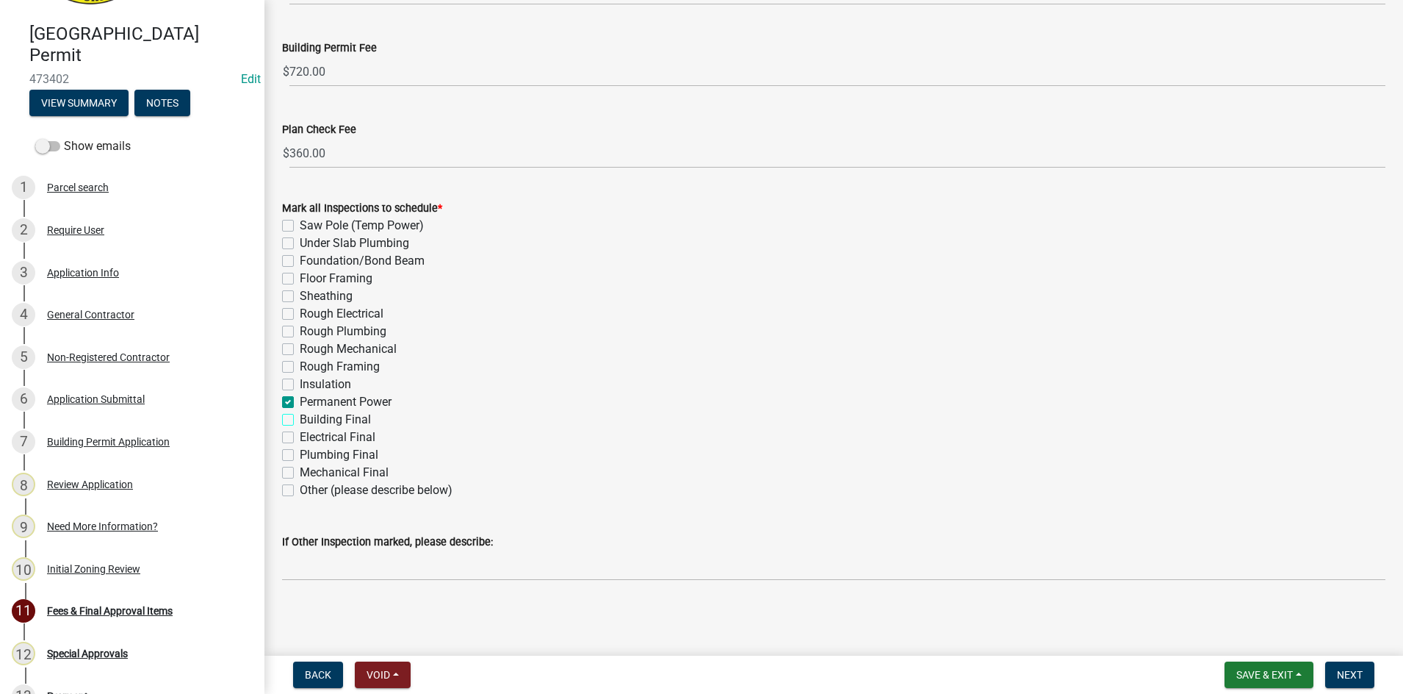
checkbox input "false"
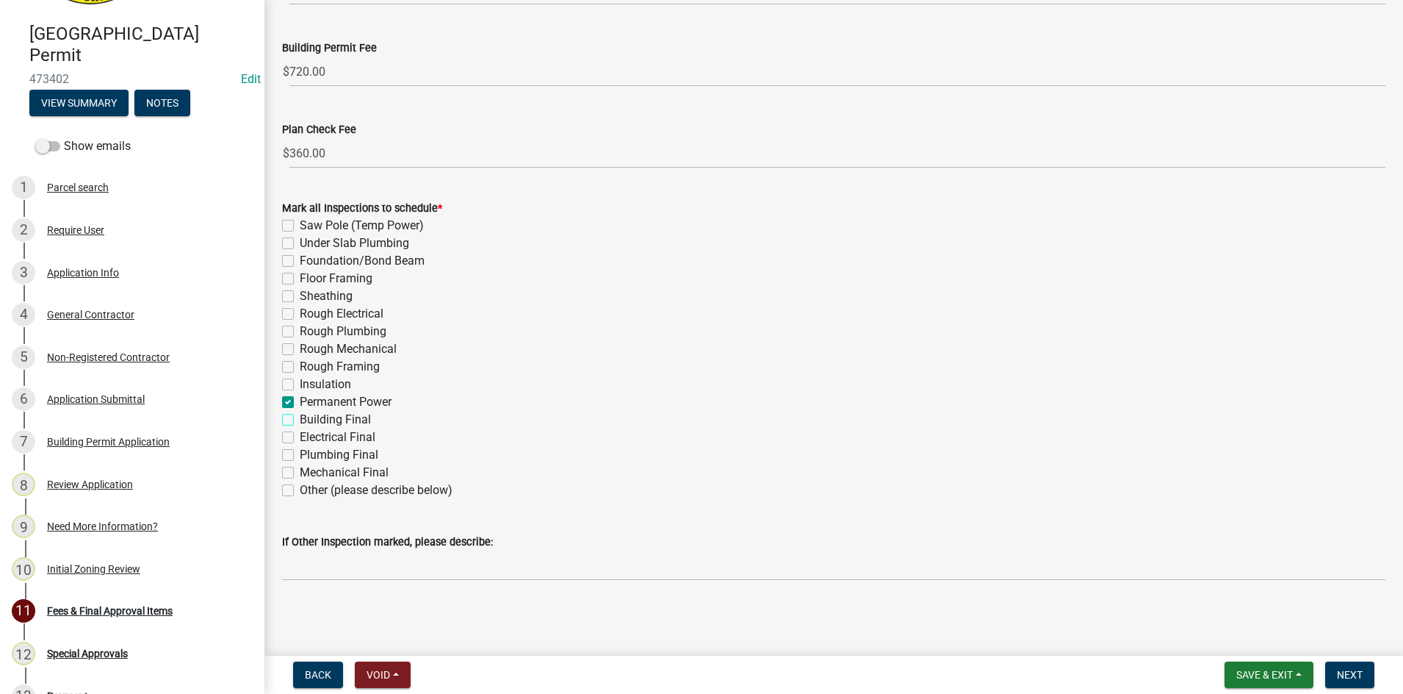
checkbox input "false"
checkbox input "true"
checkbox input "false"
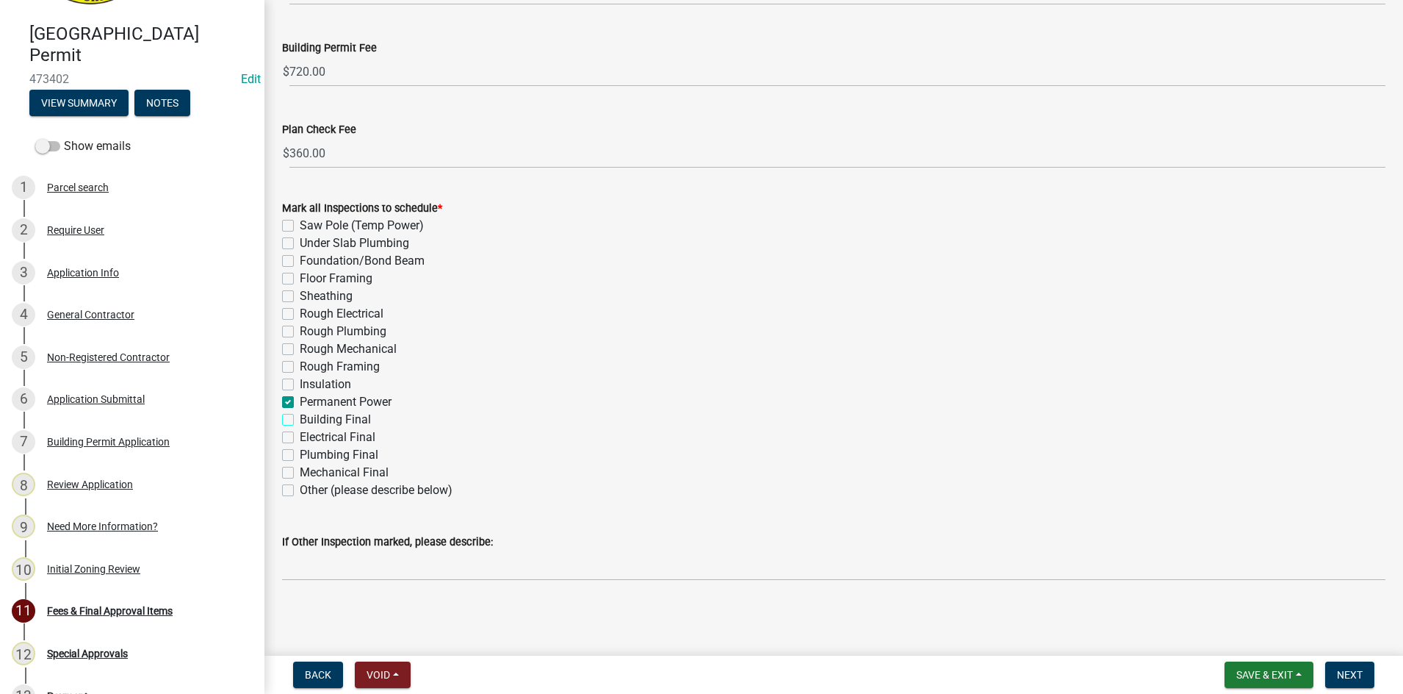
checkbox input "false"
click at [300, 434] on label "Electrical Final" at bounding box center [338, 437] width 76 height 18
click at [300, 434] on input "Electrical Final" at bounding box center [305, 433] width 10 height 10
checkbox input "true"
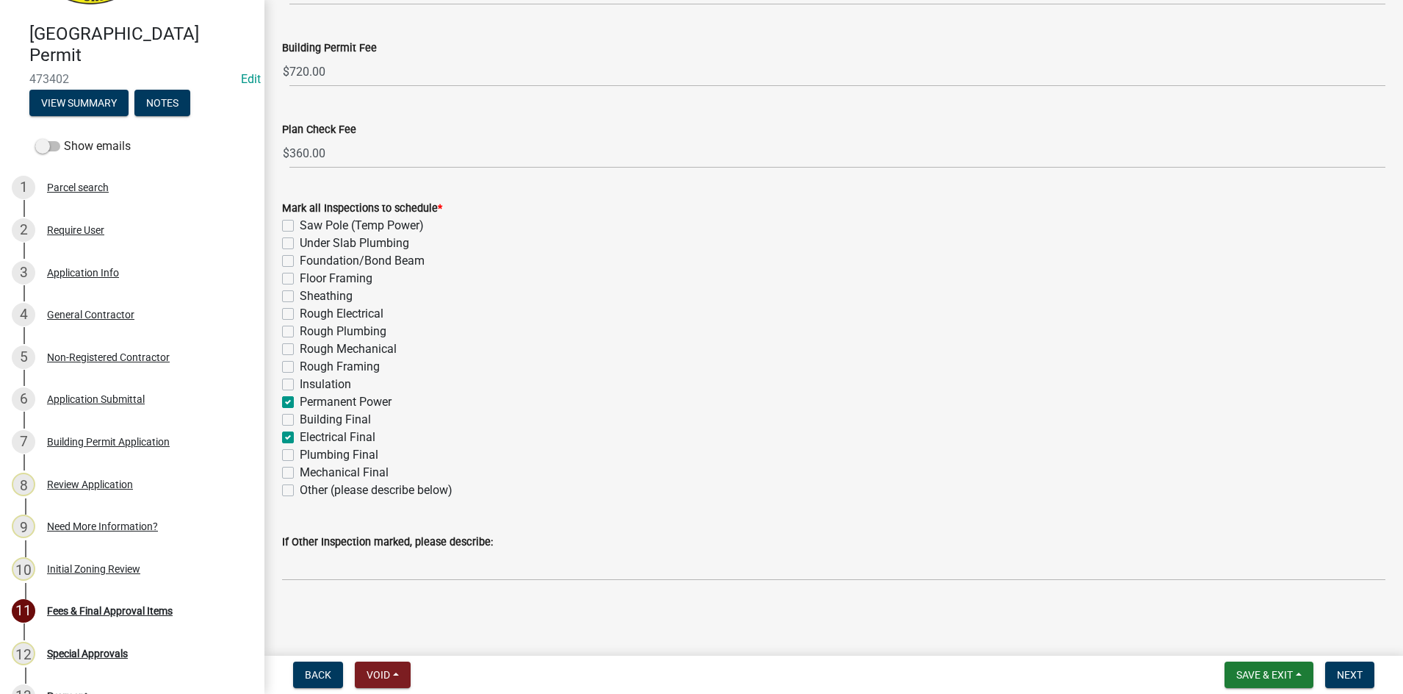
checkbox input "false"
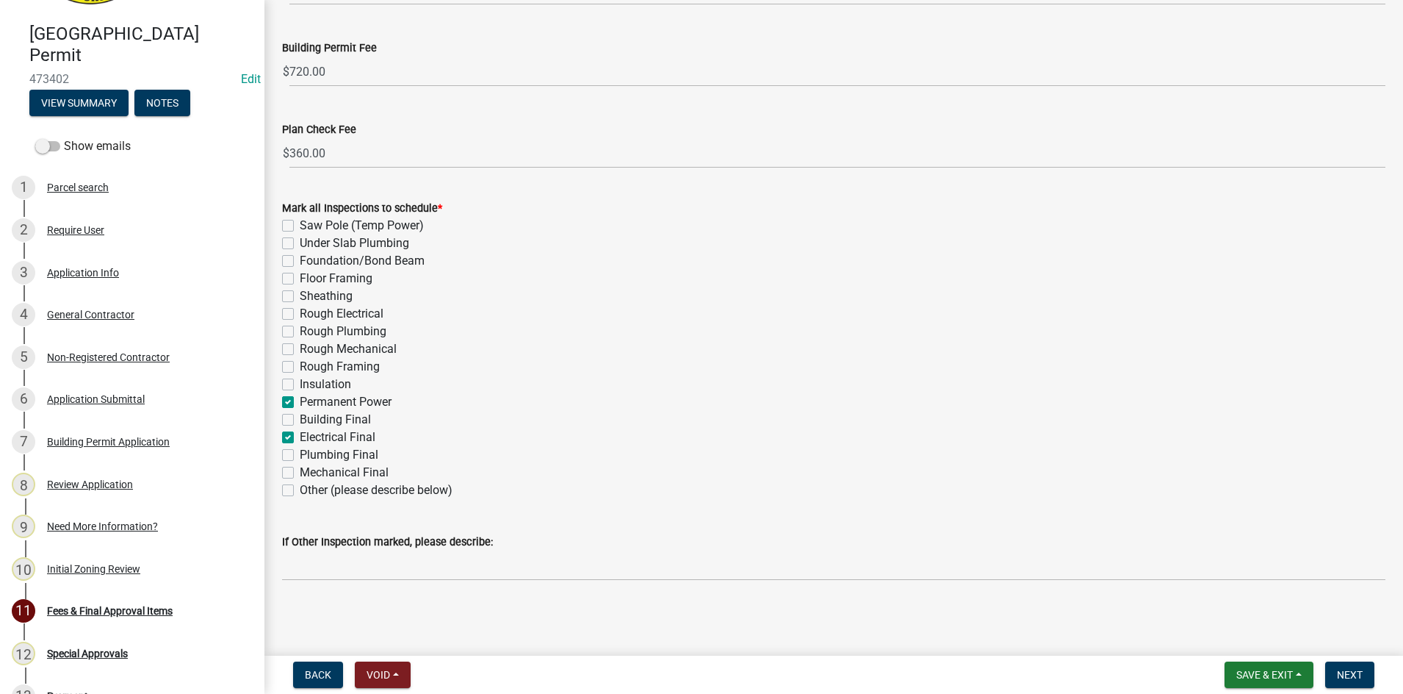
checkbox input "false"
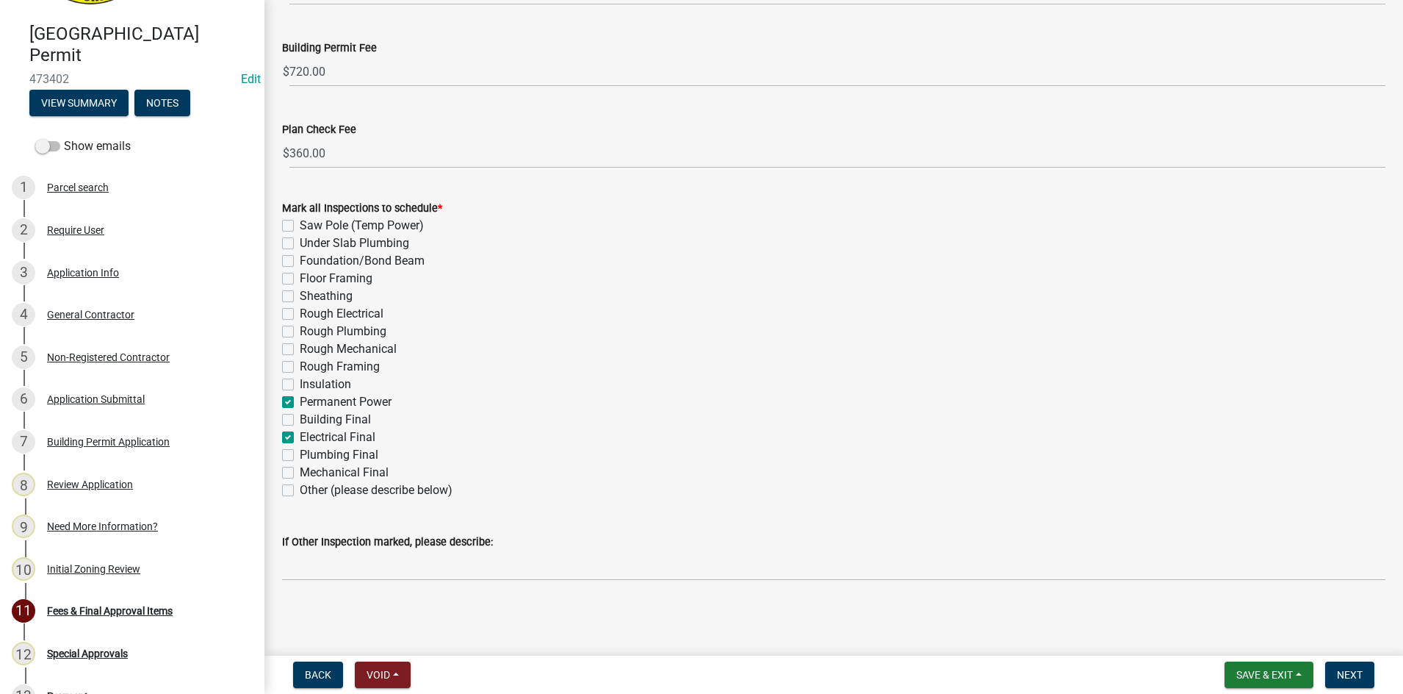
checkbox input "true"
checkbox input "false"
checkbox input "true"
checkbox input "false"
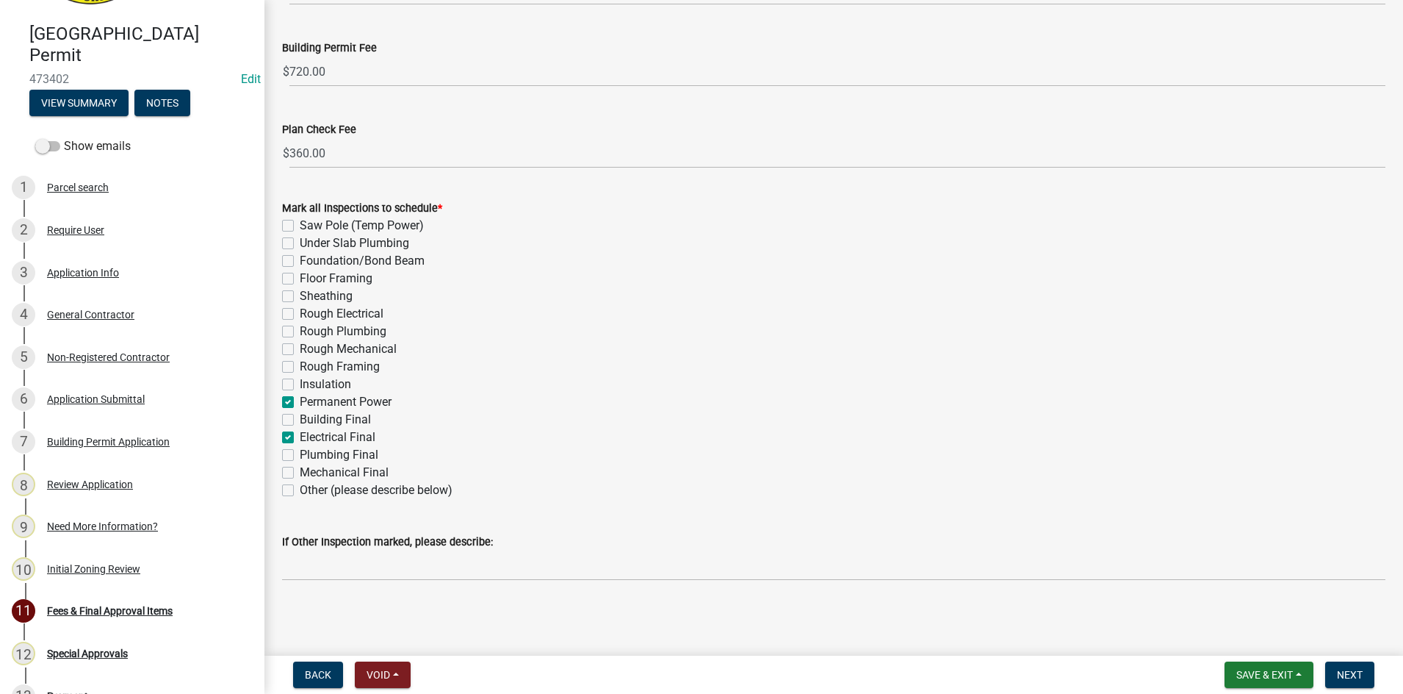
click at [300, 489] on label "Other (please describe below)" at bounding box center [376, 490] width 153 height 18
click at [300, 489] on input "Other (please describe below)" at bounding box center [305, 486] width 10 height 10
checkbox input "true"
checkbox input "false"
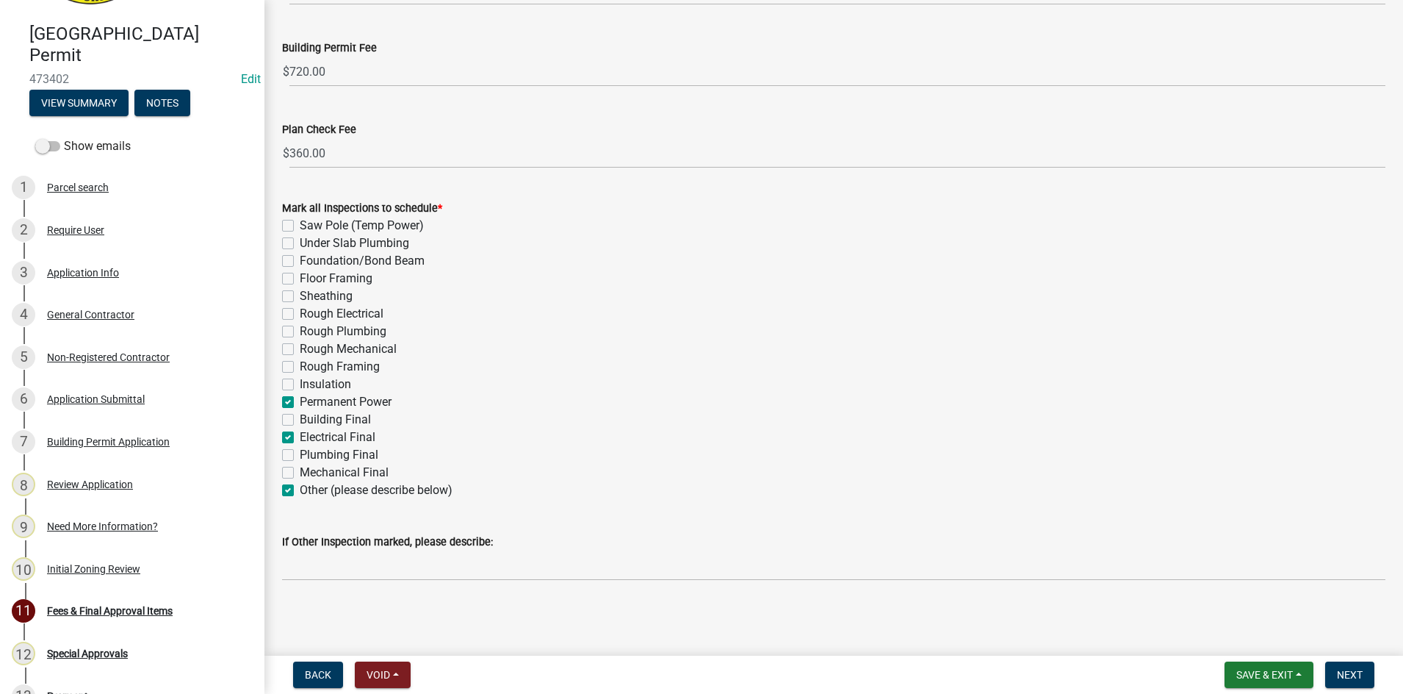
checkbox input "false"
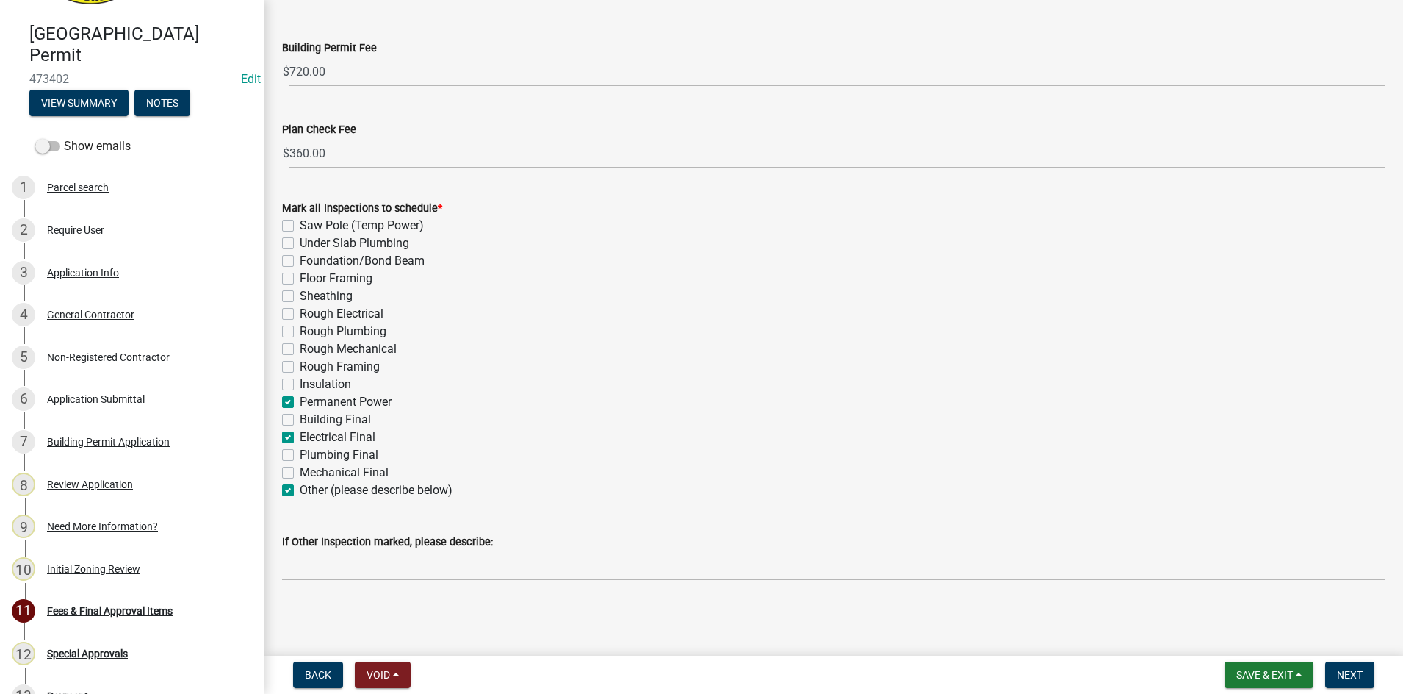
checkbox input "false"
checkbox input "true"
checkbox input "false"
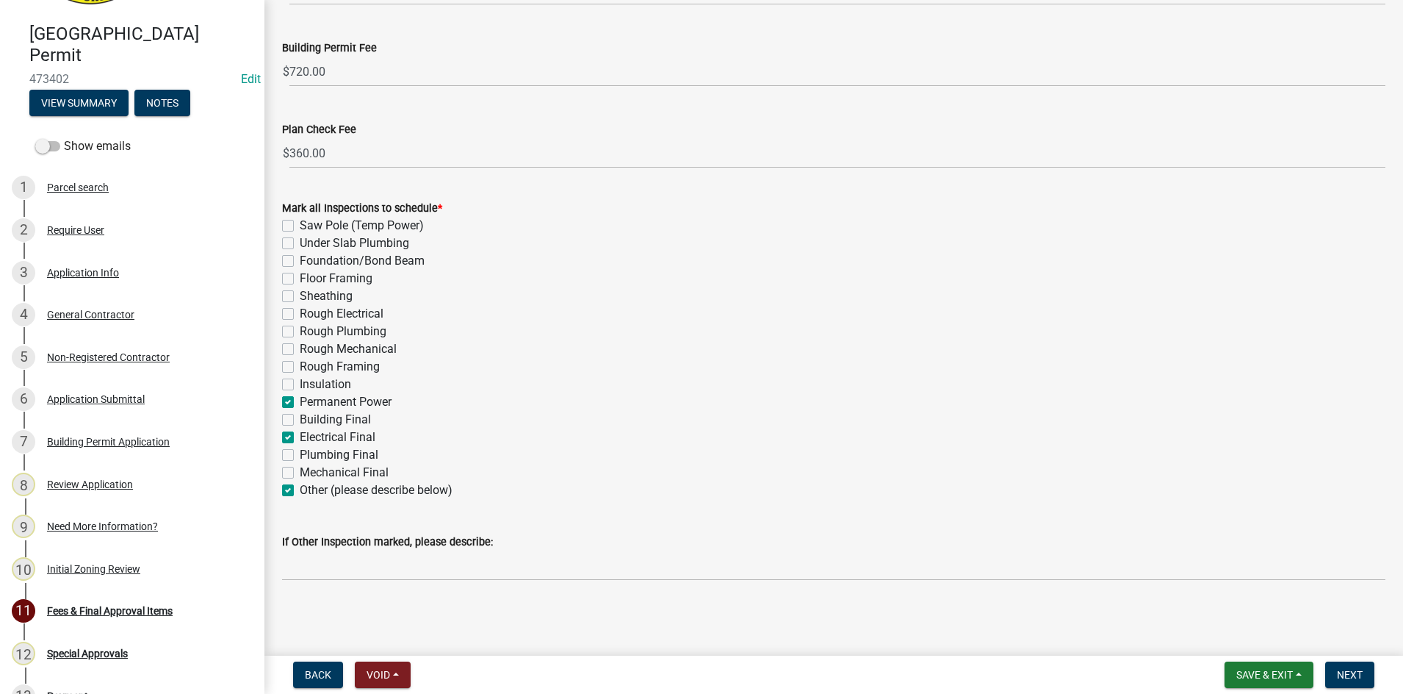
checkbox input "true"
checkbox input "false"
checkbox input "true"
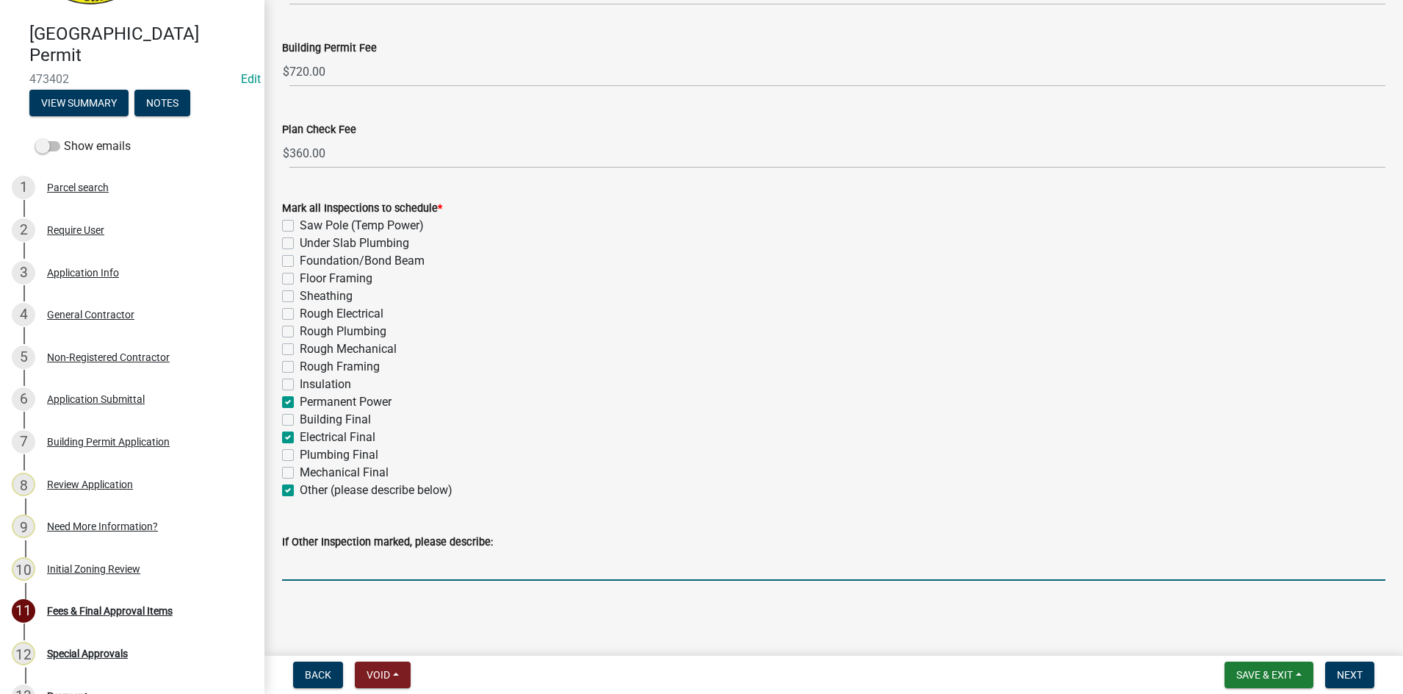
click at [299, 558] on input "If Other Inspection marked, please describe:" at bounding box center [833, 565] width 1103 height 30
type input "Zoning Certificate inspections #ZP-25-166"
click at [1364, 673] on button "Next" at bounding box center [1349, 674] width 49 height 26
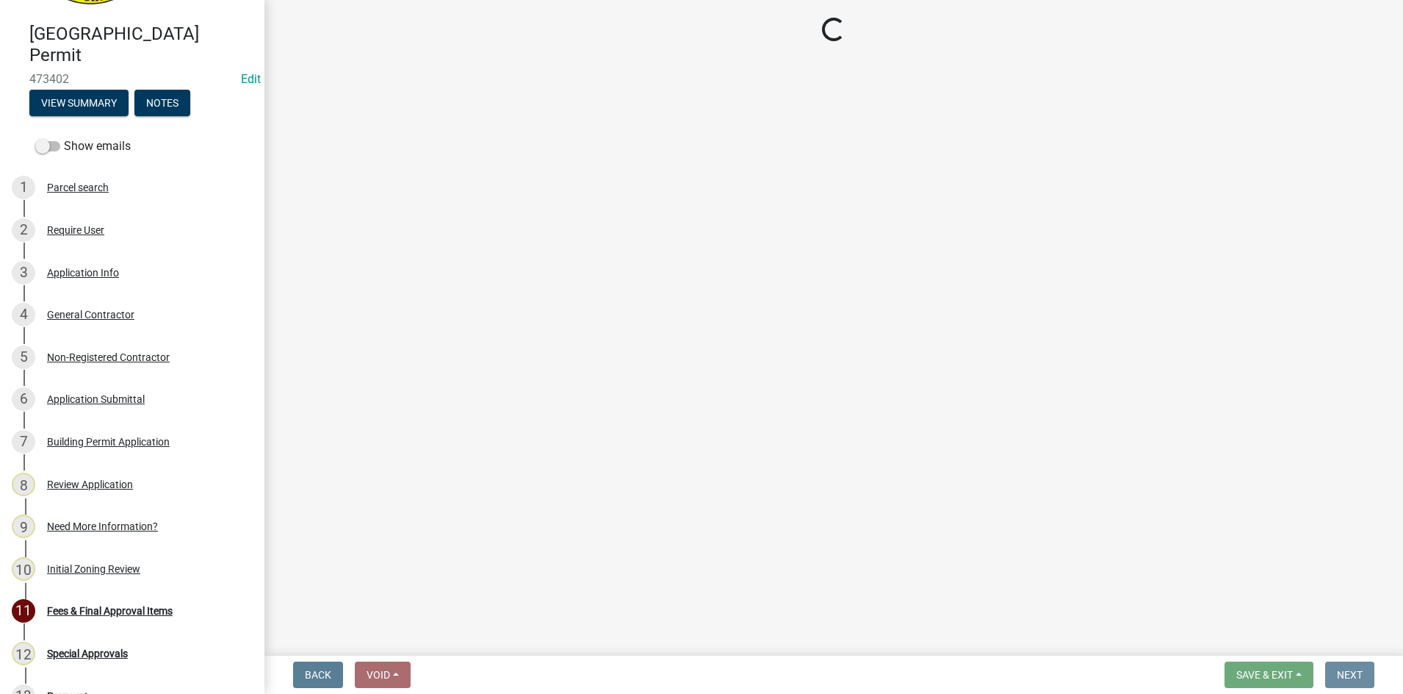
scroll to position [0, 0]
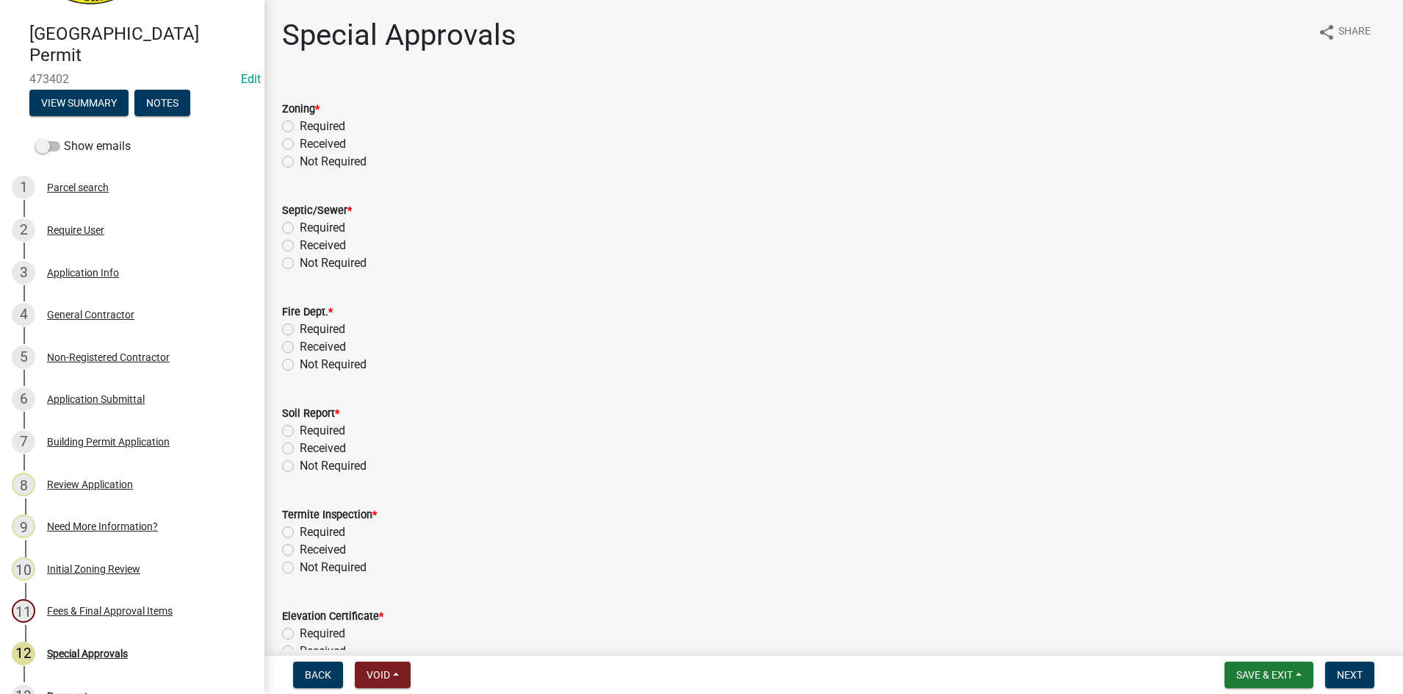
click at [300, 160] on label "Not Required" at bounding box center [333, 162] width 67 height 18
click at [300, 160] on input "Not Required" at bounding box center [305, 158] width 10 height 10
radio input "true"
click at [300, 261] on label "Not Required" at bounding box center [333, 263] width 67 height 18
click at [300, 261] on input "Not Required" at bounding box center [305, 259] width 10 height 10
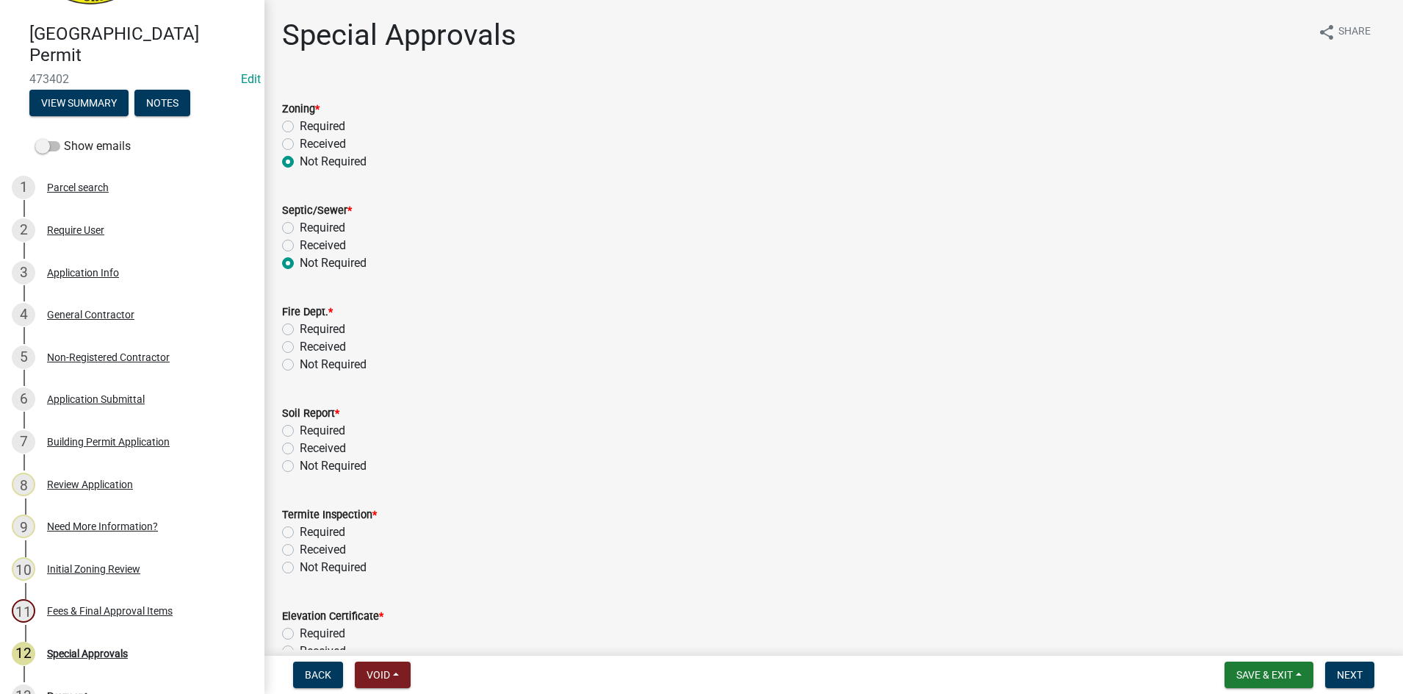
radio input "true"
click at [300, 329] on label "Required" at bounding box center [323, 329] width 46 height 18
click at [300, 329] on input "Required" at bounding box center [305, 325] width 10 height 10
radio input "true"
click at [300, 361] on label "Not Required" at bounding box center [333, 365] width 67 height 18
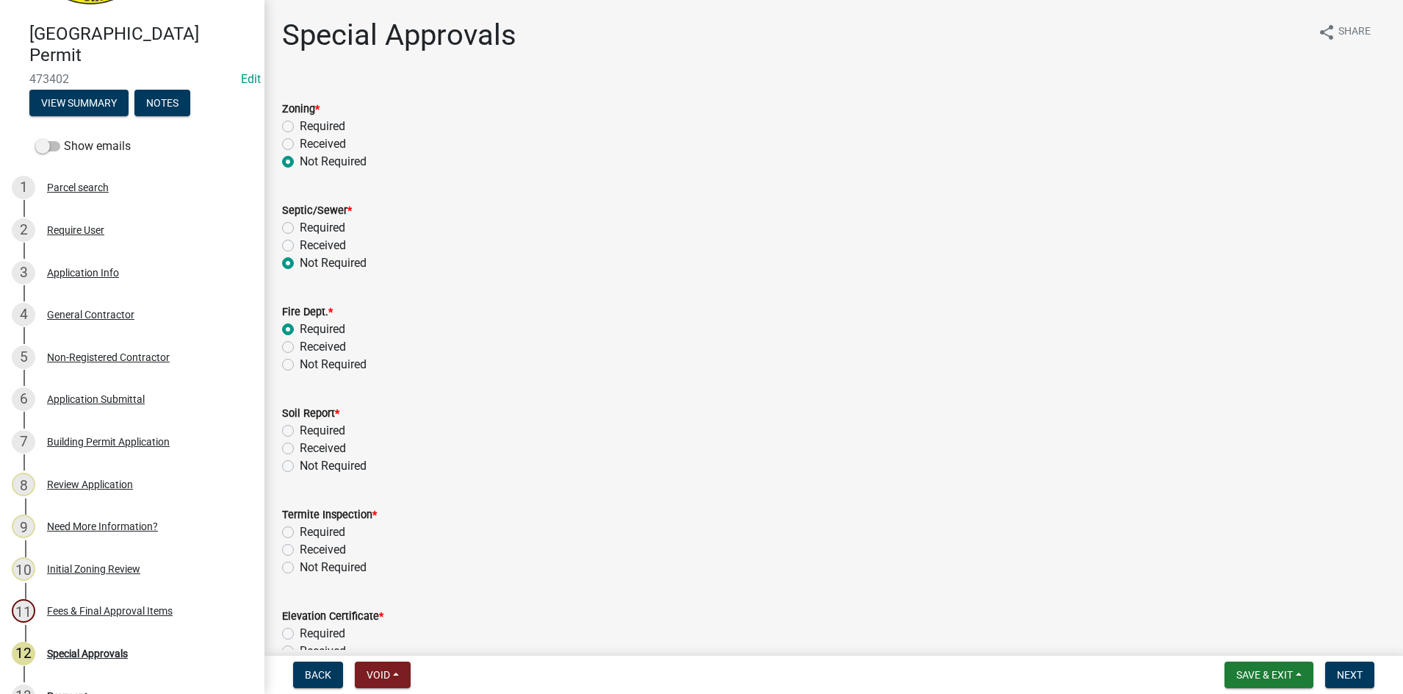
click at [300, 361] on input "Not Required" at bounding box center [305, 361] width 10 height 10
radio input "true"
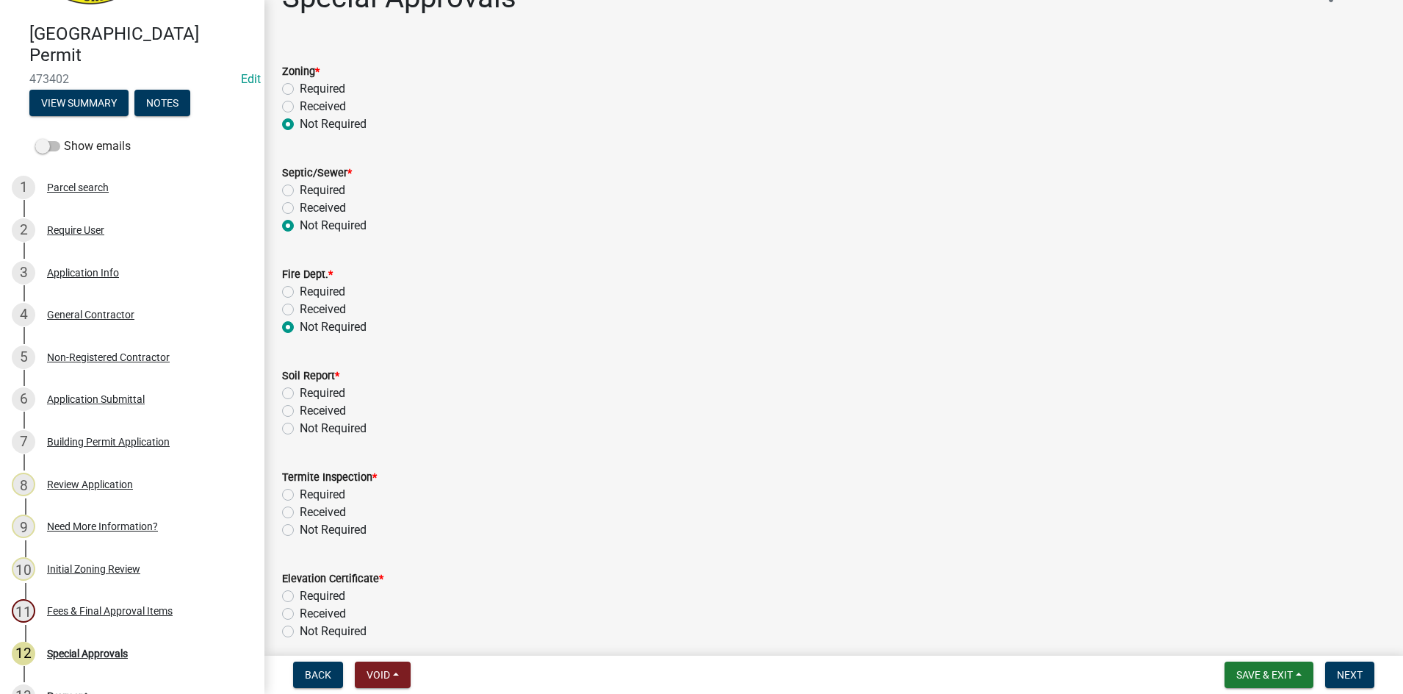
scroll to position [73, 0]
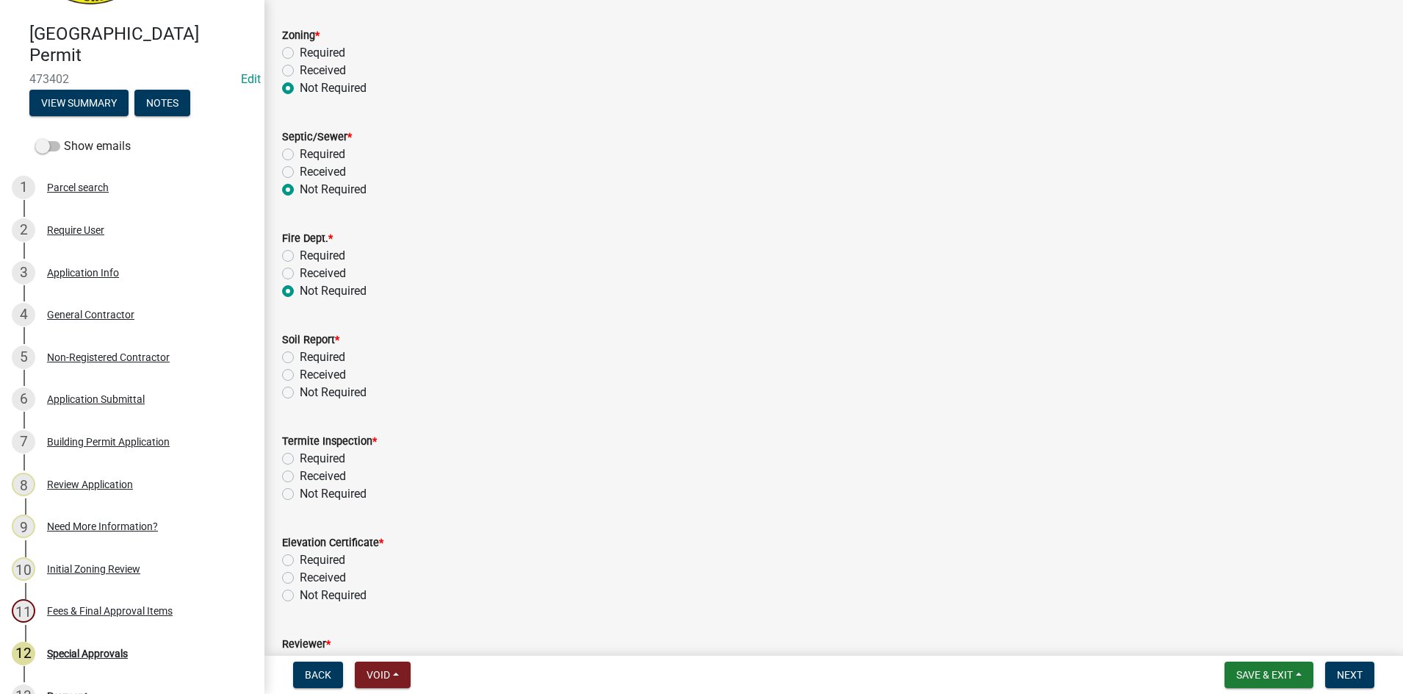
click at [300, 388] on label "Not Required" at bounding box center [333, 393] width 67 height 18
click at [300, 388] on input "Not Required" at bounding box center [305, 389] width 10 height 10
radio input "true"
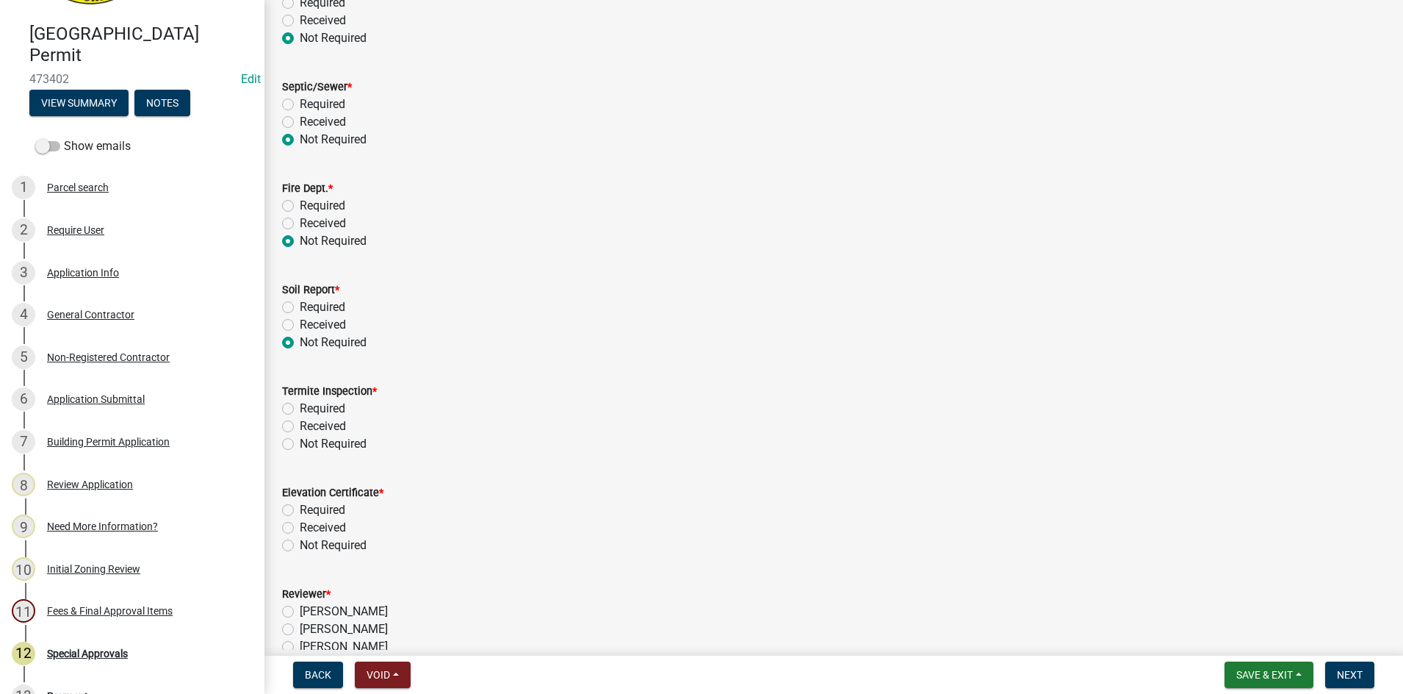
scroll to position [147, 0]
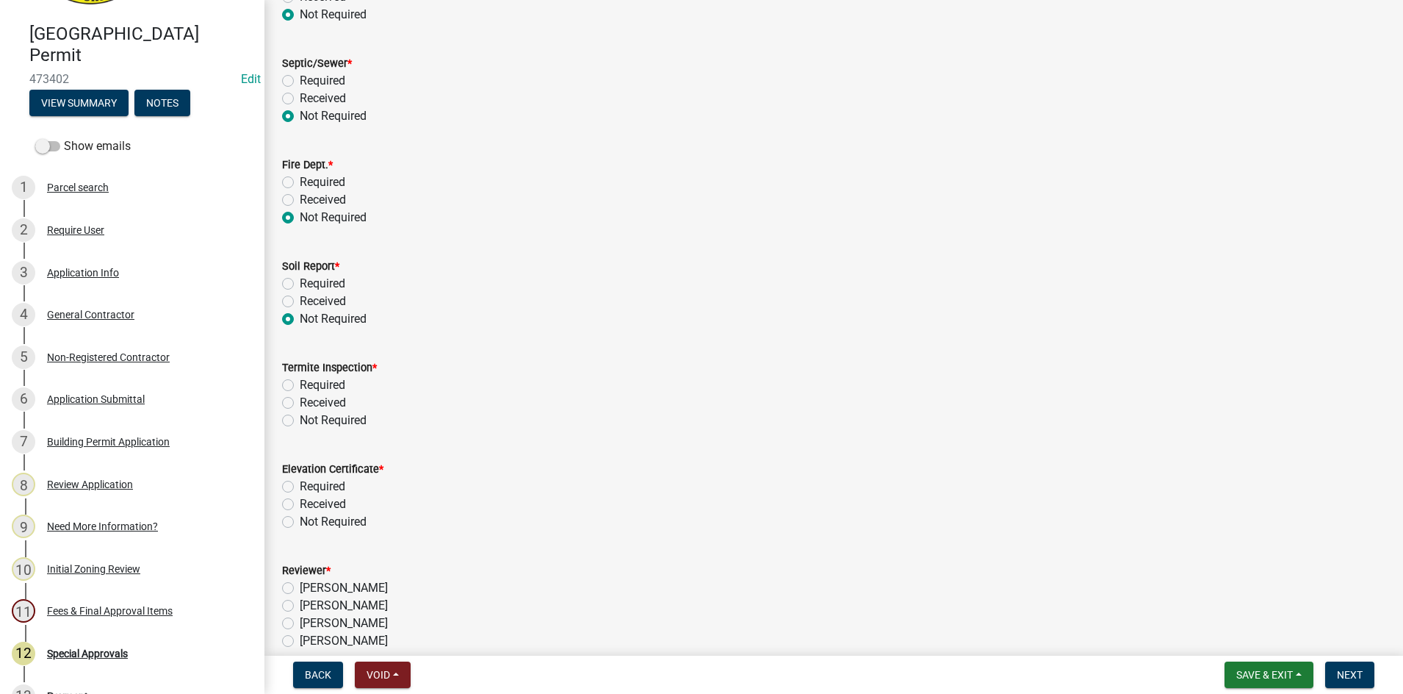
click at [300, 421] on label "Not Required" at bounding box center [333, 420] width 67 height 18
click at [300, 421] on input "Not Required" at bounding box center [305, 416] width 10 height 10
radio input "true"
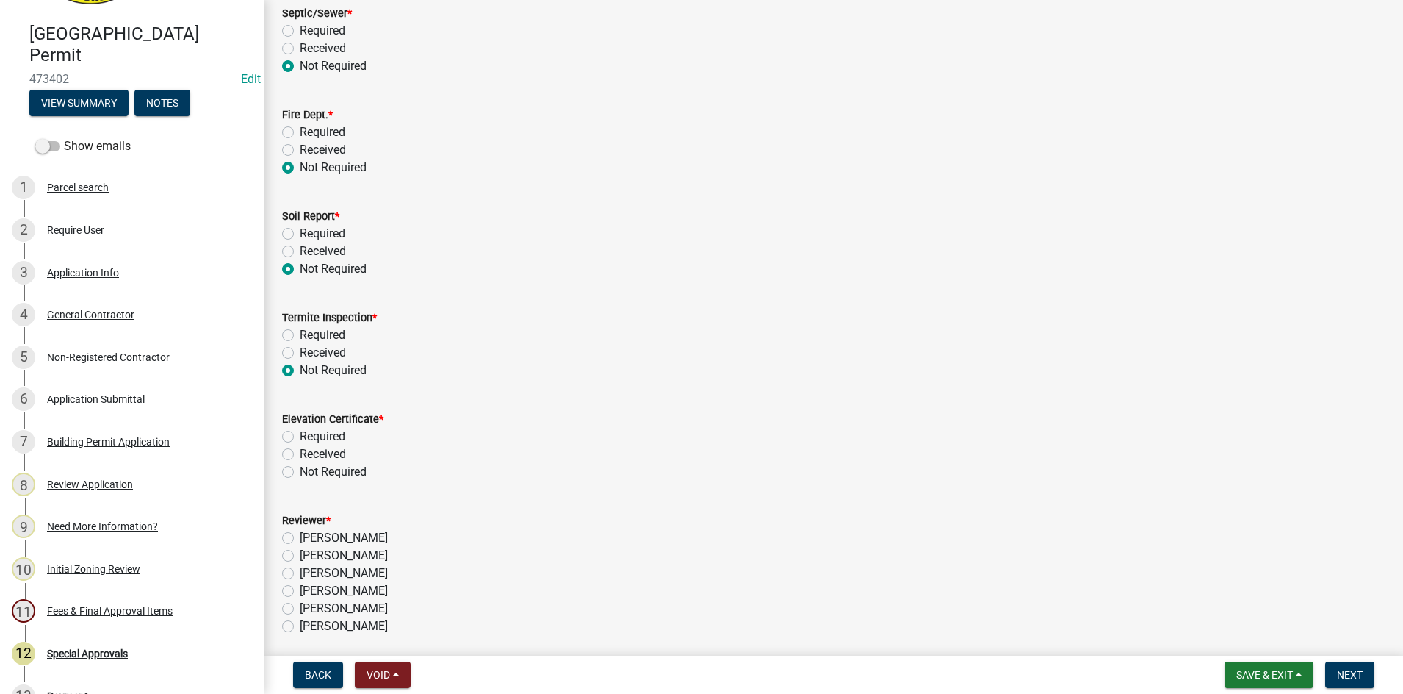
scroll to position [220, 0]
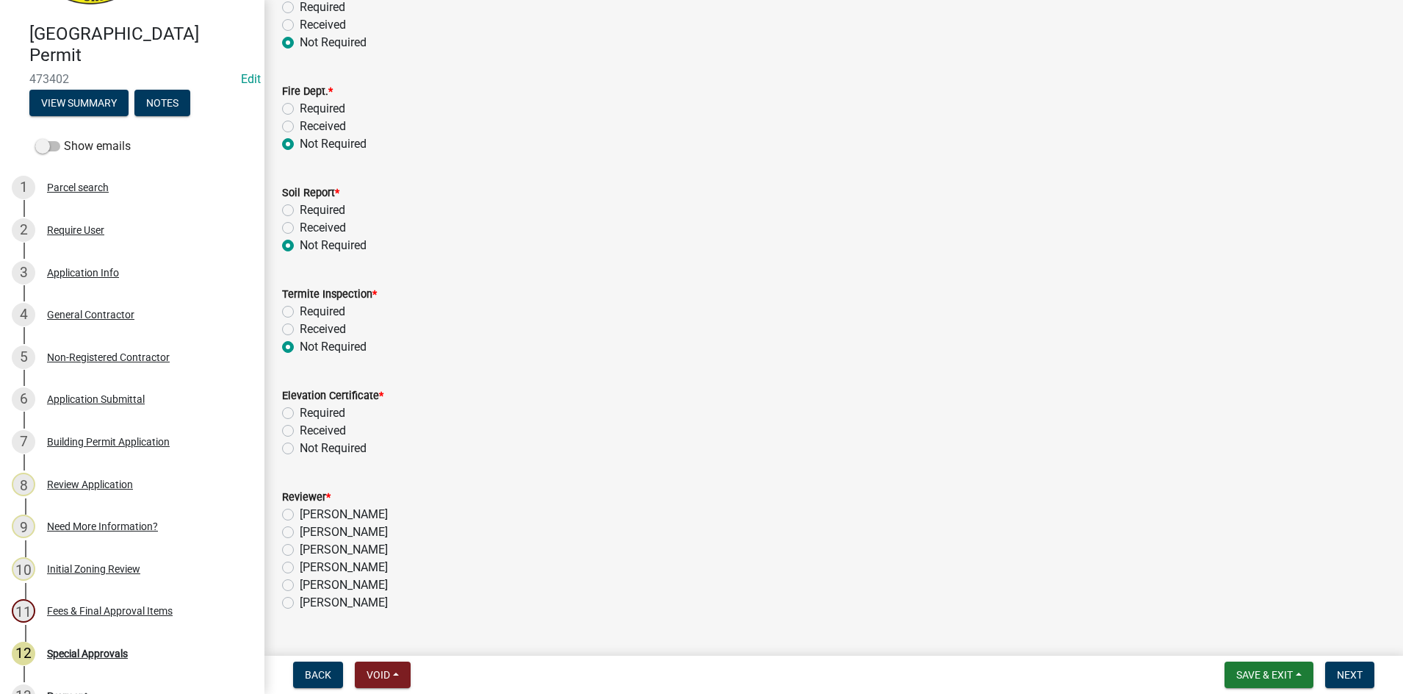
click at [300, 445] on label "Not Required" at bounding box center [333, 448] width 67 height 18
click at [300, 445] on input "Not Required" at bounding box center [305, 444] width 10 height 10
radio input "true"
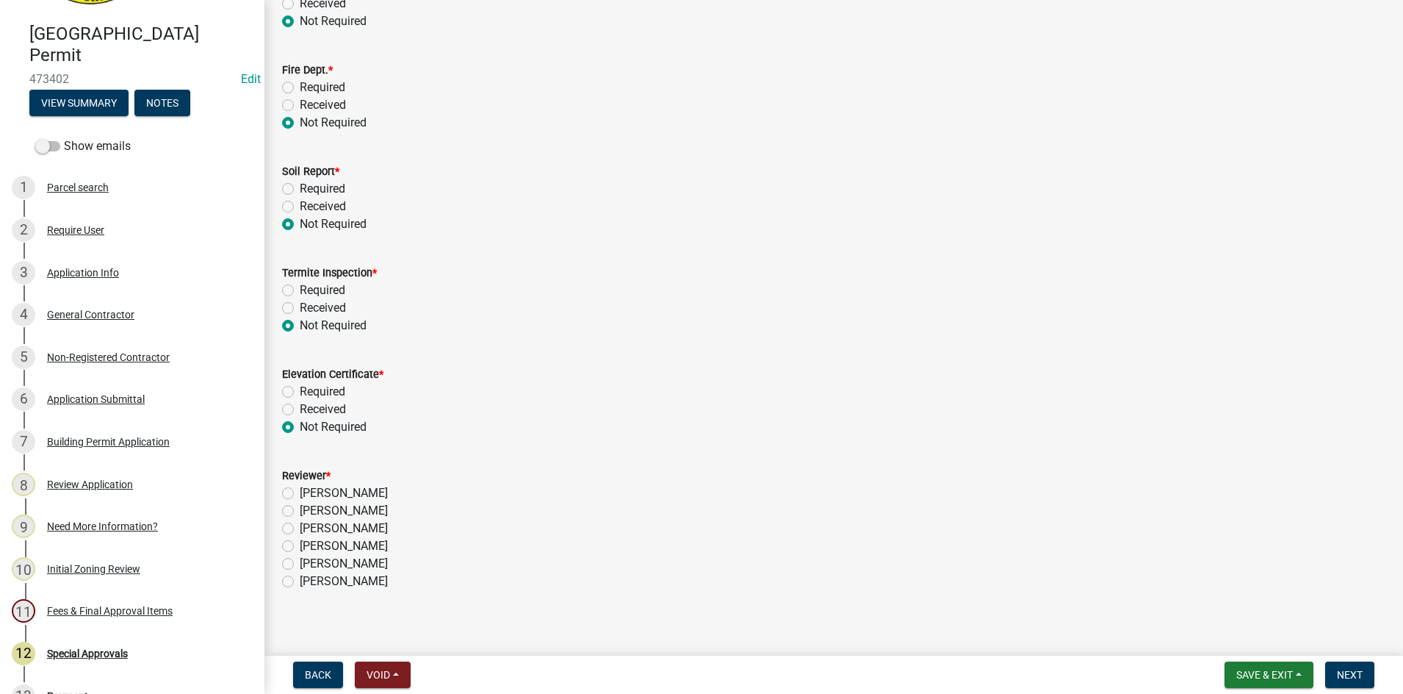
scroll to position [253, 0]
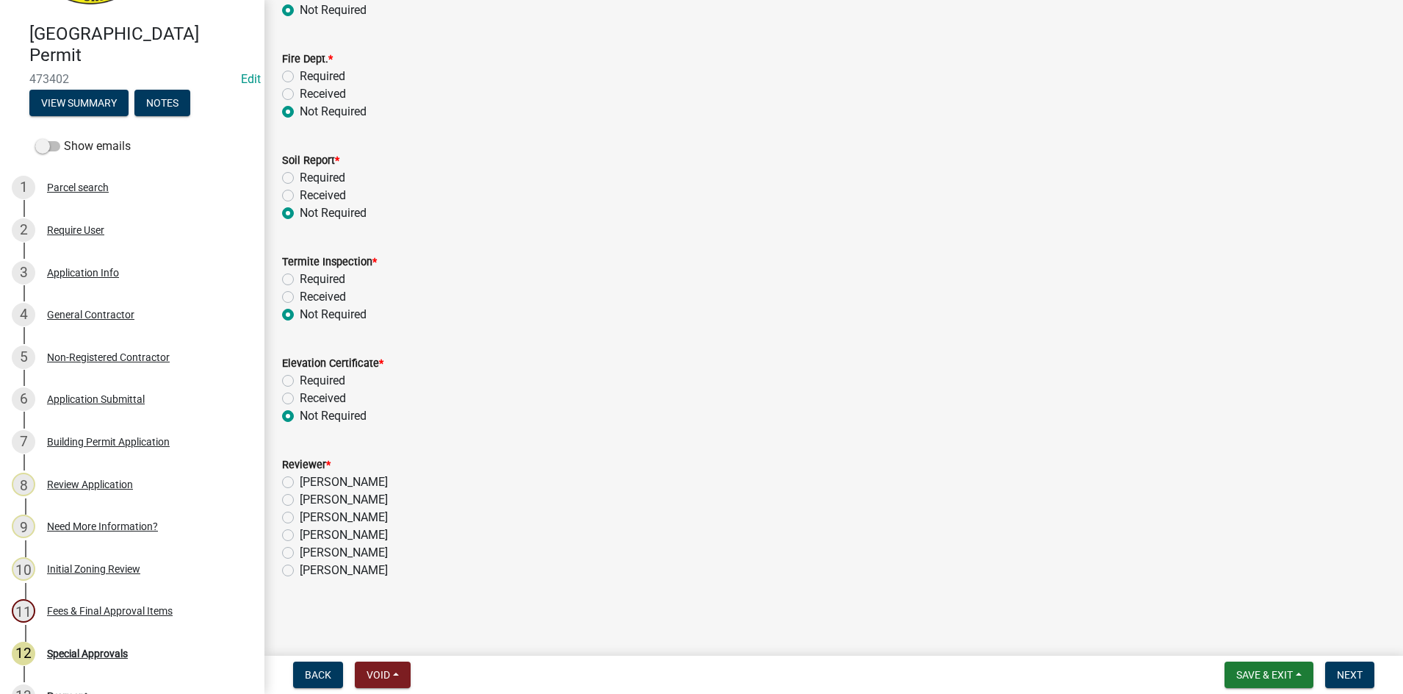
drag, startPoint x: 286, startPoint y: 552, endPoint x: 309, endPoint y: 552, distance: 22.8
click at [300, 552] on label "[PERSON_NAME]" at bounding box center [344, 553] width 88 height 18
click at [300, 552] on input "[PERSON_NAME]" at bounding box center [305, 549] width 10 height 10
radio input "true"
click at [1353, 672] on span "Next" at bounding box center [1350, 675] width 26 height 12
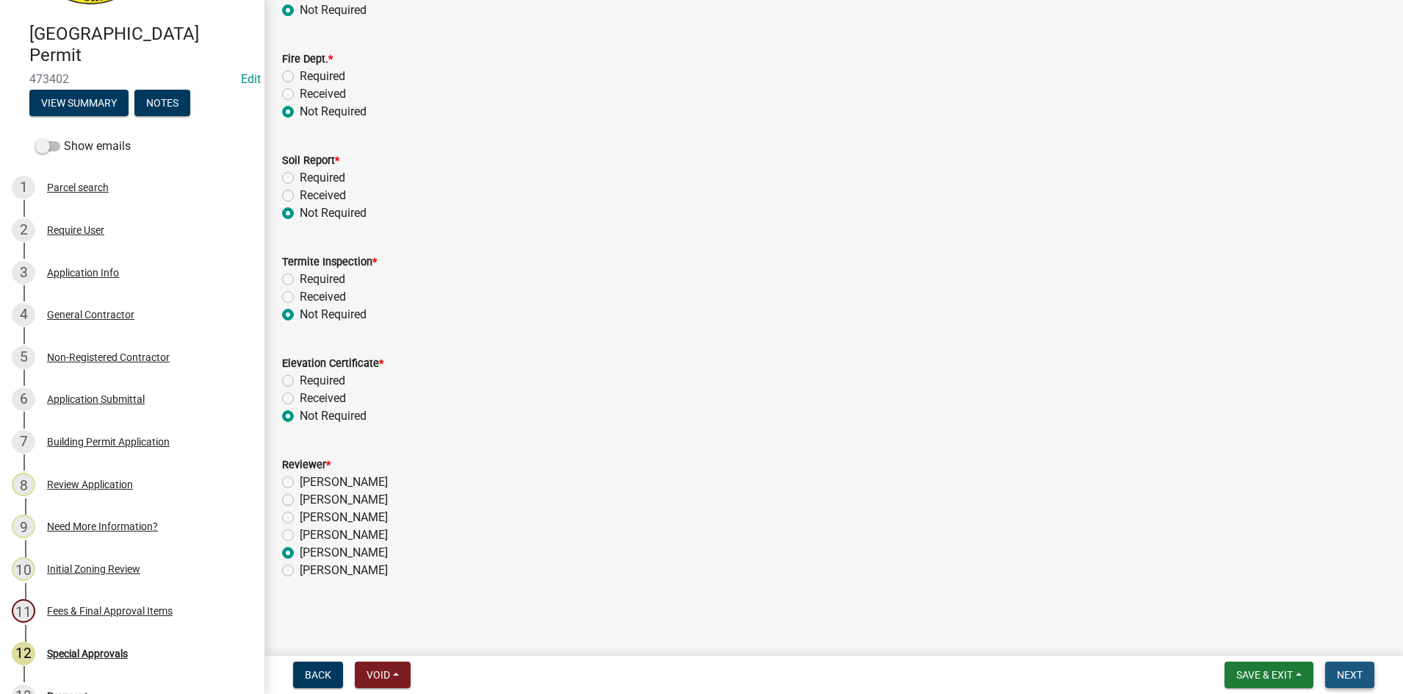
scroll to position [0, 0]
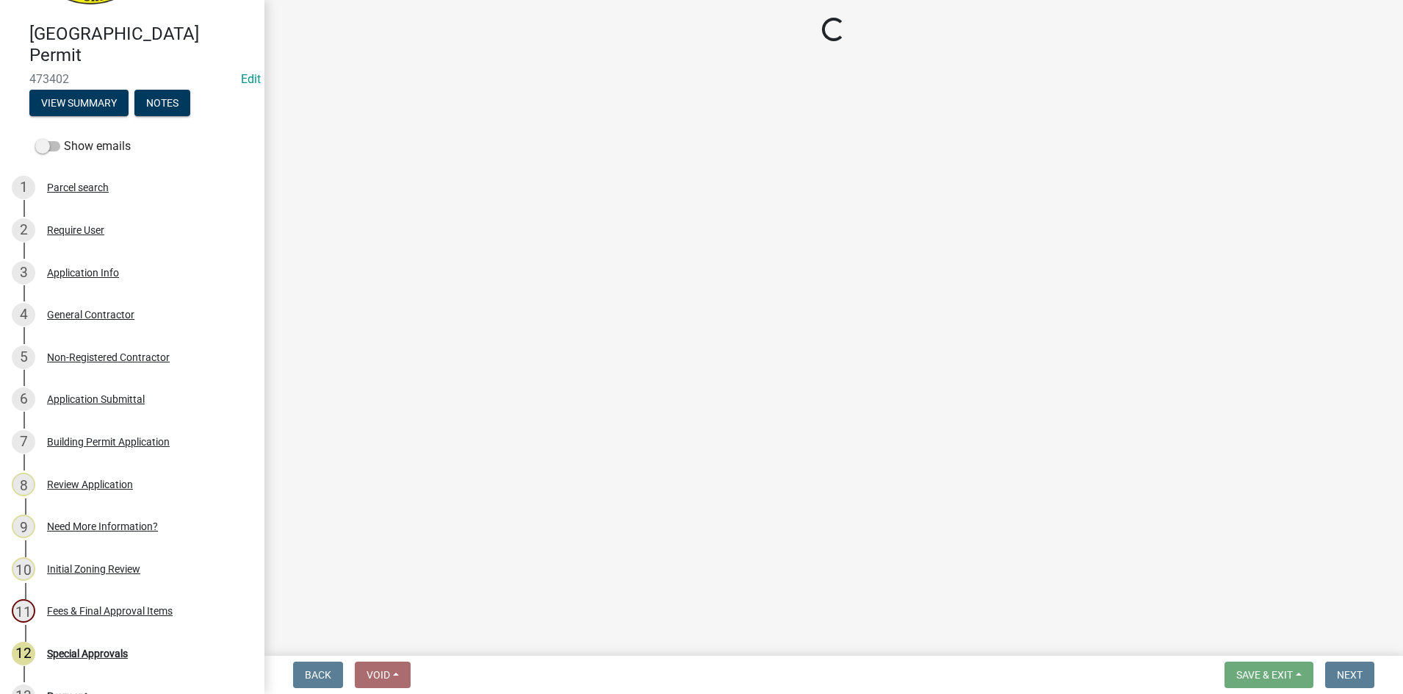
select select "3: 3"
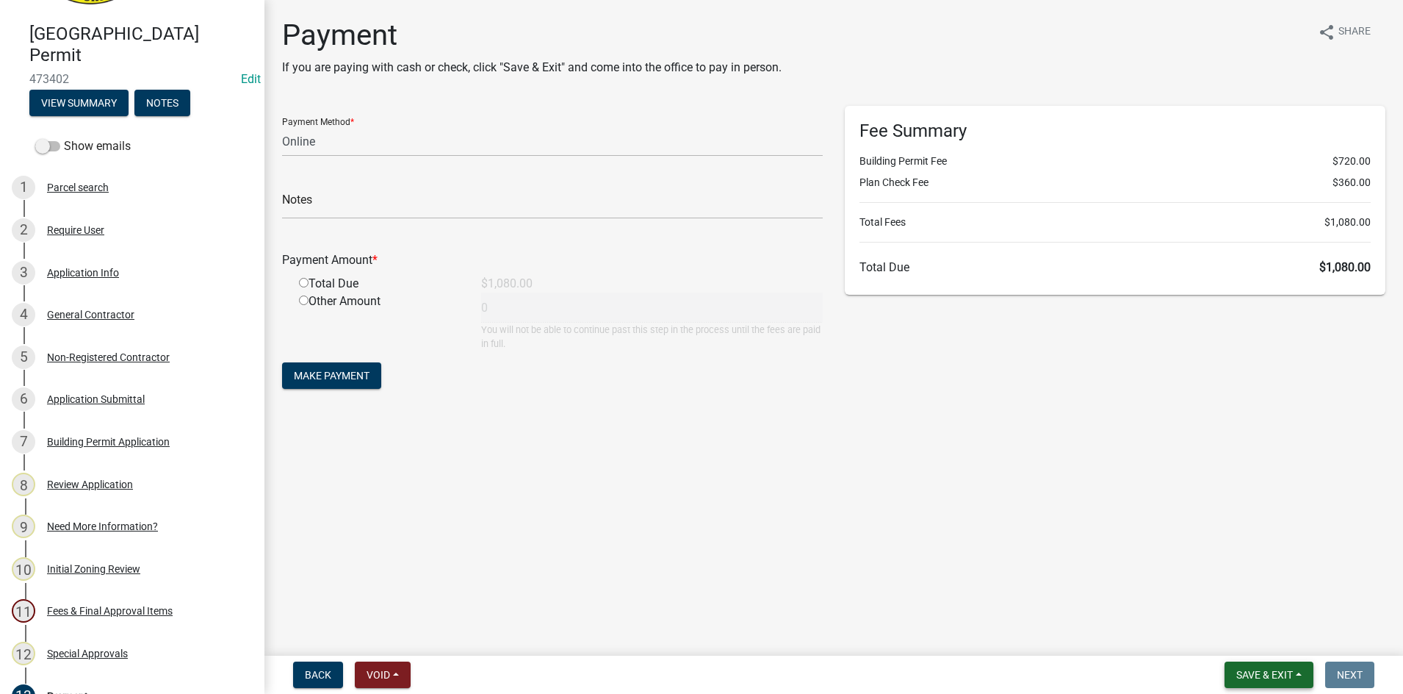
click at [1270, 669] on span "Save & Exit" at bounding box center [1264, 675] width 57 height 12
click at [1220, 637] on button "Save & Exit" at bounding box center [1255, 636] width 118 height 35
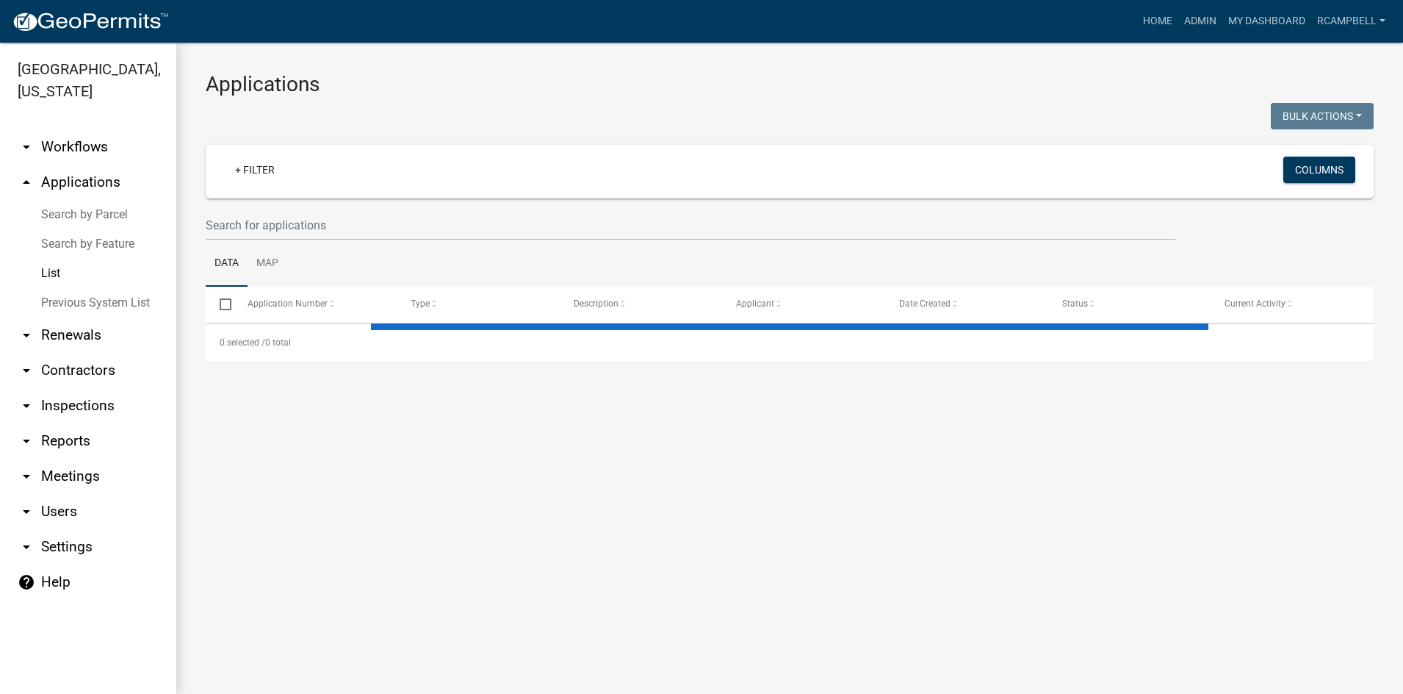
select select "3: 100"
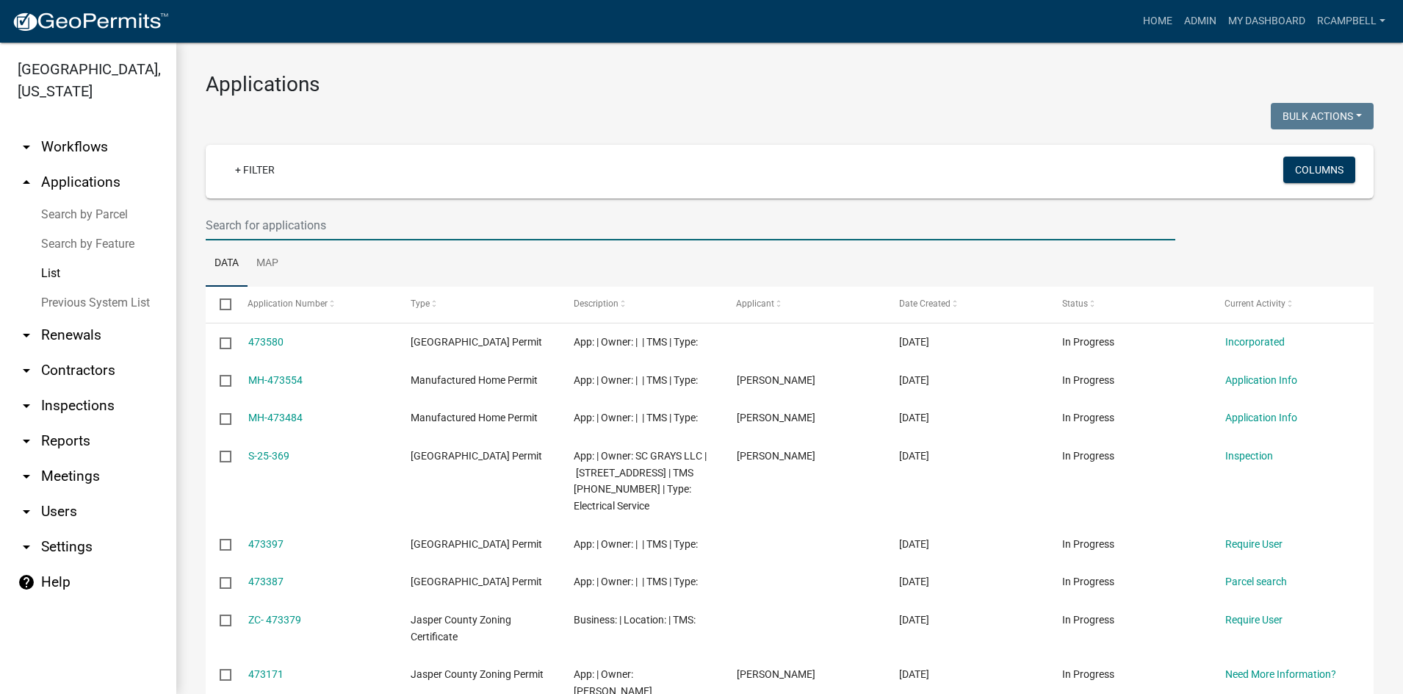
click at [256, 218] on input "text" at bounding box center [691, 225] width 970 height 30
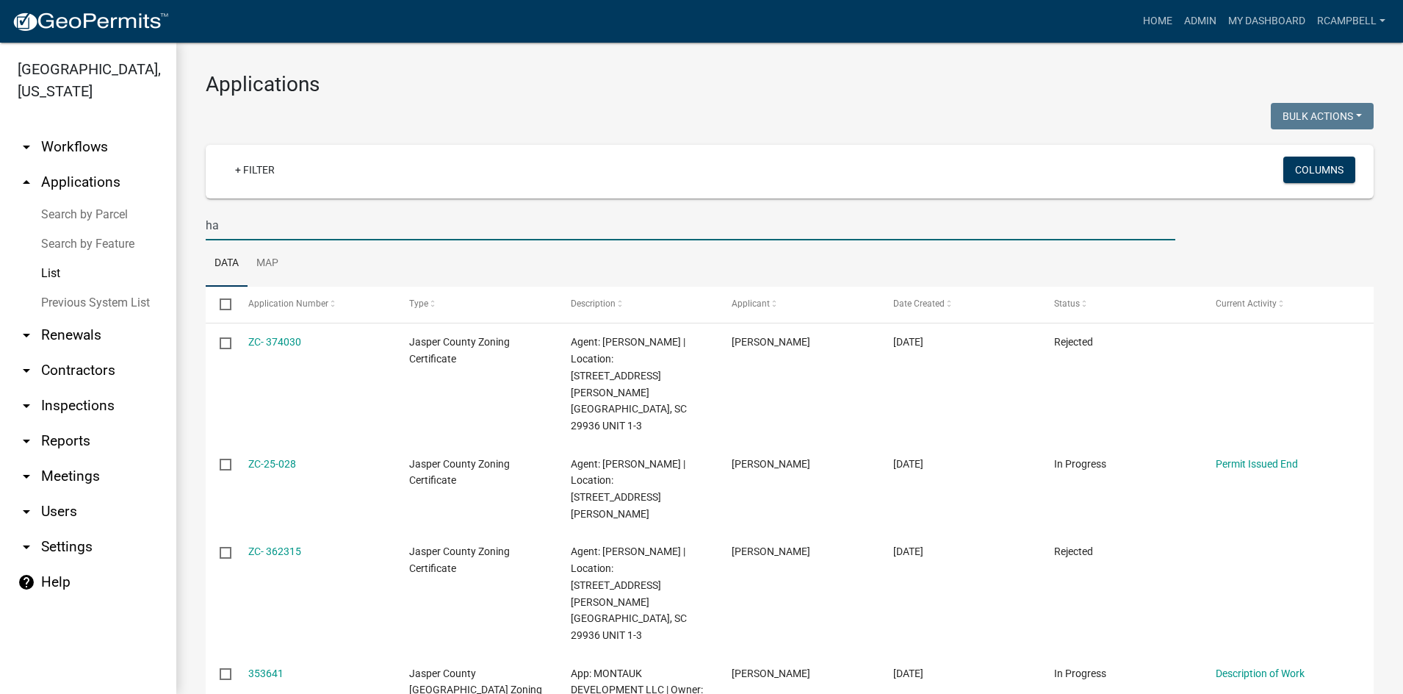
type input "h"
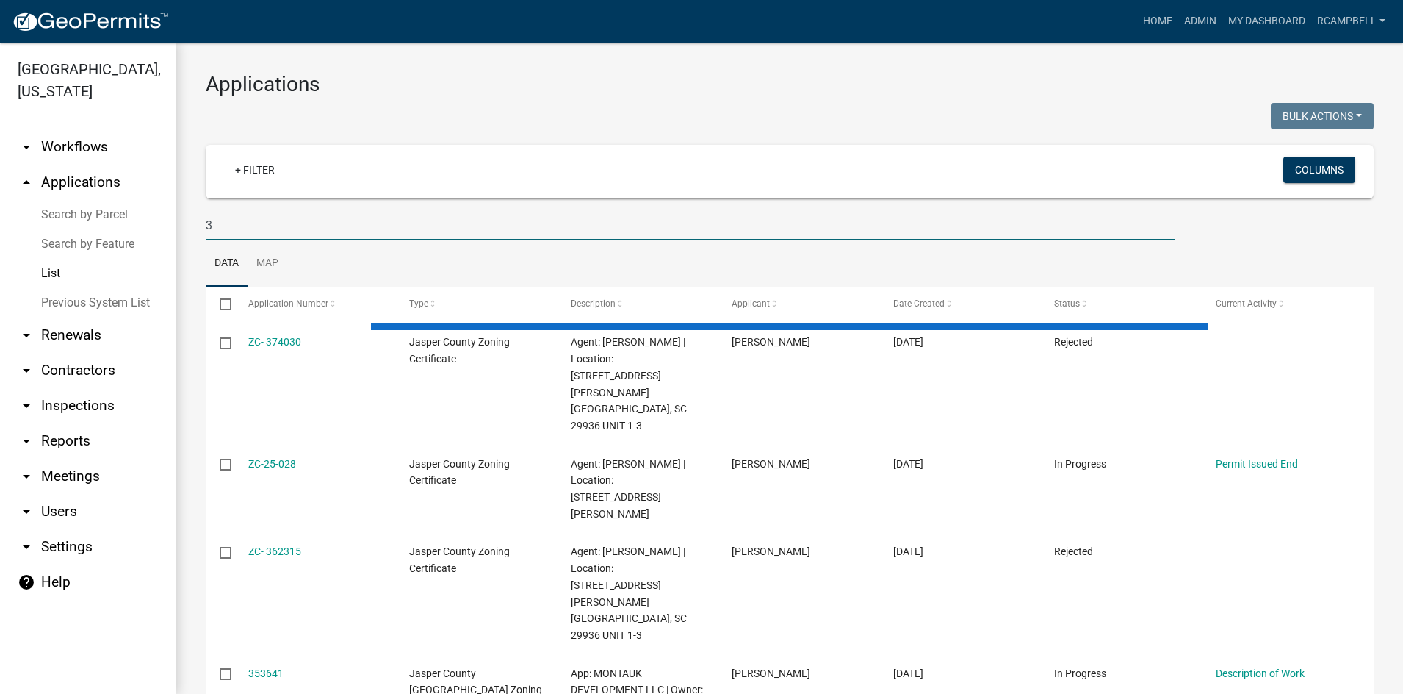
type input "39"
select select "3: 100"
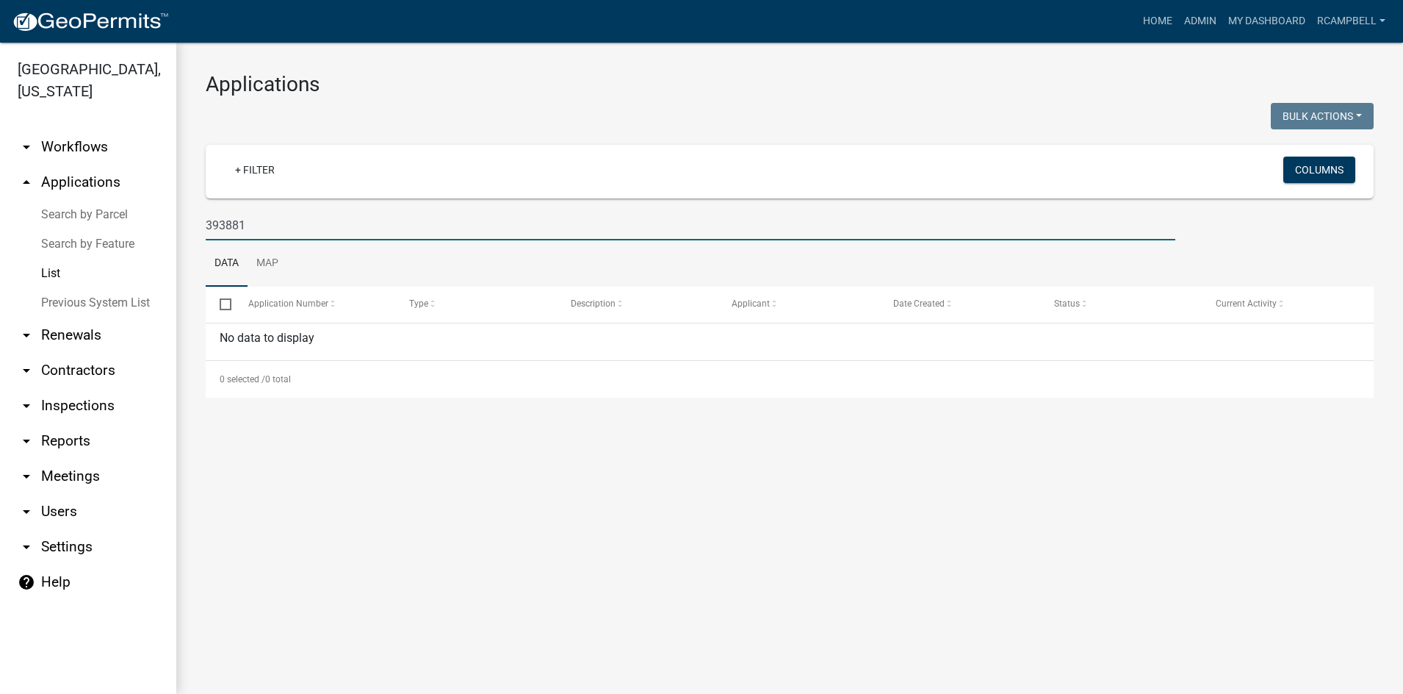
type input "393881"
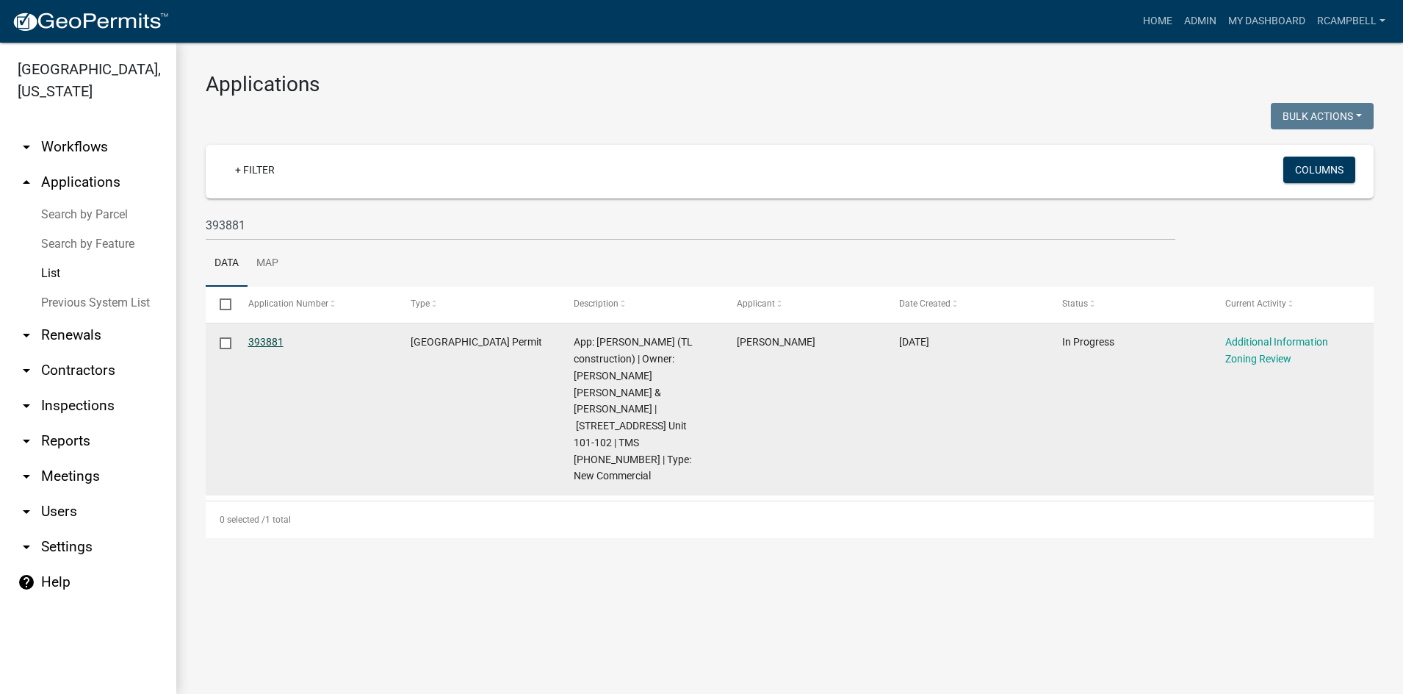
click at [264, 338] on link "393881" at bounding box center [265, 342] width 35 height 12
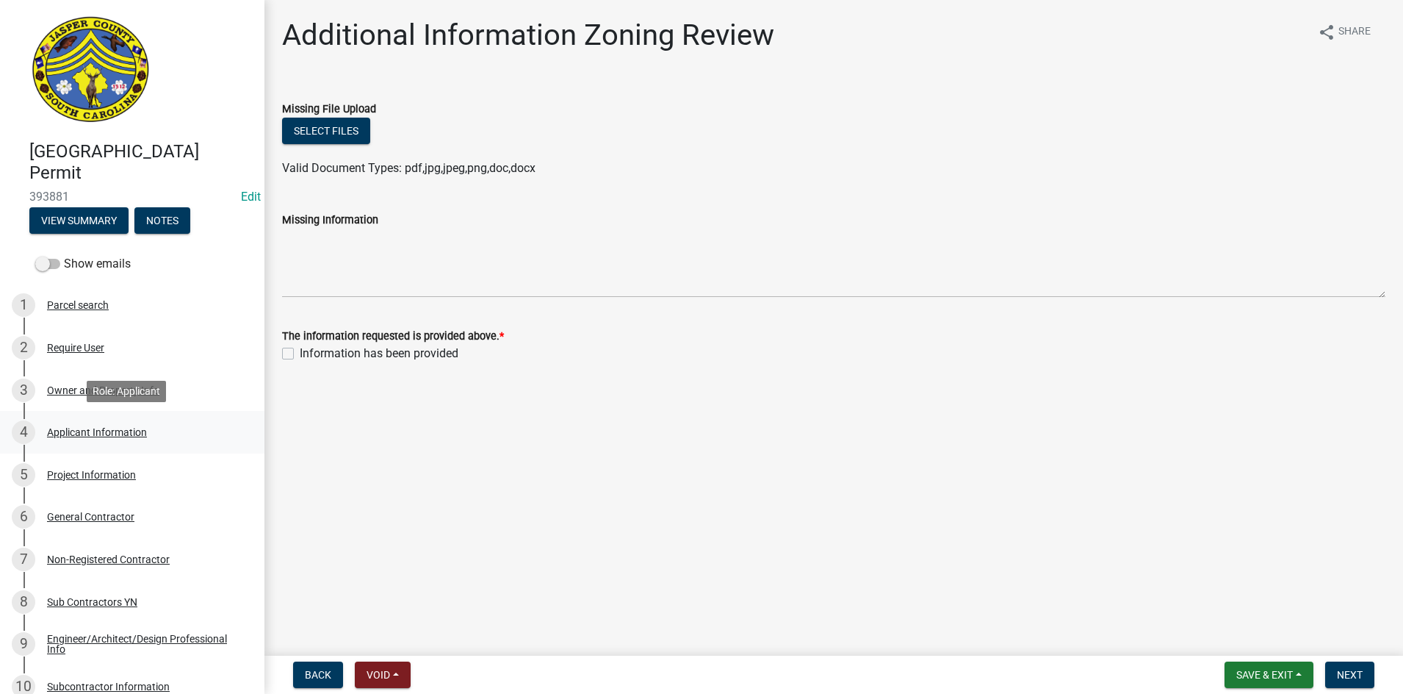
click at [97, 439] on div "4 Applicant Information" at bounding box center [126, 432] width 229 height 24
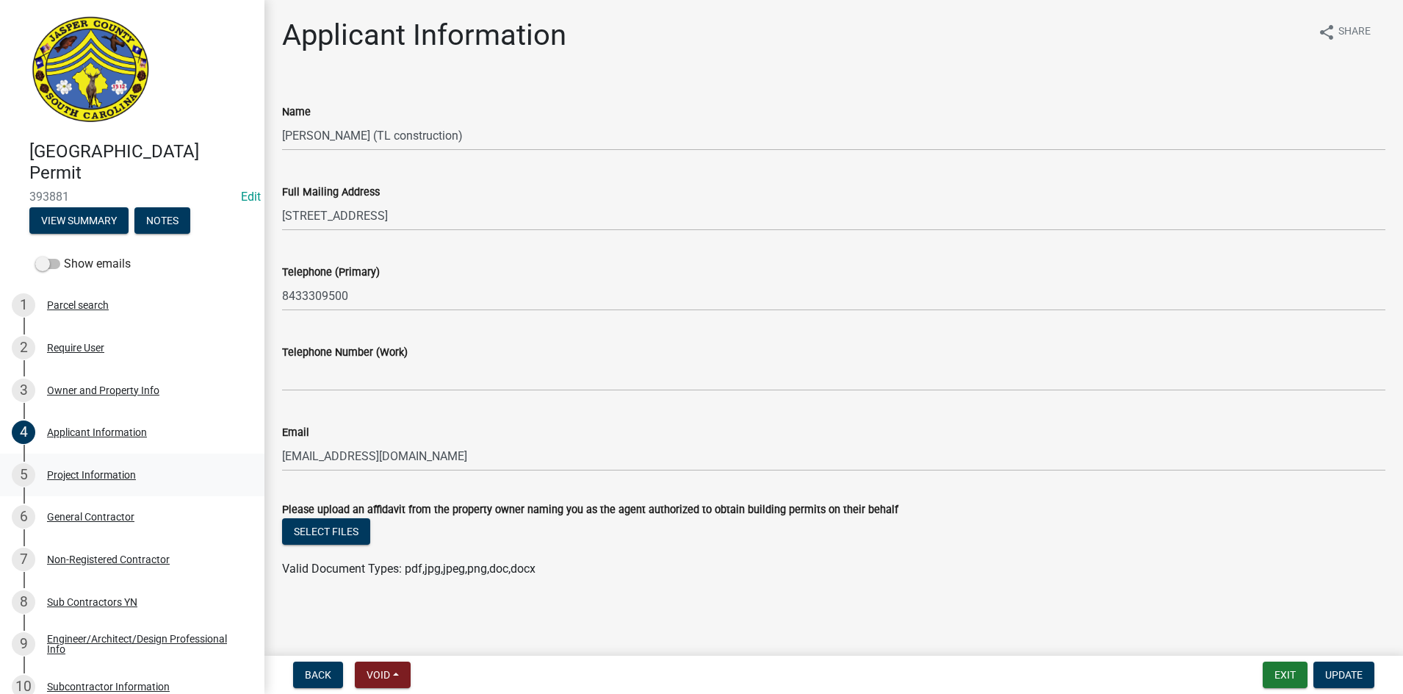
click at [78, 471] on div "Project Information" at bounding box center [91, 474] width 89 height 10
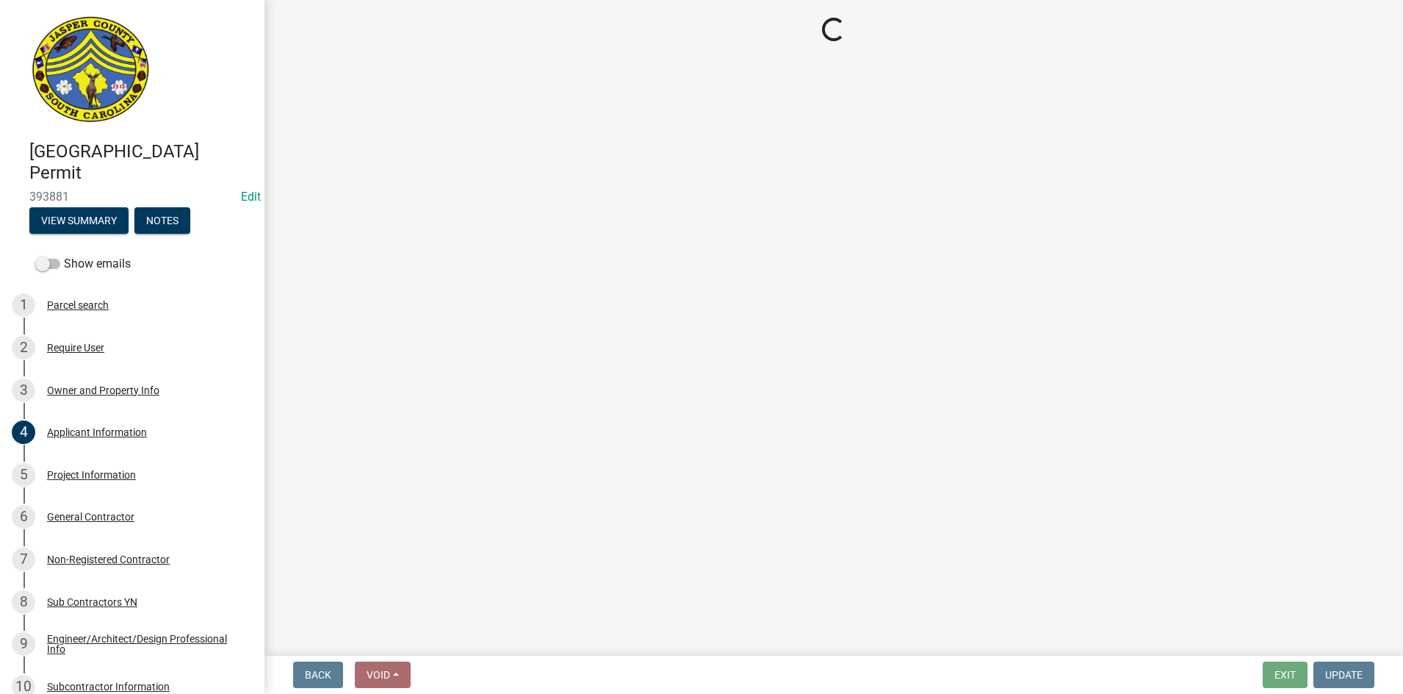
select select "d8ad81b1-fb71-4473-8687-b7f73eb7480a"
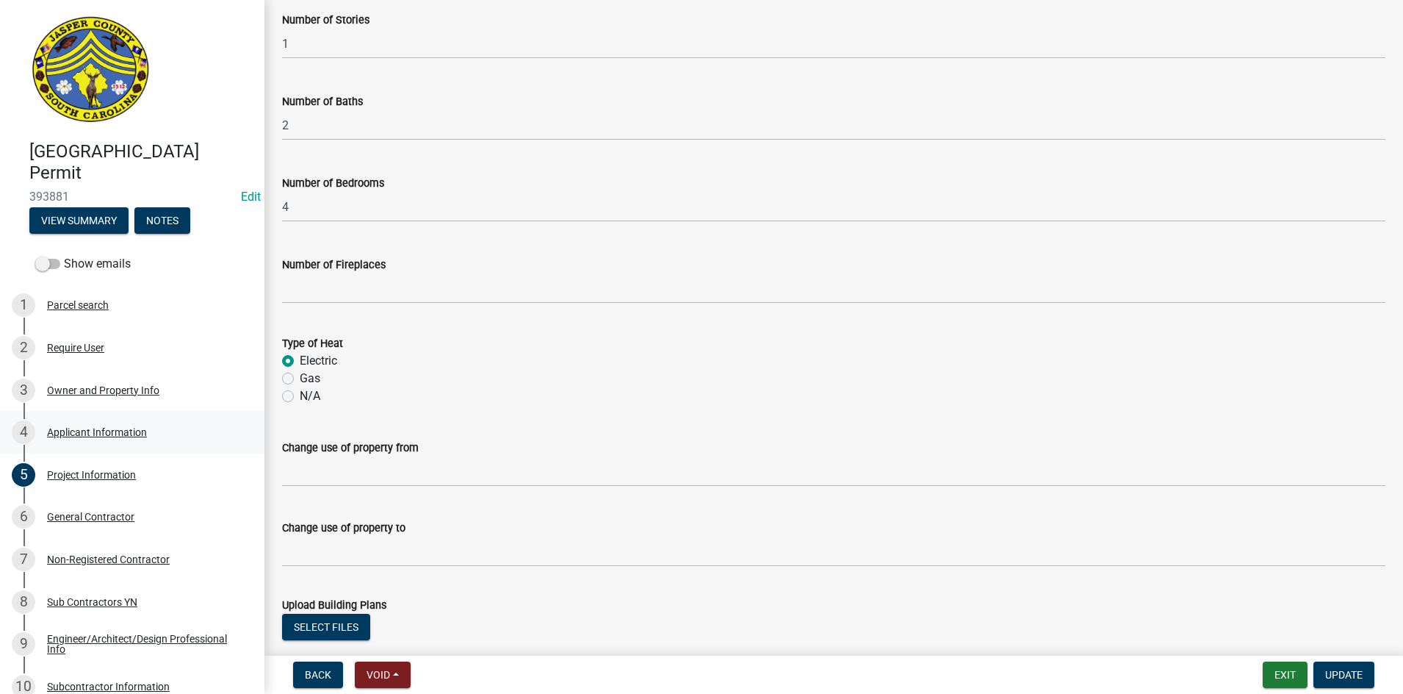
scroll to position [514, 0]
click at [96, 433] on div "Applicant Information" at bounding box center [97, 432] width 100 height 10
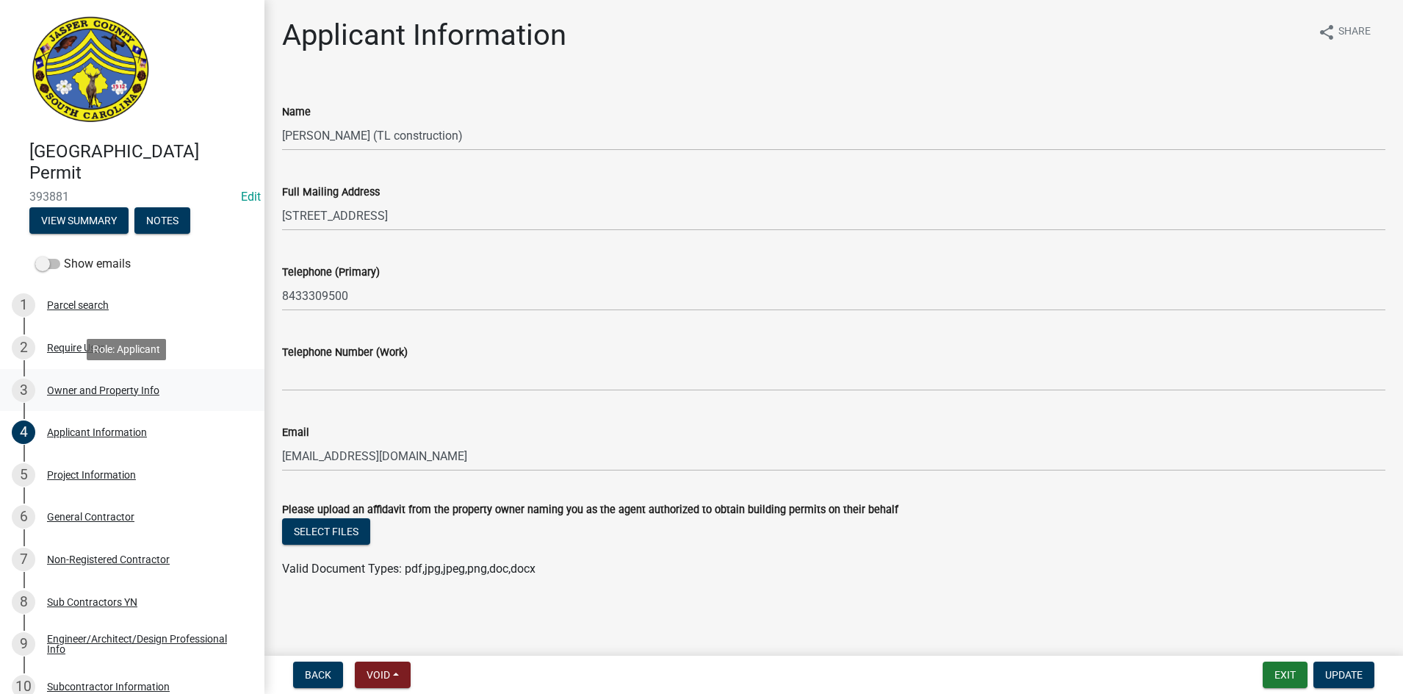
click at [70, 392] on div "Owner and Property Info" at bounding box center [103, 390] width 112 height 10
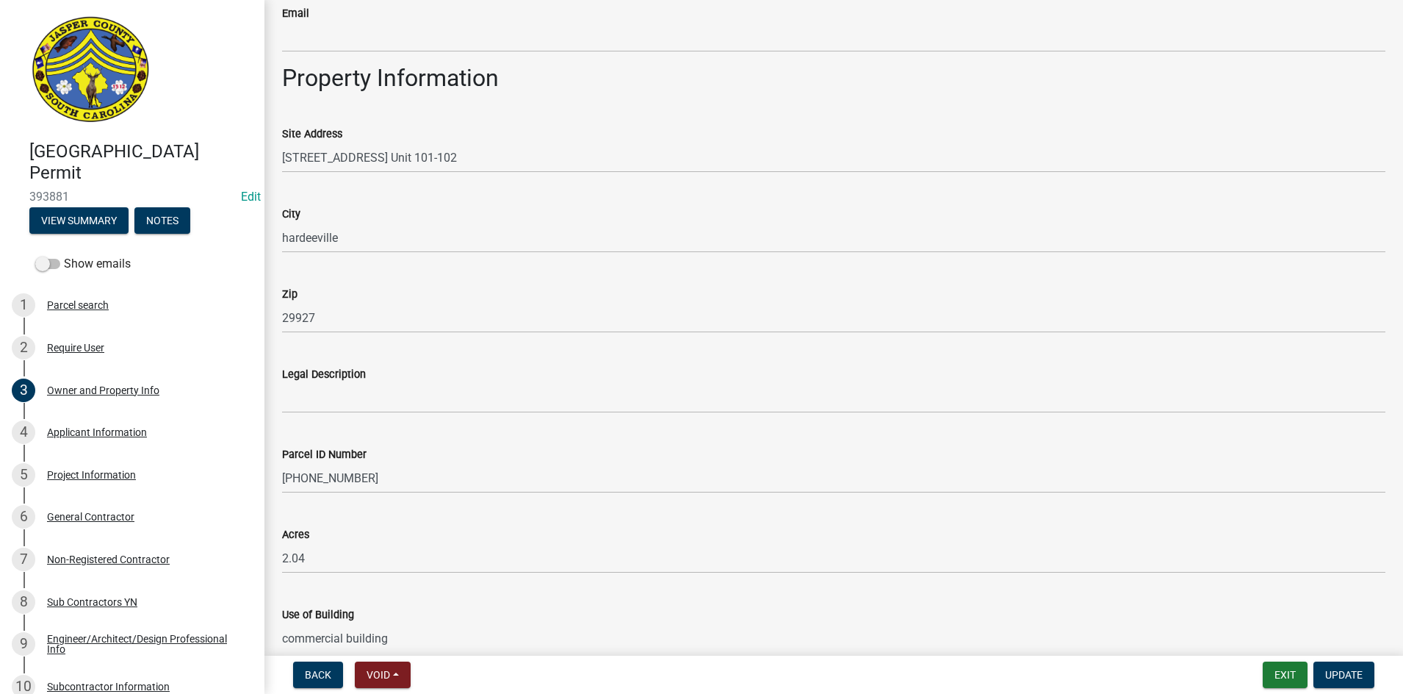
scroll to position [953, 0]
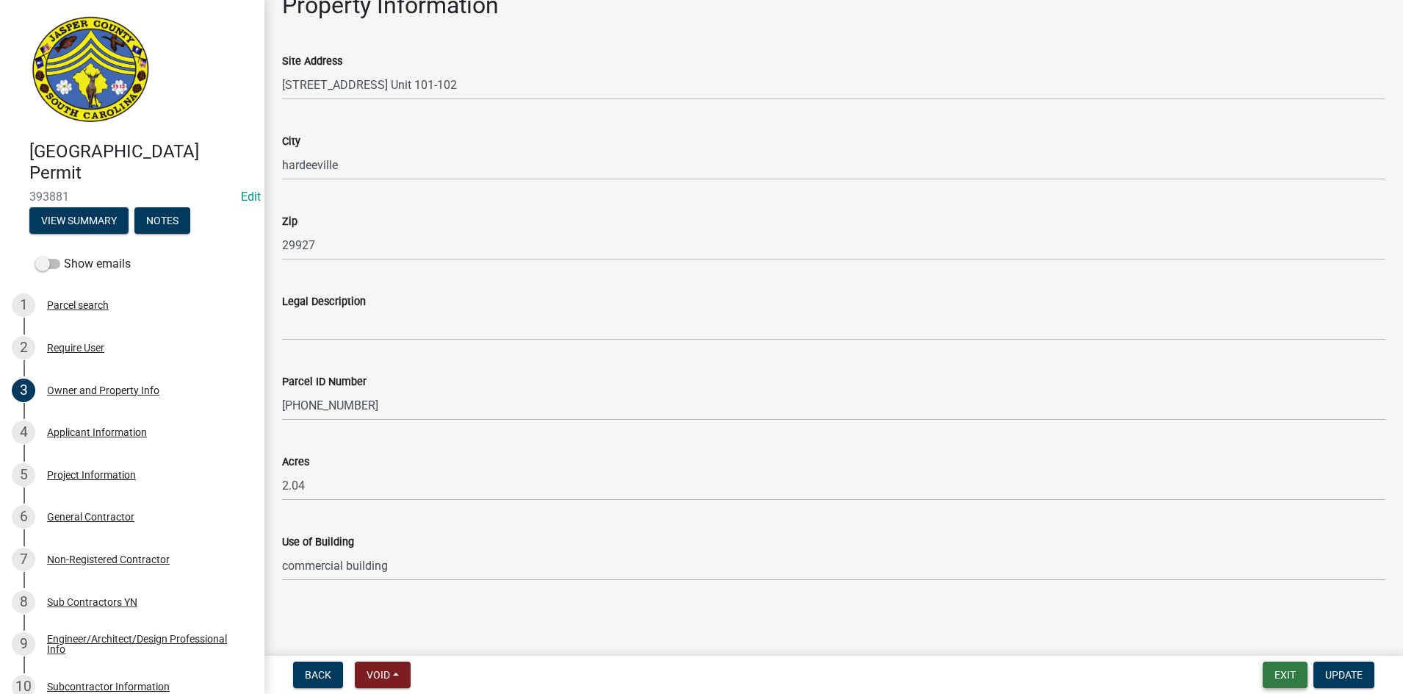
click at [1290, 674] on button "Exit" at bounding box center [1285, 674] width 45 height 26
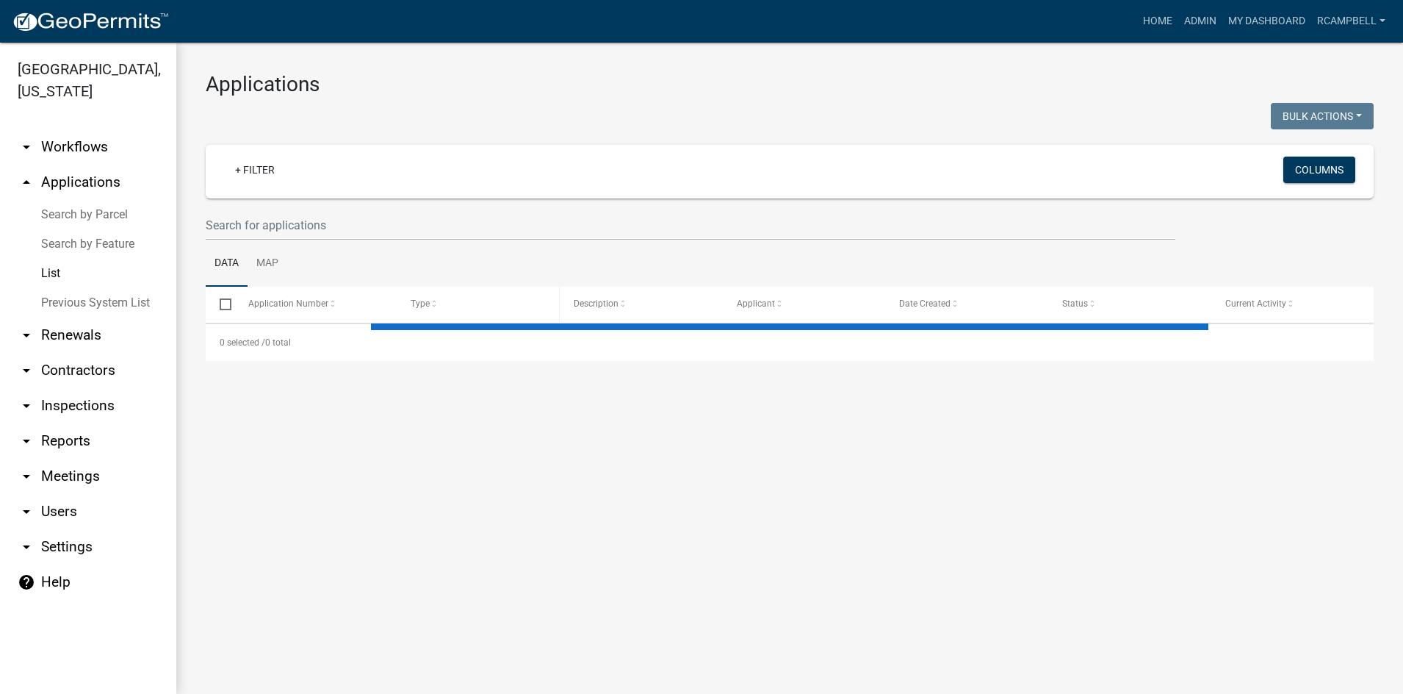
select select "3: 100"
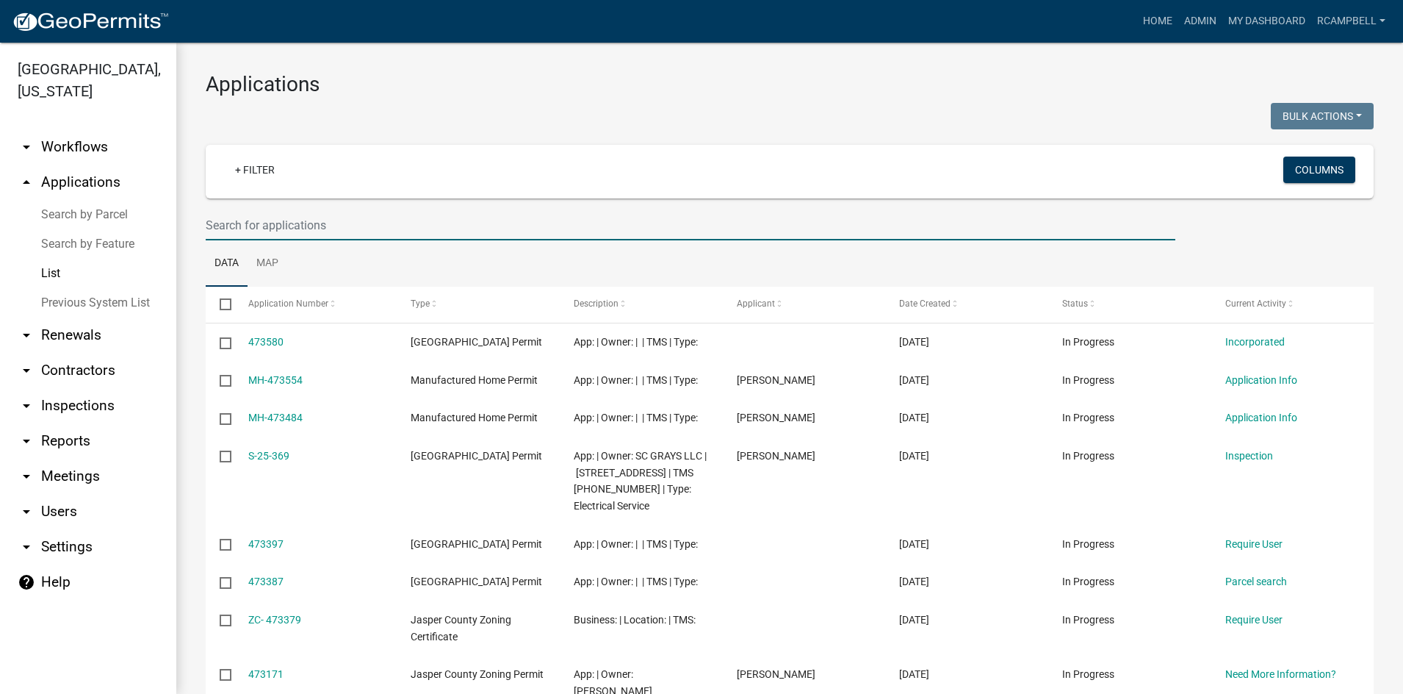
click at [361, 231] on input "text" at bounding box center [691, 225] width 970 height 30
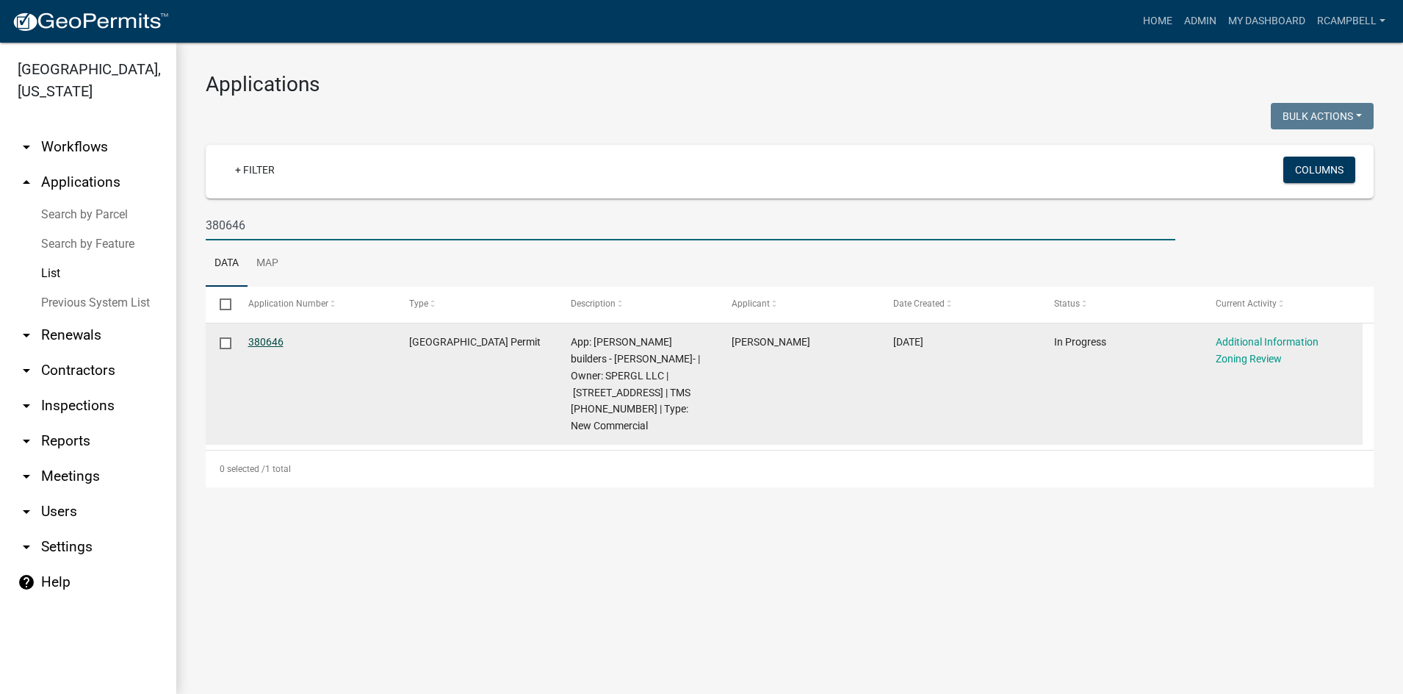
type input "380646"
click at [260, 339] on link "380646" at bounding box center [265, 342] width 35 height 12
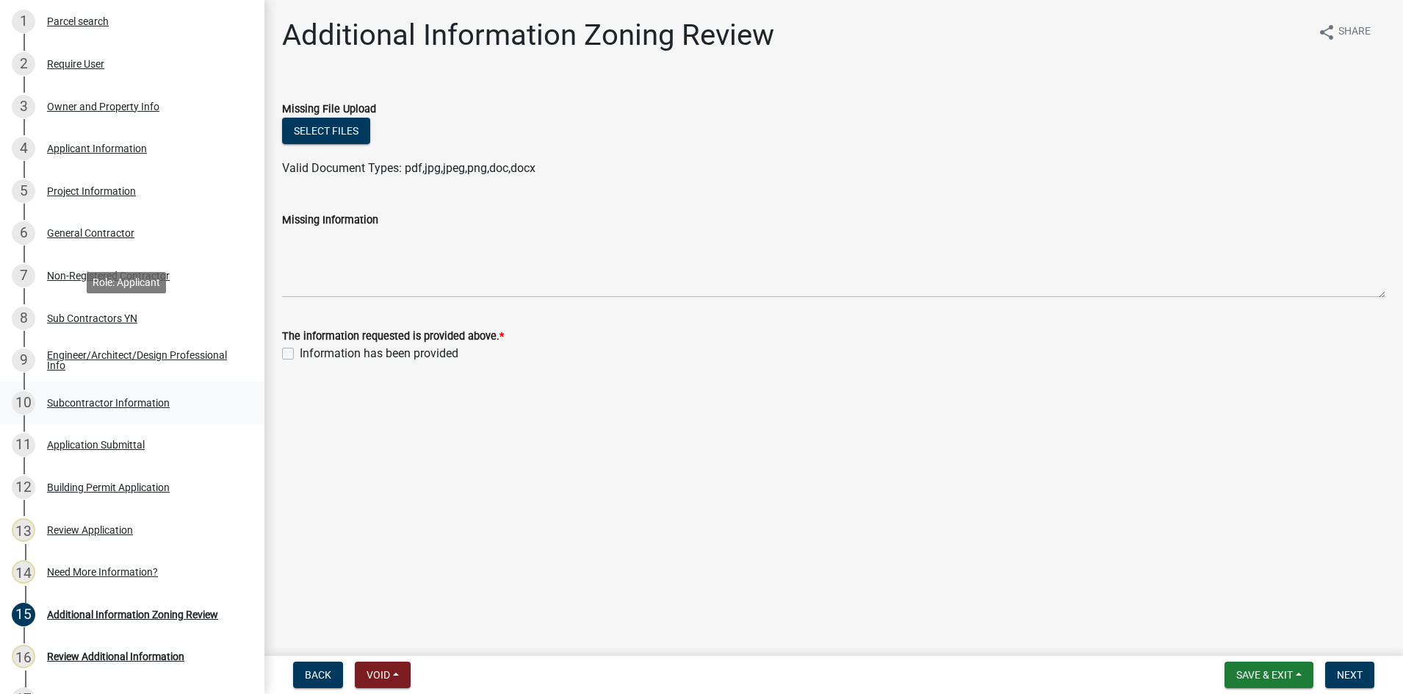
scroll to position [367, 0]
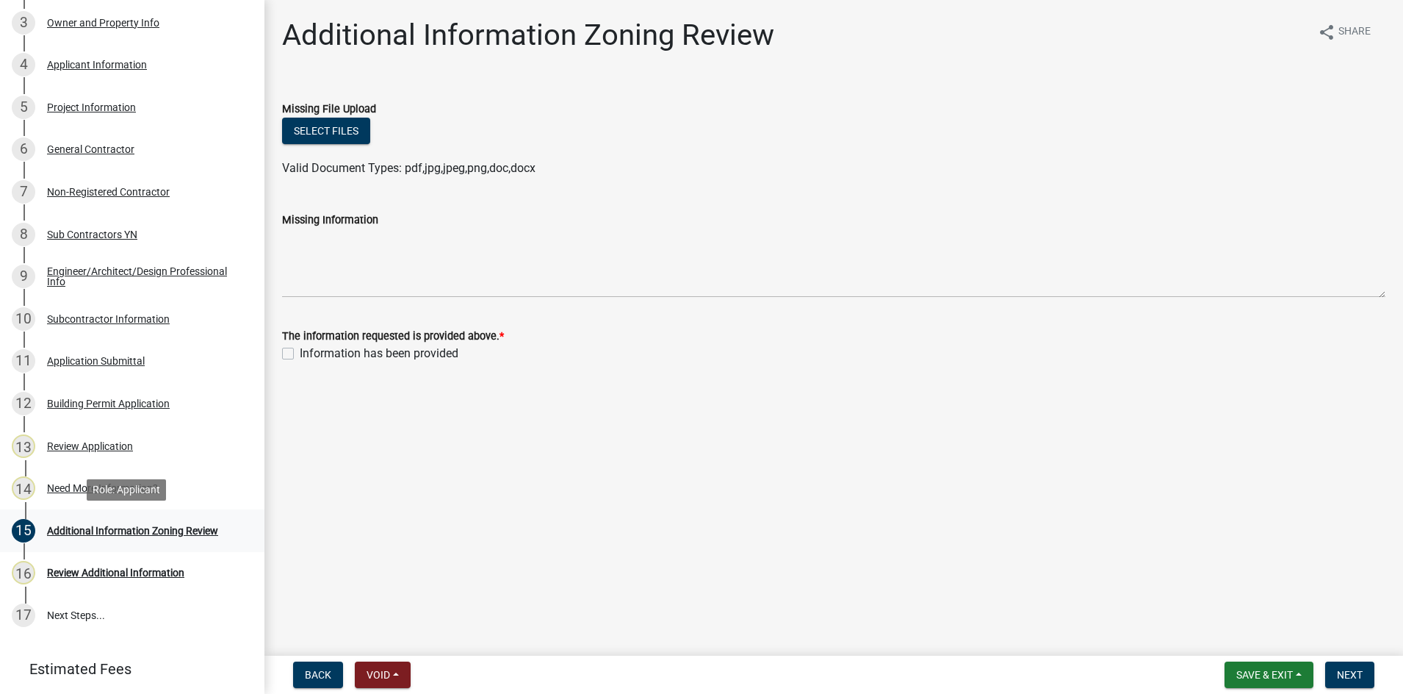
click at [76, 536] on div "Additional Information Zoning Review" at bounding box center [132, 530] width 171 height 10
click at [91, 528] on div "Additional Information Zoning Review" at bounding box center [132, 530] width 171 height 10
click at [68, 476] on div "14 Need More Information?" at bounding box center [126, 488] width 229 height 24
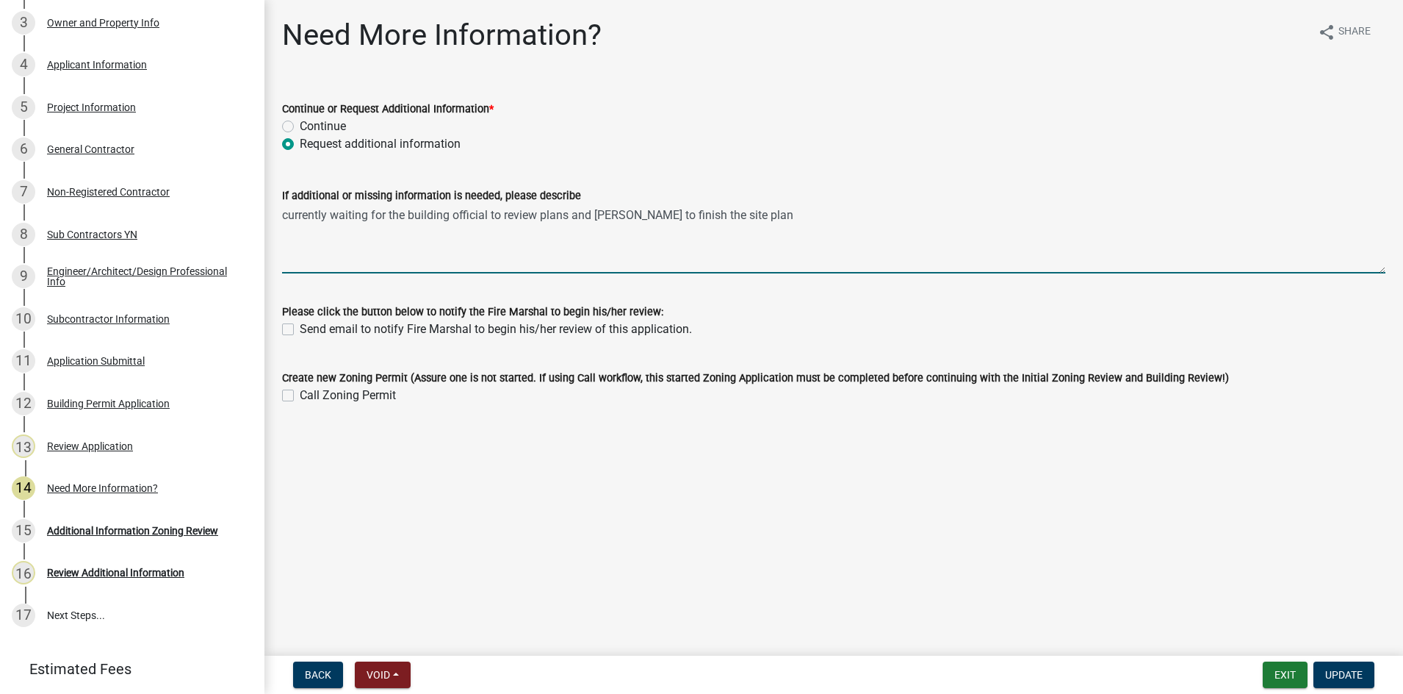
click at [574, 217] on textarea "currently waiting for the building official to review plans and Mrs. Wagner to …" at bounding box center [833, 238] width 1103 height 69
type textarea "Mrs. Wagner to finish the site plan"
click at [1353, 669] on span "Update" at bounding box center [1343, 675] width 37 height 12
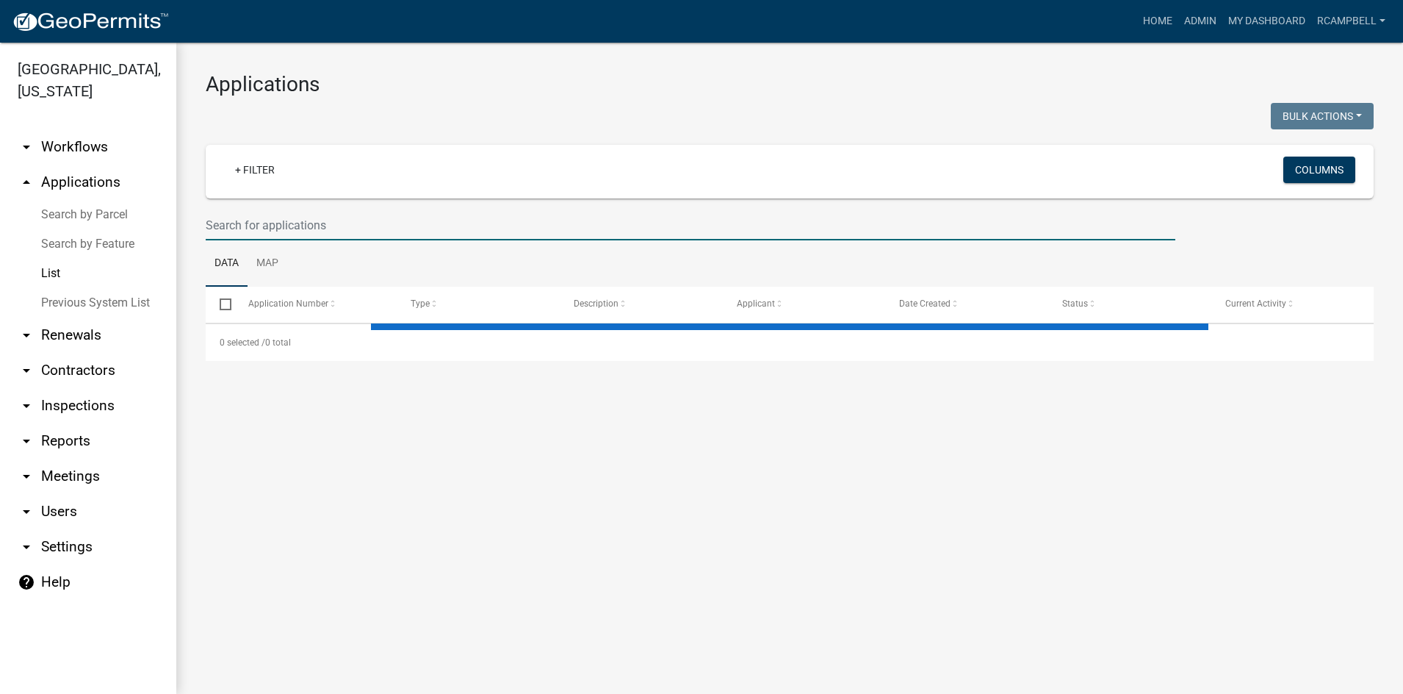
click at [316, 227] on input "text" at bounding box center [691, 225] width 970 height 30
select select "3: 100"
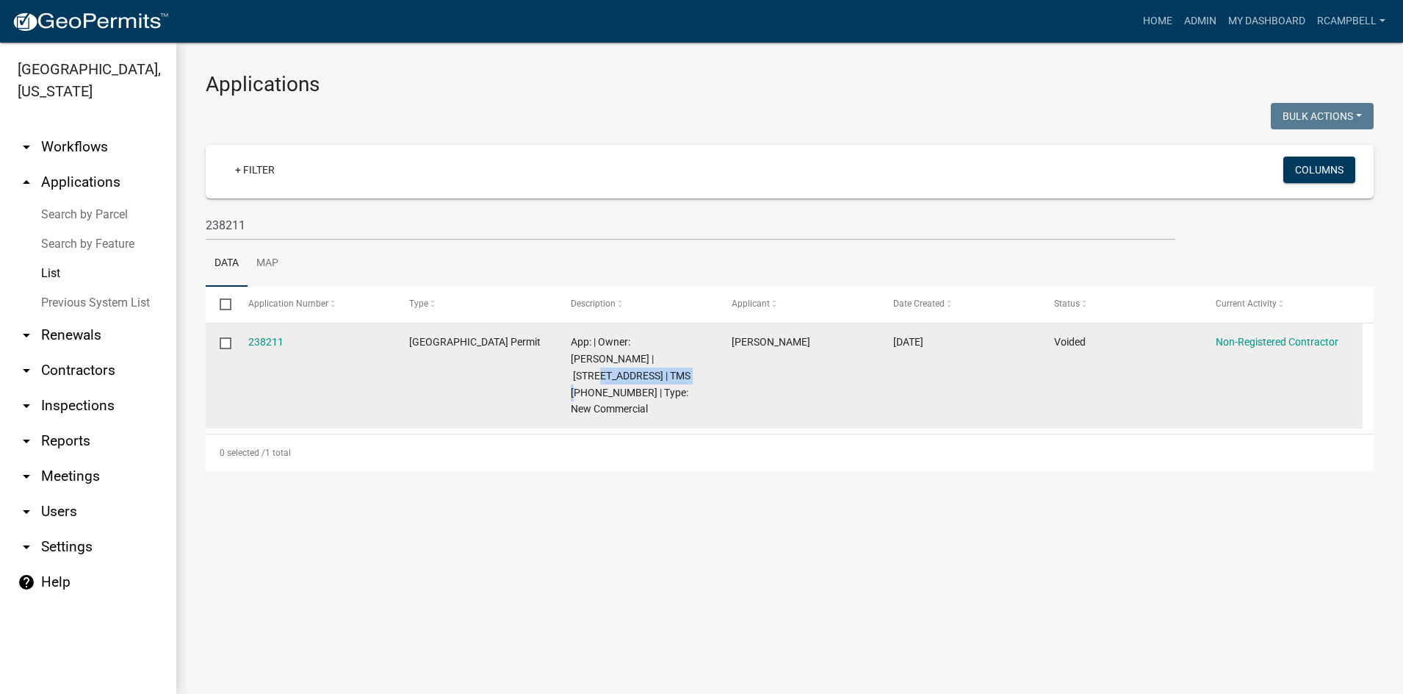
drag, startPoint x: 616, startPoint y: 357, endPoint x: 592, endPoint y: 384, distance: 35.9
click at [592, 384] on div "App: | Owner: Anthony C Buttimer | 5984 Speedway Blvd | TMS 002-00-01-001 | Typ…" at bounding box center [637, 376] width 133 height 84
copy span "5984 Speedway Blvd"
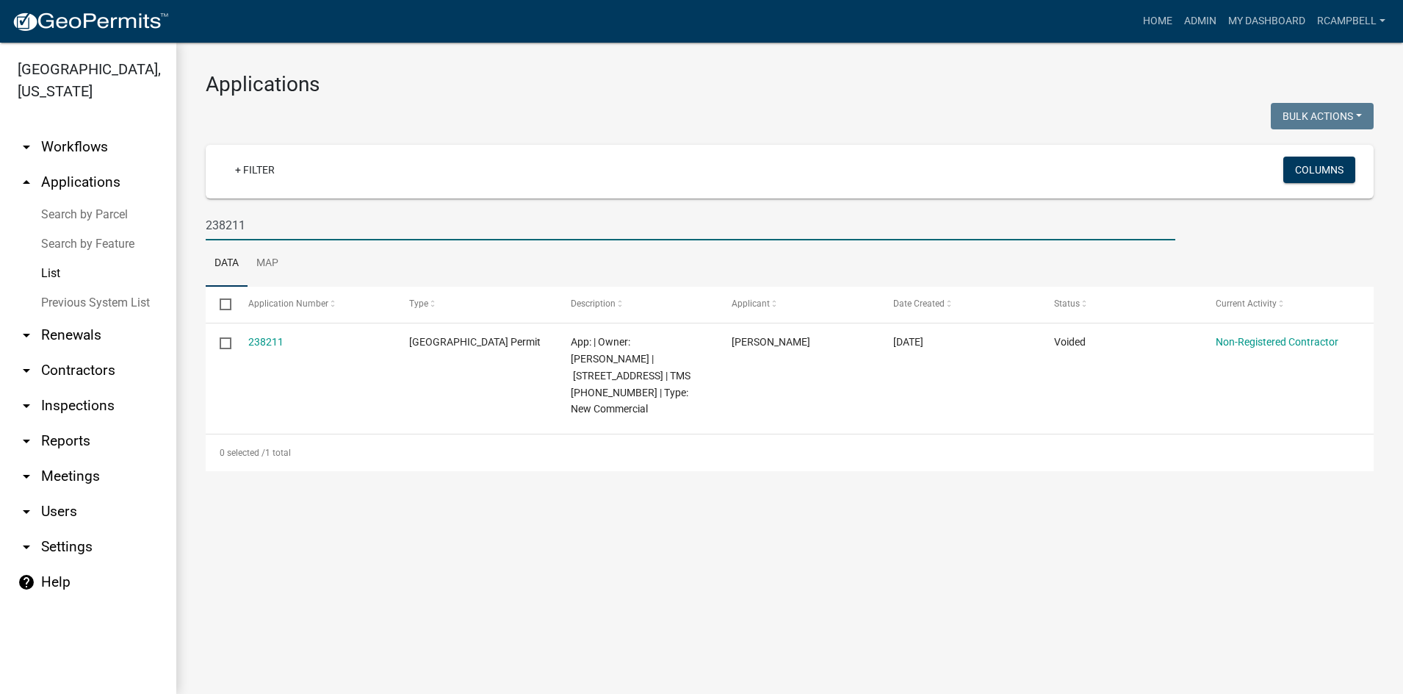
click at [325, 228] on input "238211" at bounding box center [691, 225] width 970 height 30
type input "2"
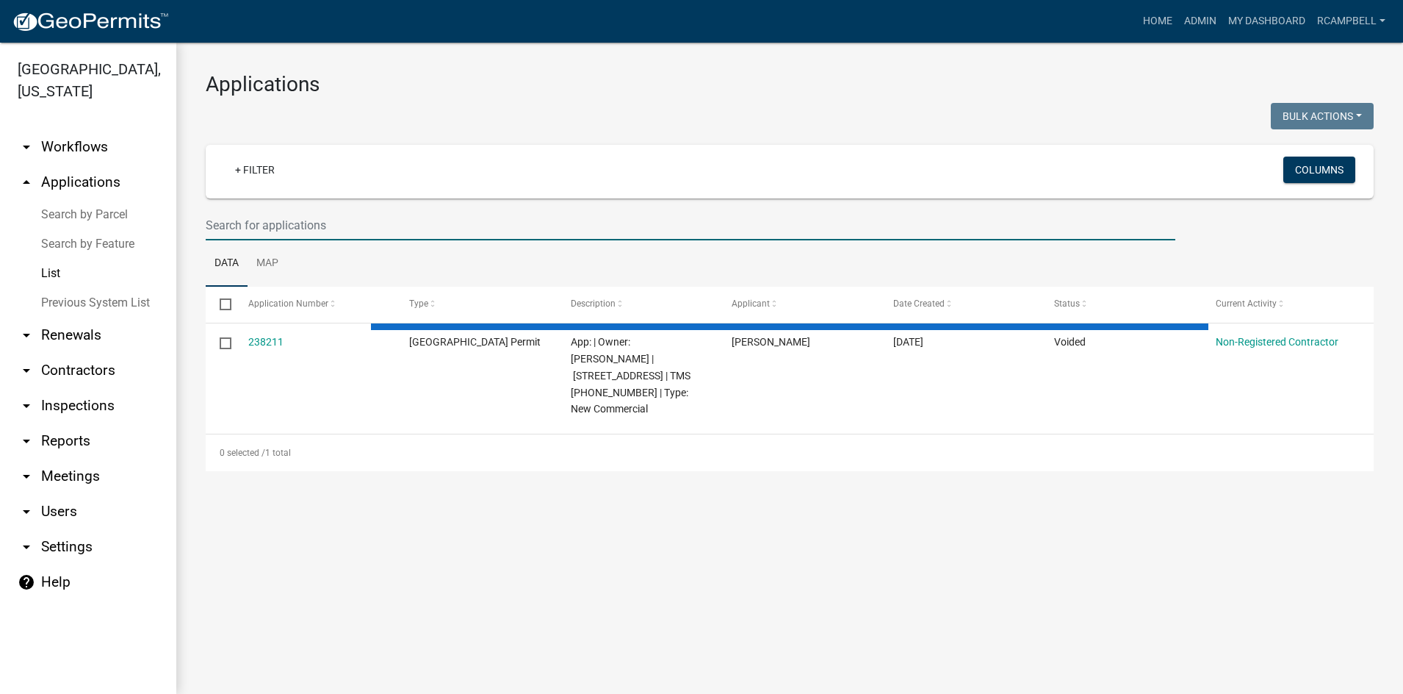
select select "3: 100"
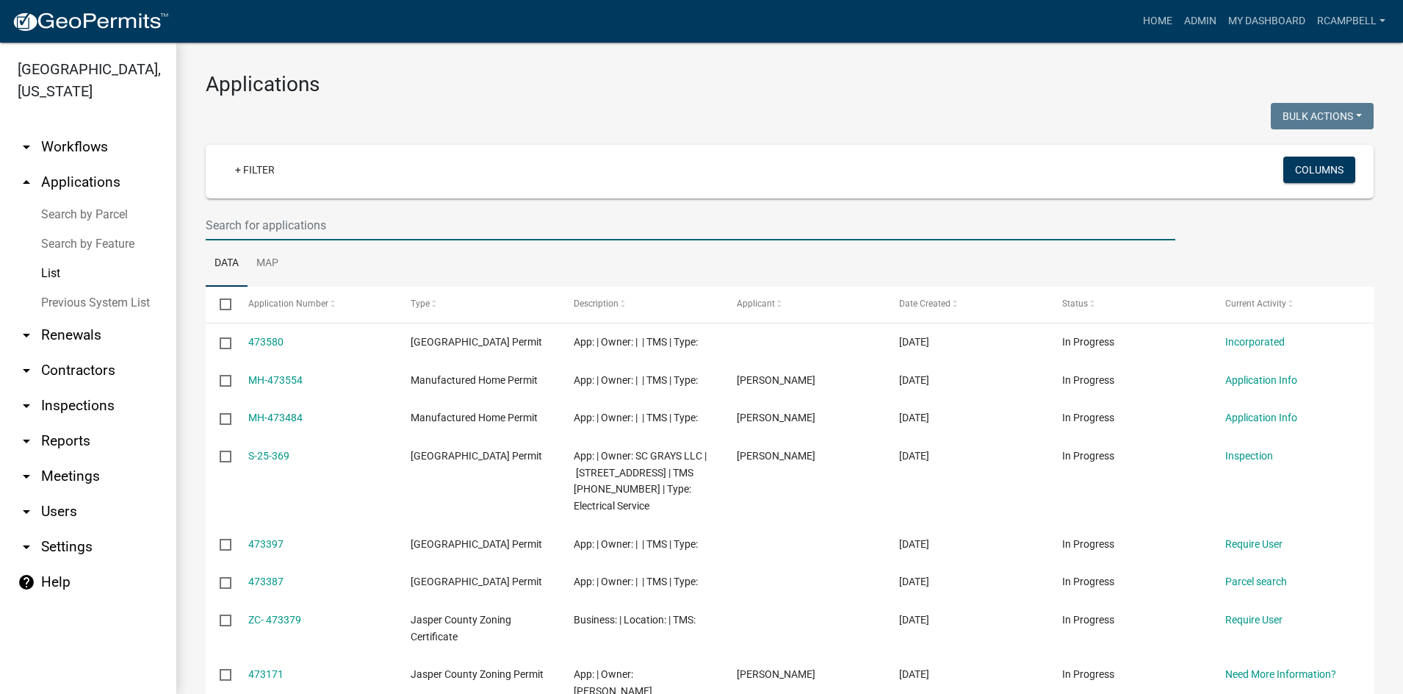
click at [273, 223] on input "text" at bounding box center [691, 225] width 970 height 30
paste input "5984 Speedway Blvd"
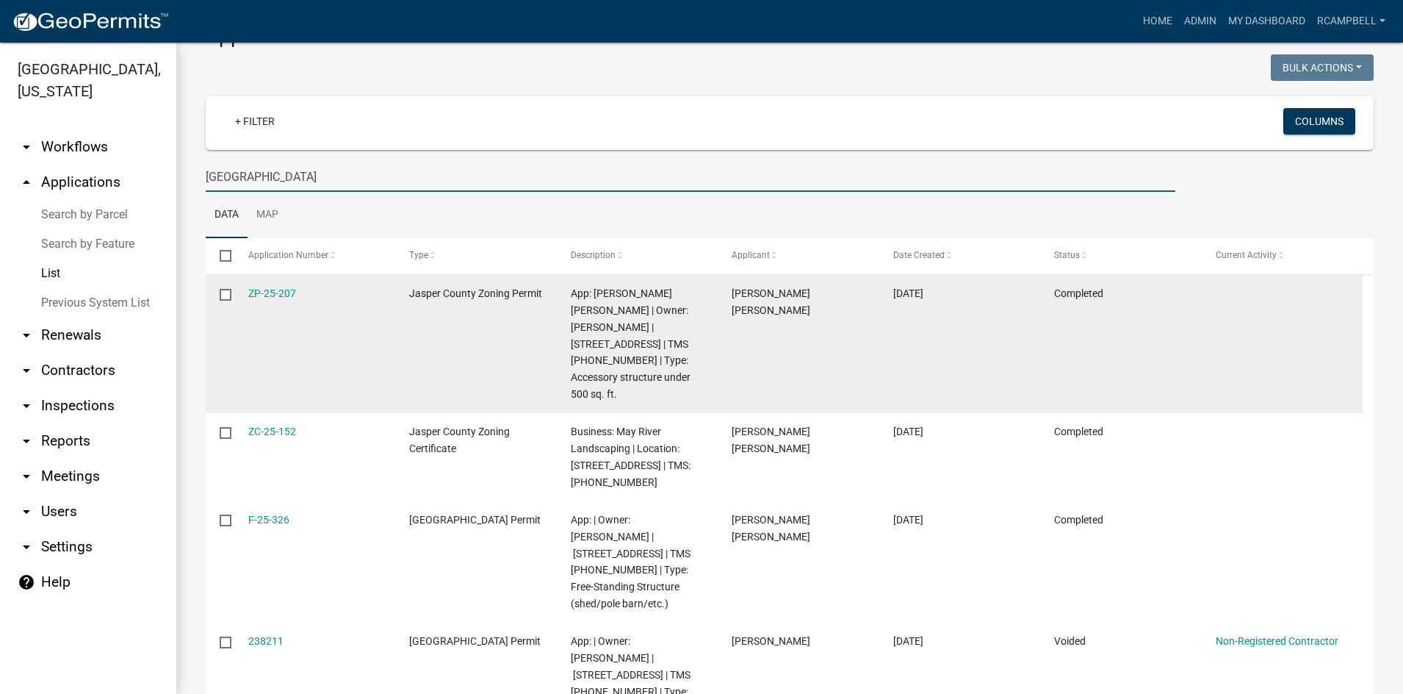
scroll to position [73, 0]
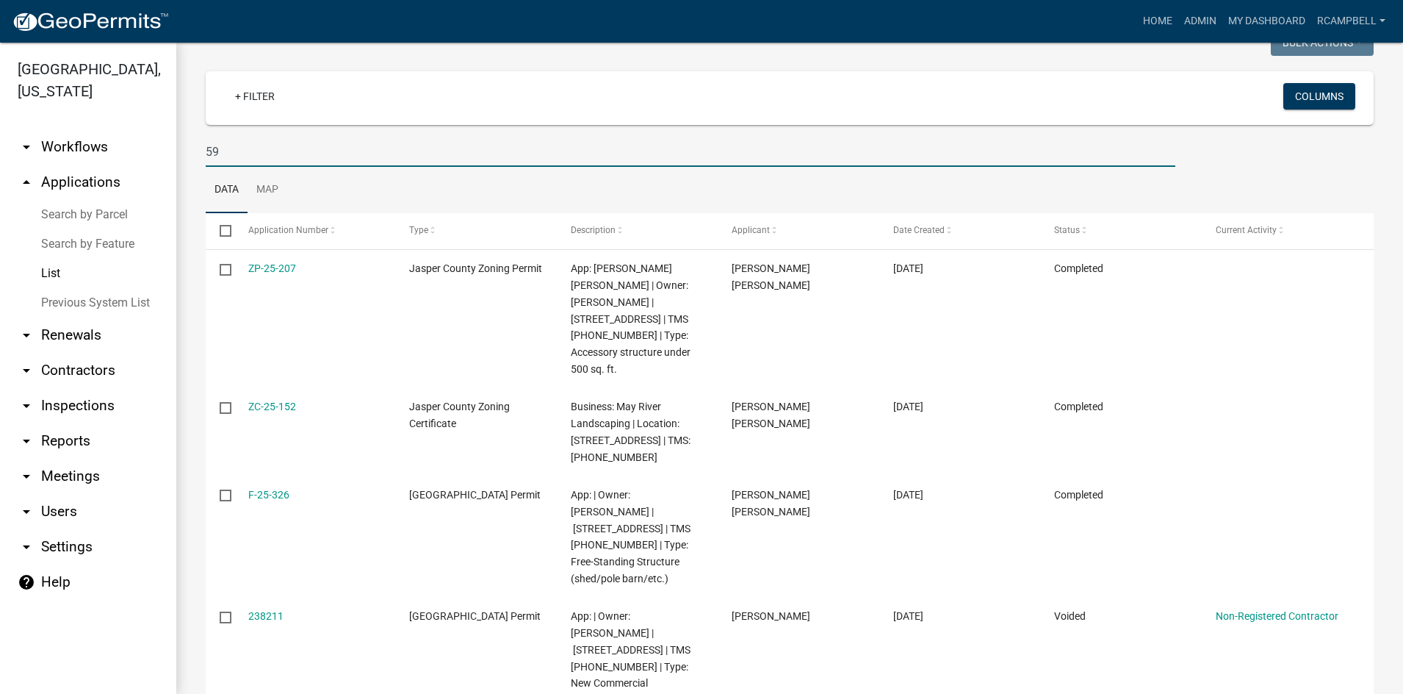
type input "5"
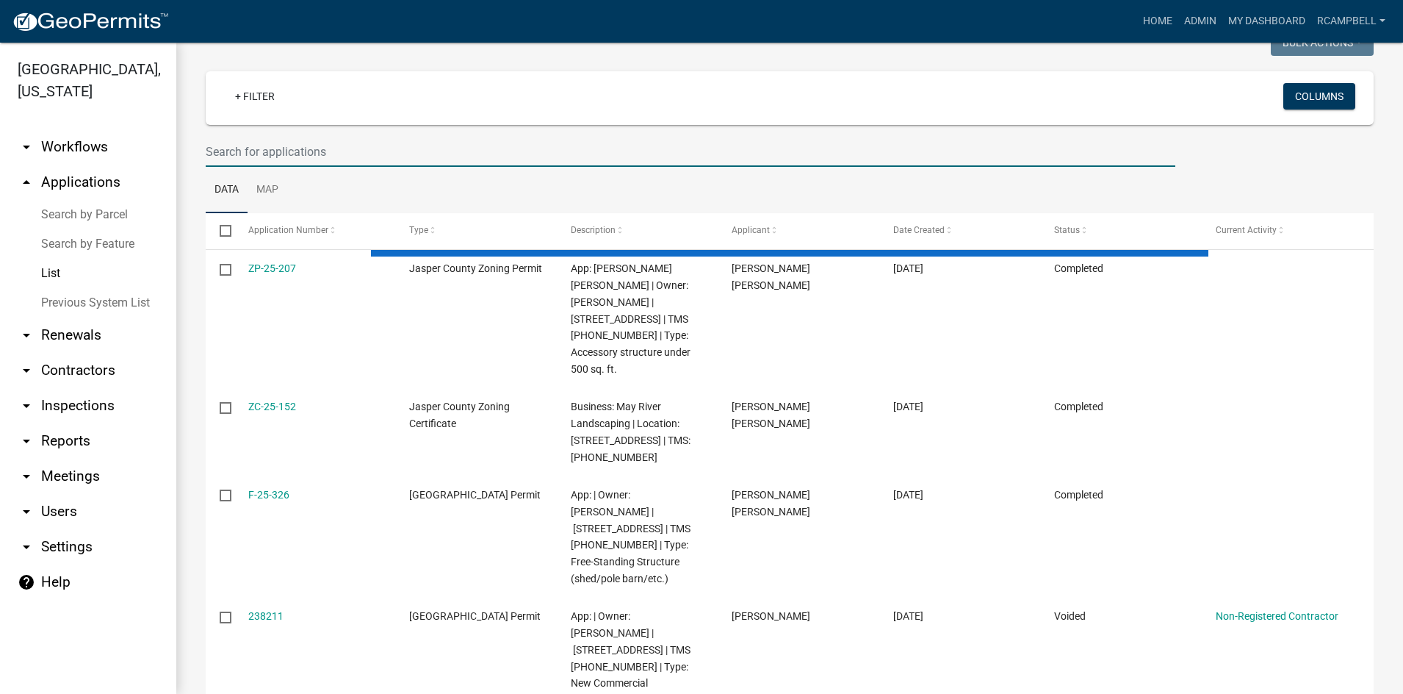
select select "3: 100"
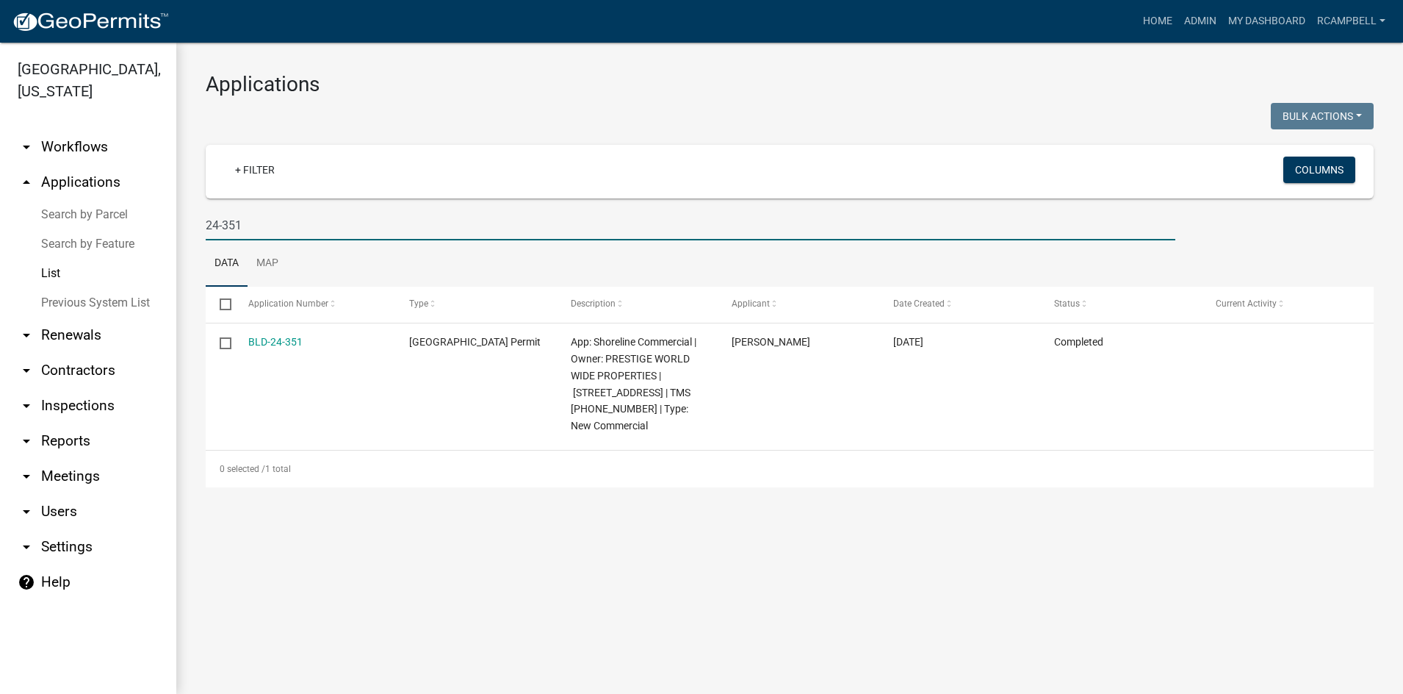
scroll to position [0, 0]
type input "2"
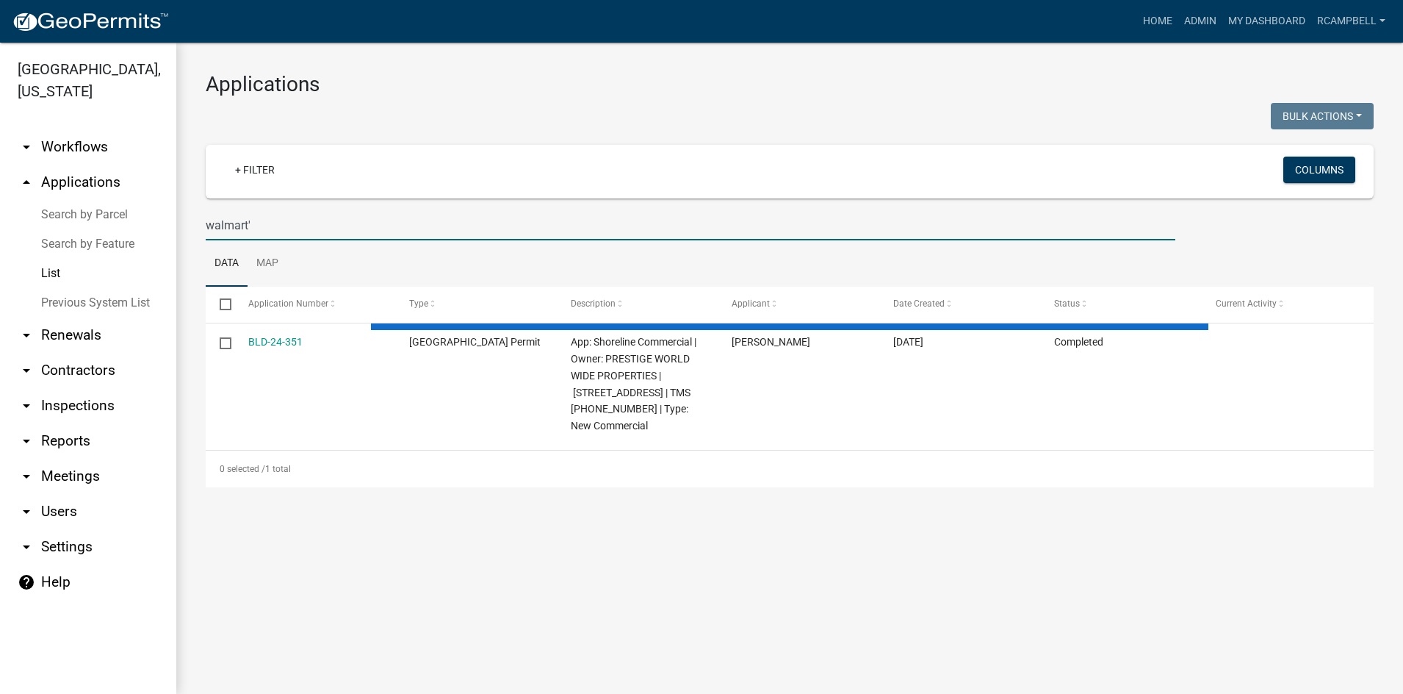
type input "walmart'"
select select "3: 100"
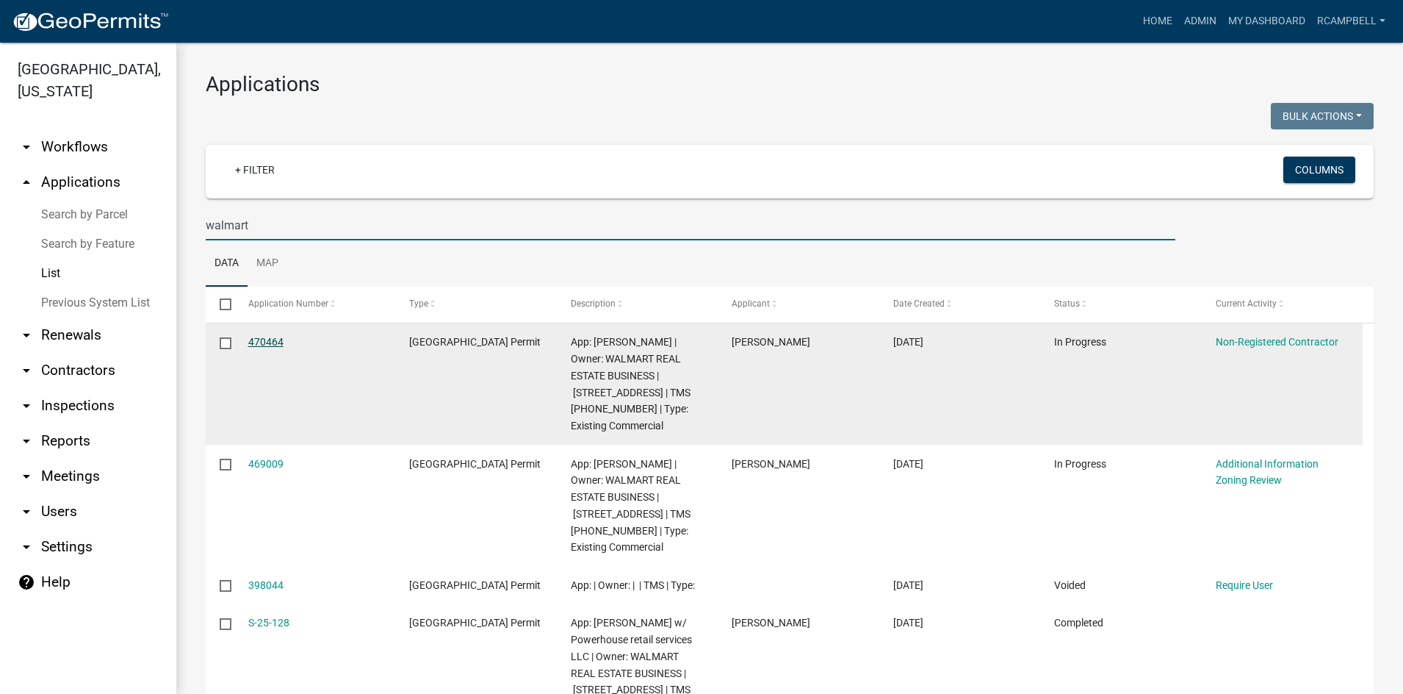
type input "walmart"
click at [268, 340] on link "470464" at bounding box center [265, 342] width 35 height 12
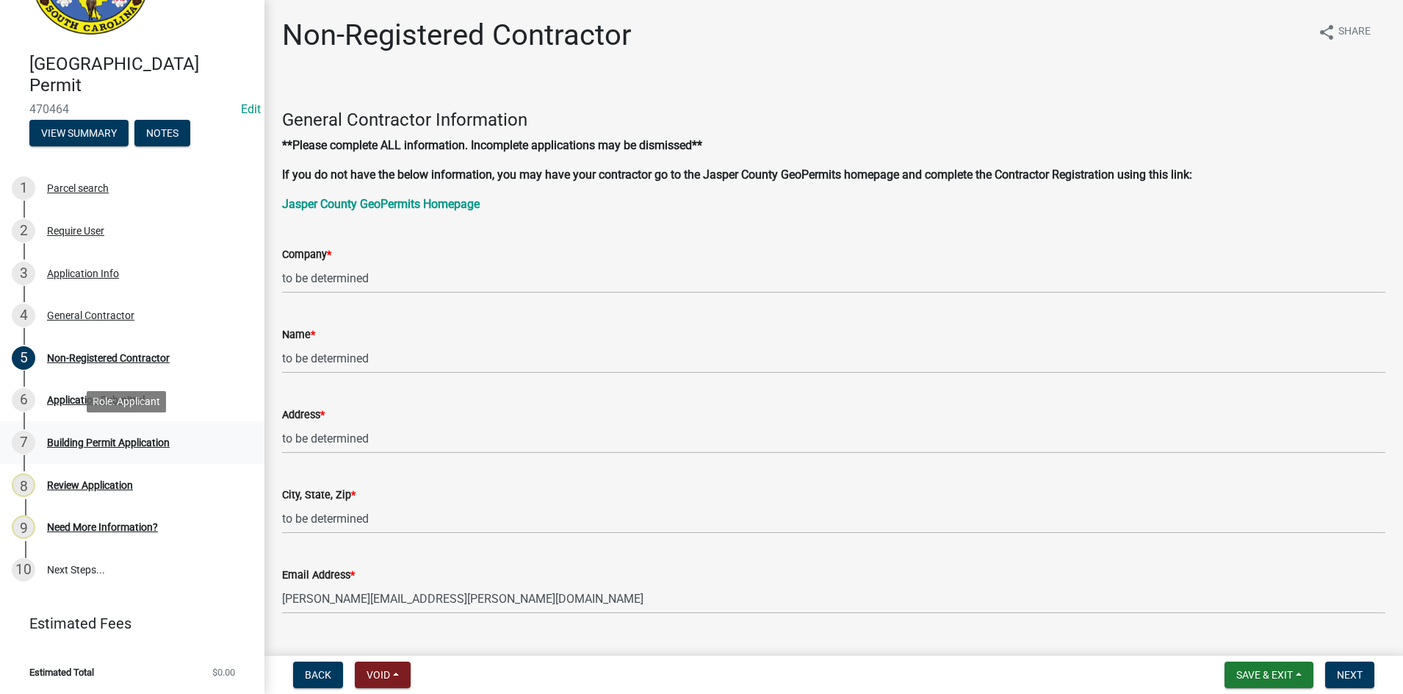
scroll to position [88, 0]
click at [82, 270] on div "Application Info" at bounding box center [83, 272] width 72 height 10
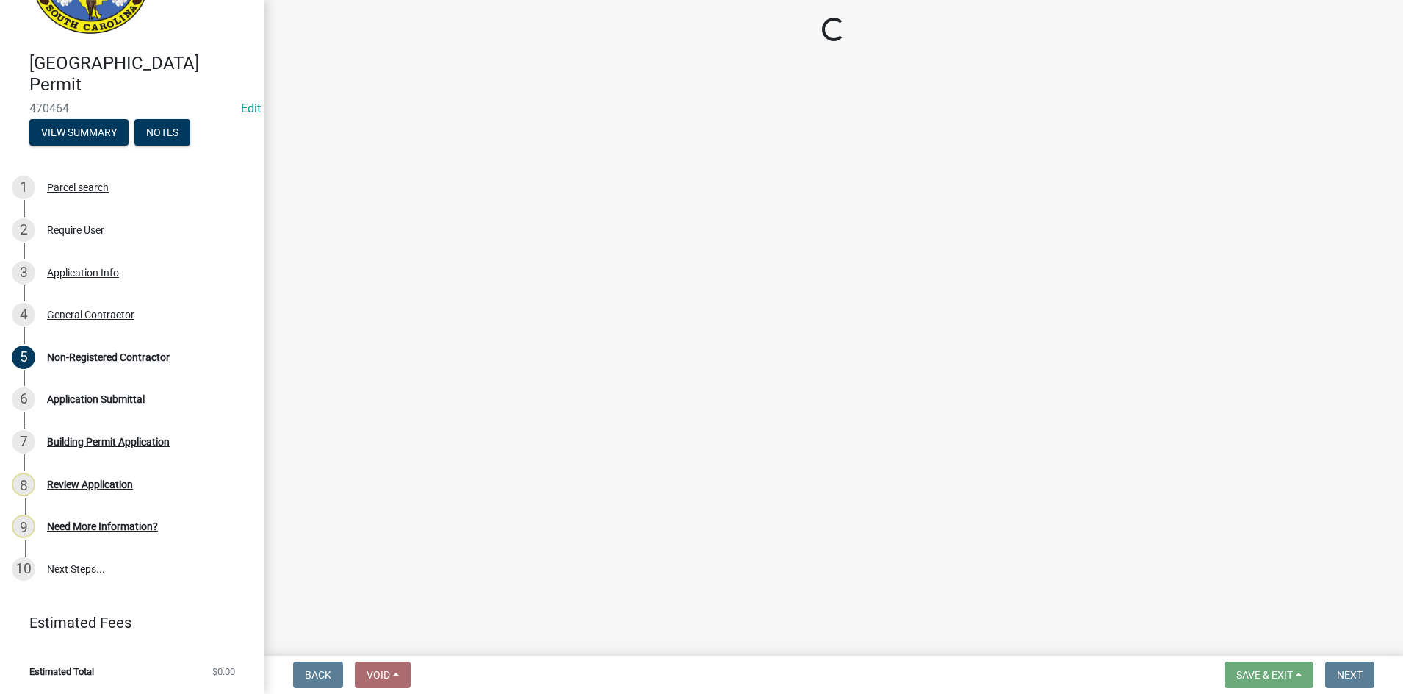
select select "9ee69ee8-4d28-486b-bc7b-e904e70aa828"
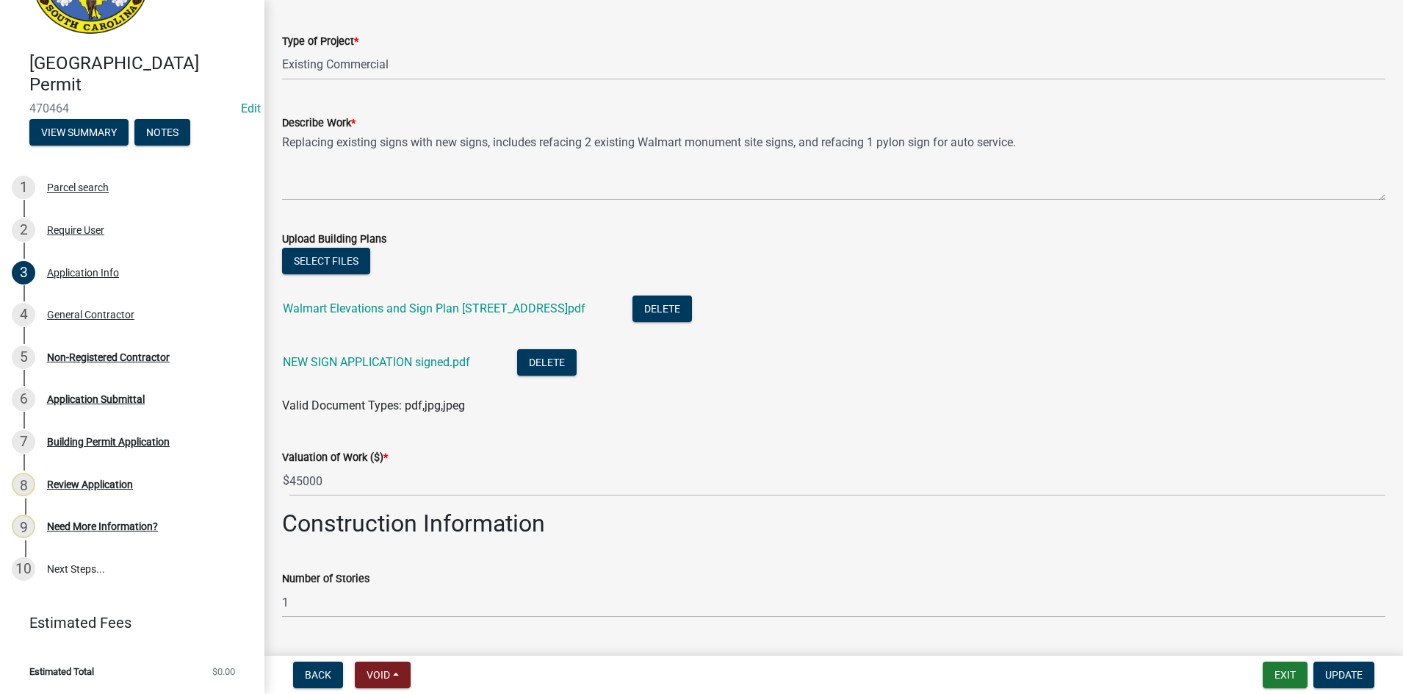
scroll to position [2057, 0]
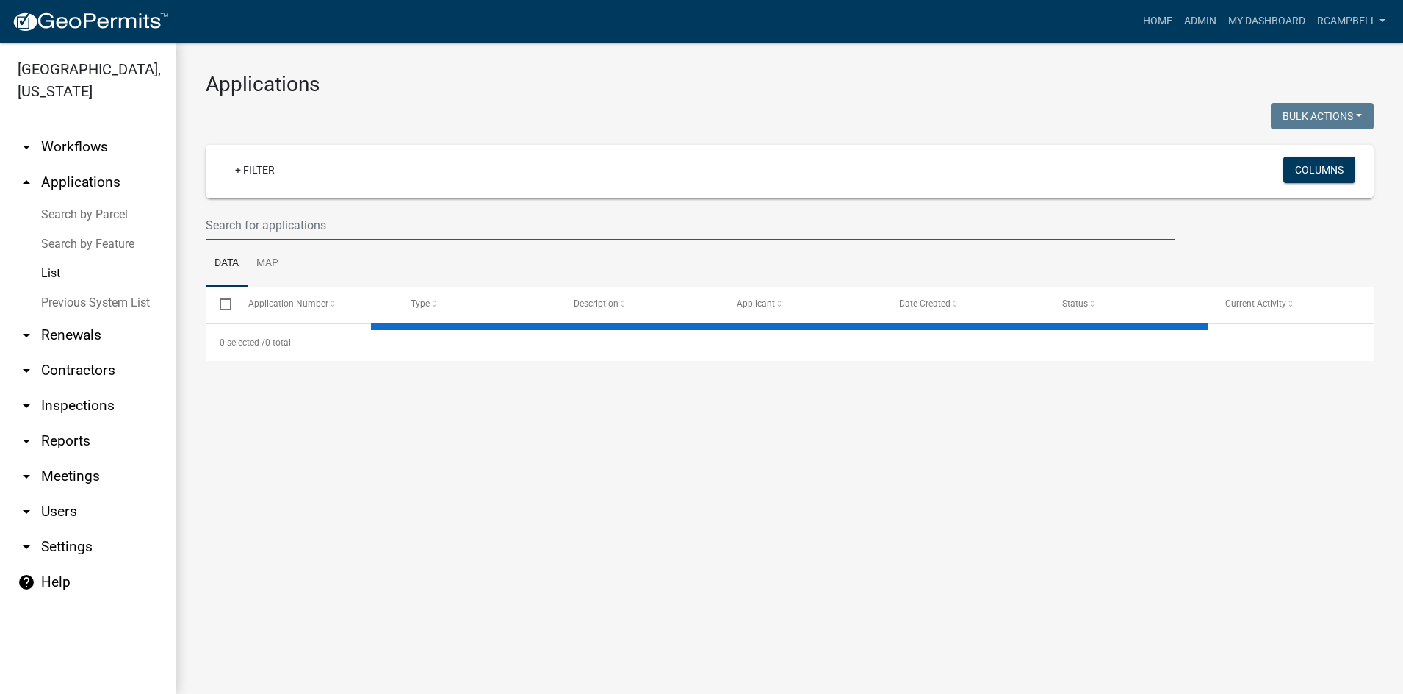
click at [267, 229] on input "text" at bounding box center [691, 225] width 970 height 30
select select "3: 100"
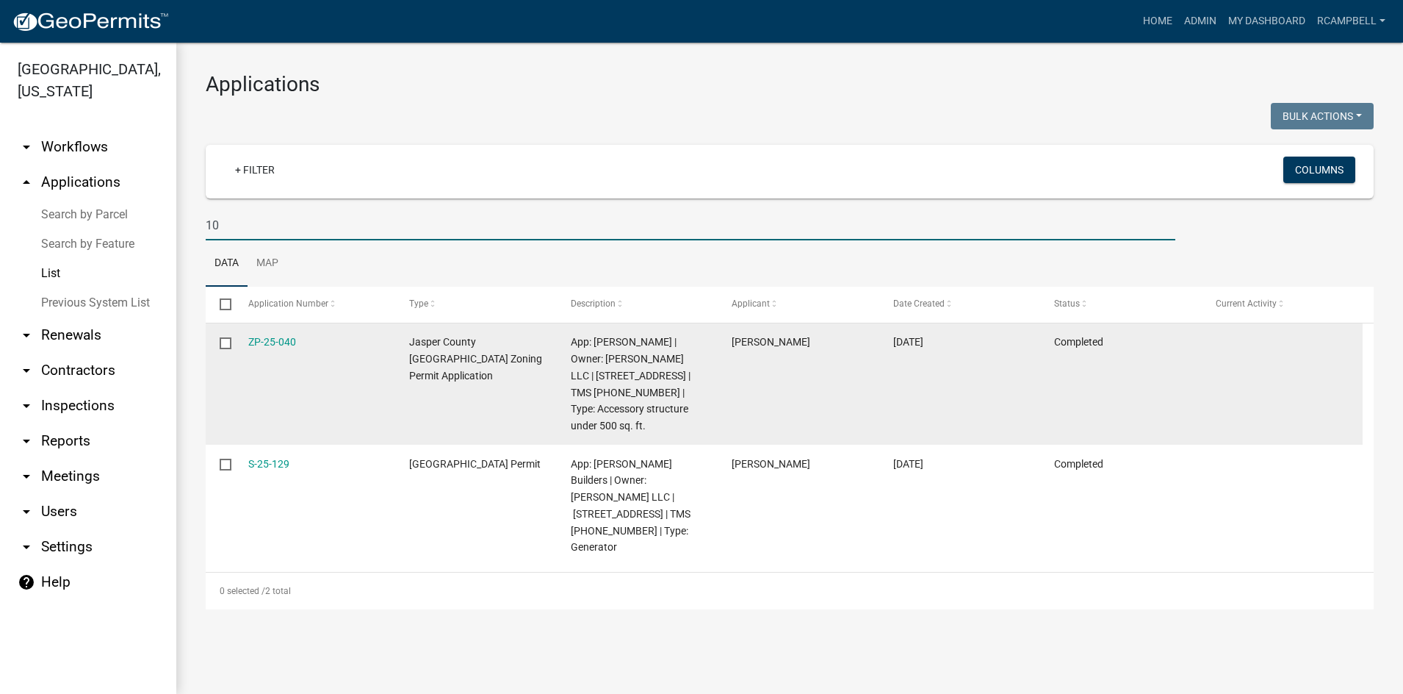
type input "1"
select select "3: 100"
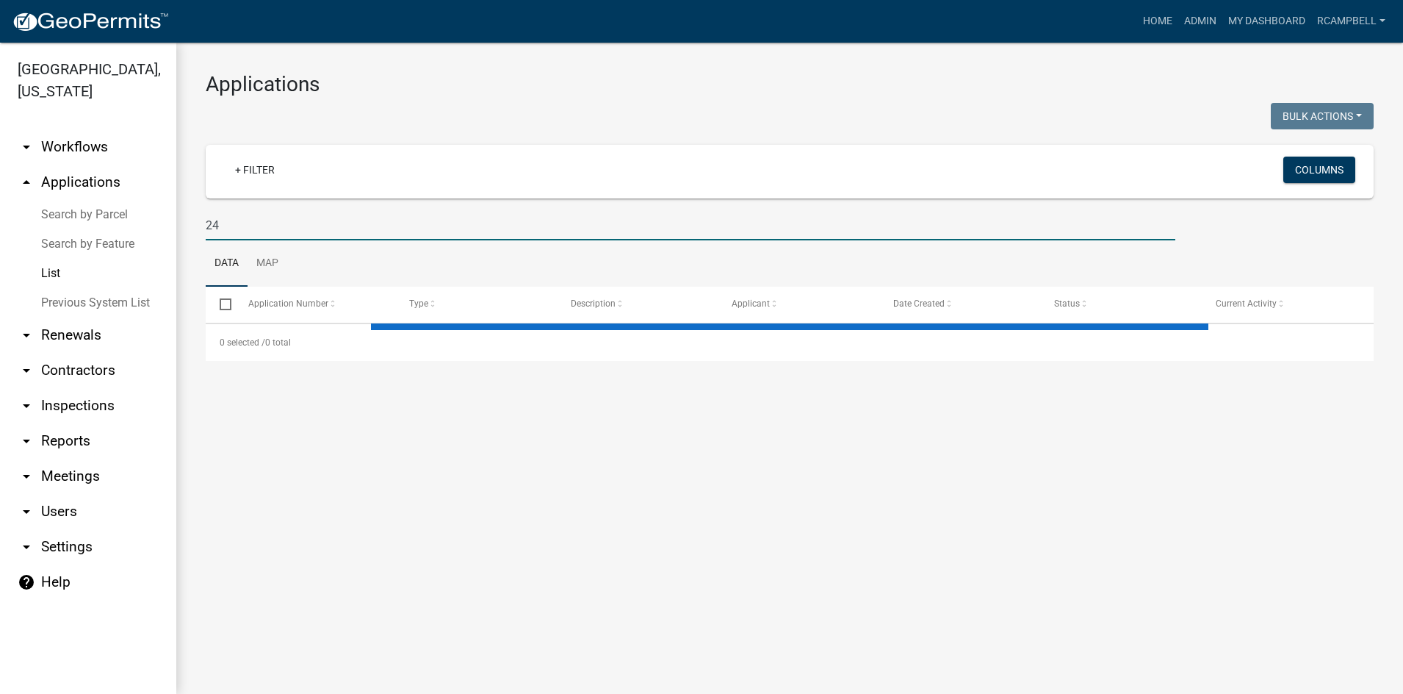
type input "2"
select select "3: 100"
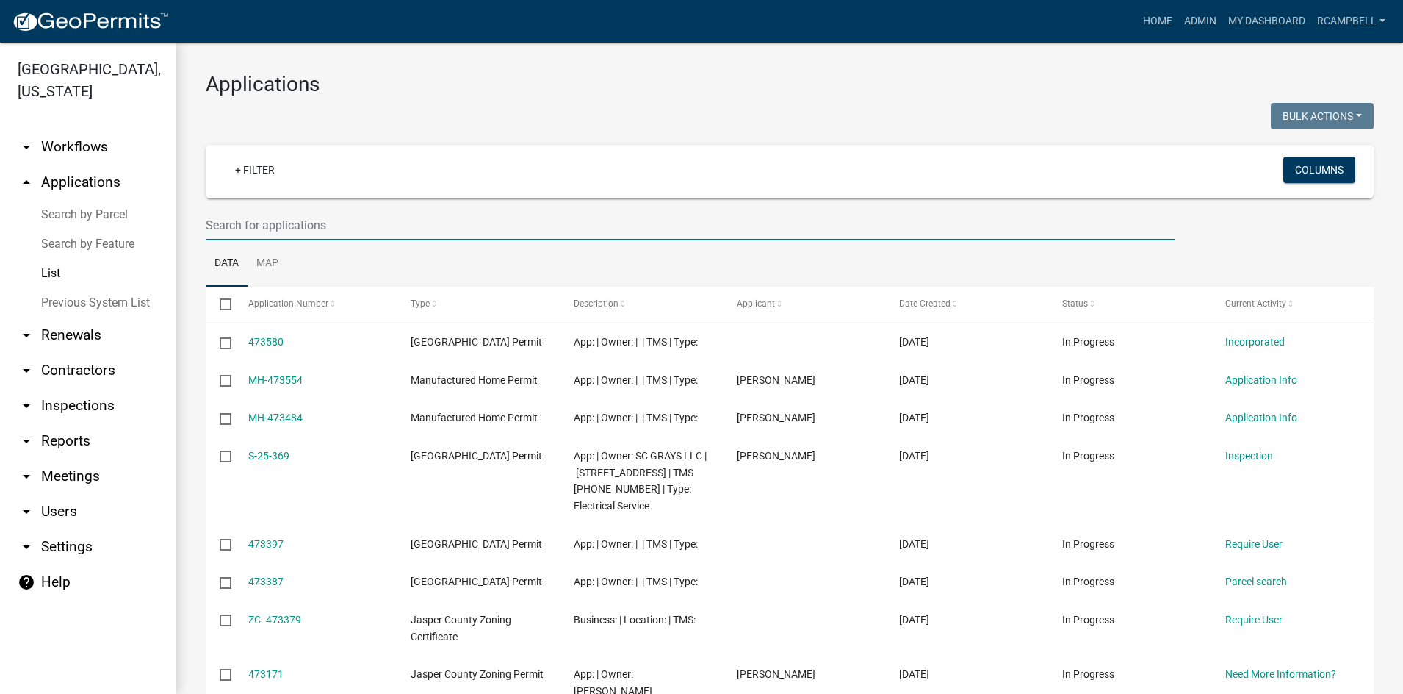
click at [242, 230] on input "text" at bounding box center [691, 225] width 970 height 30
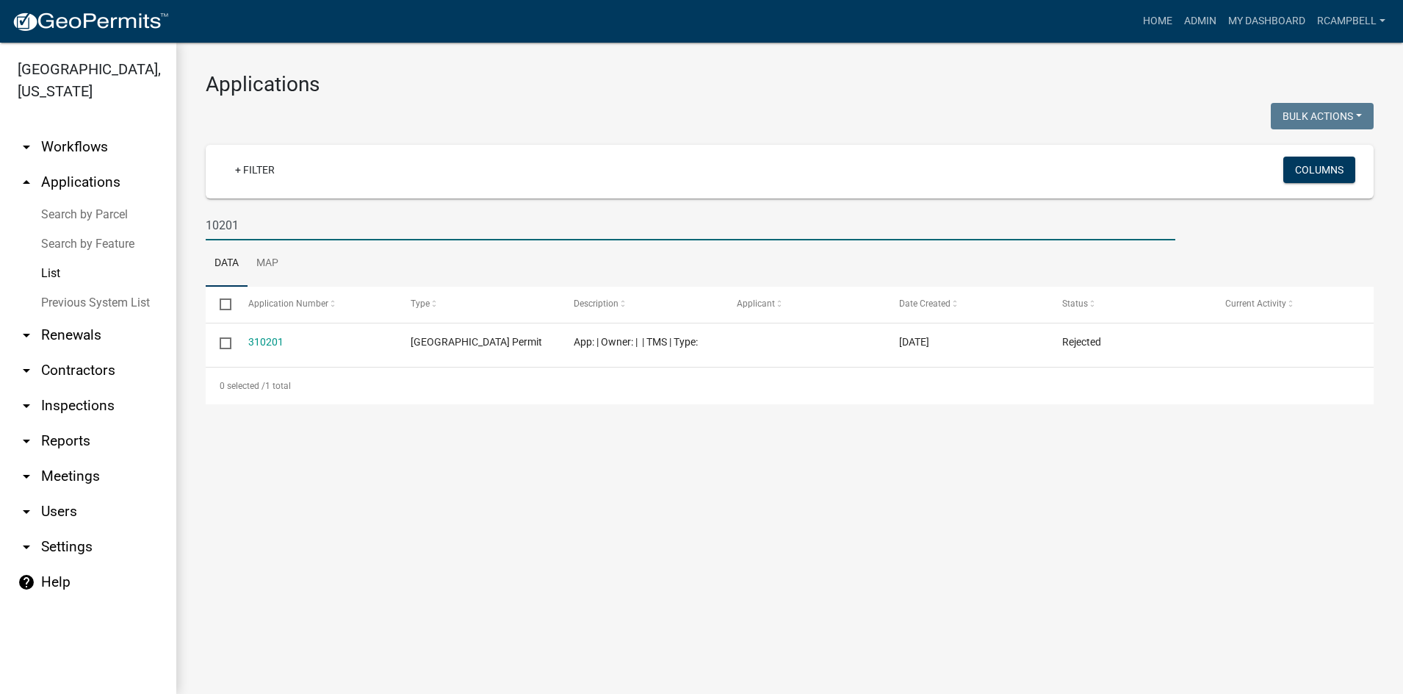
click at [272, 223] on input "10201" at bounding box center [691, 225] width 970 height 30
type input "1"
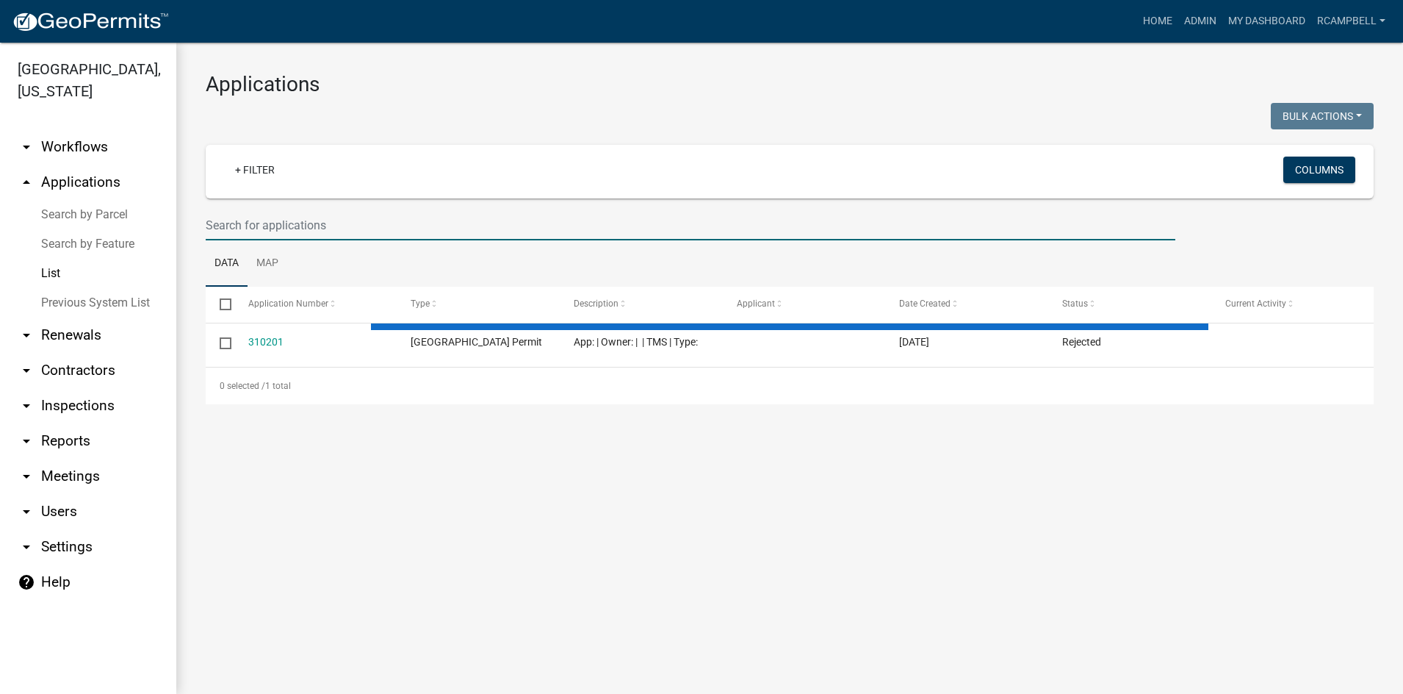
type input "b"
select select "3: 100"
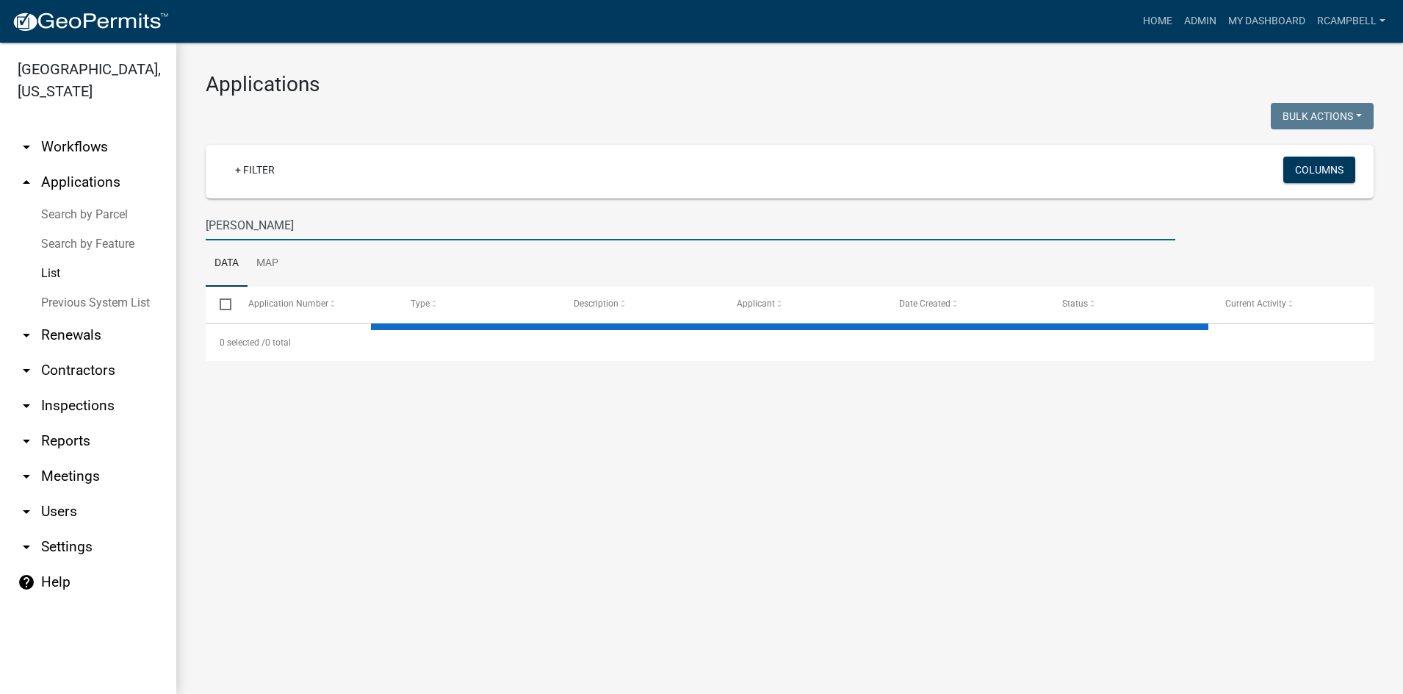
type input "[PERSON_NAME]"
select select "3: 100"
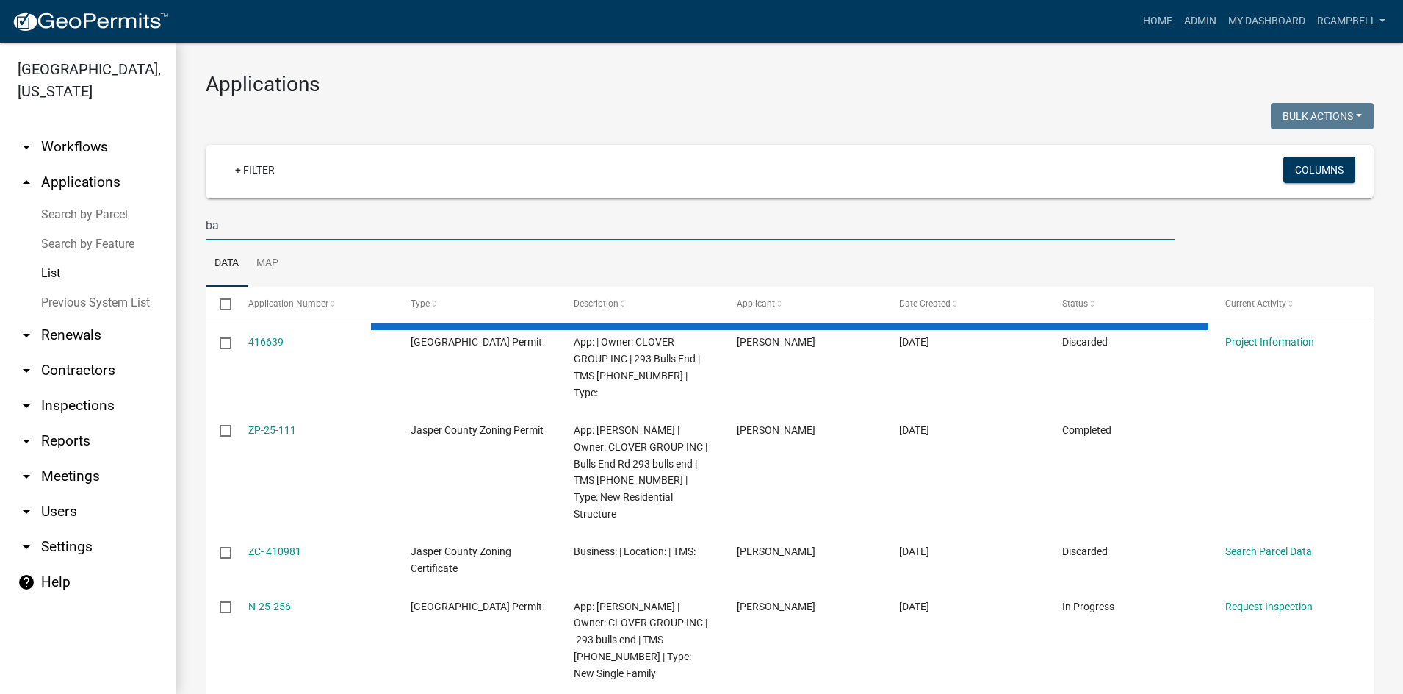
type input "b"
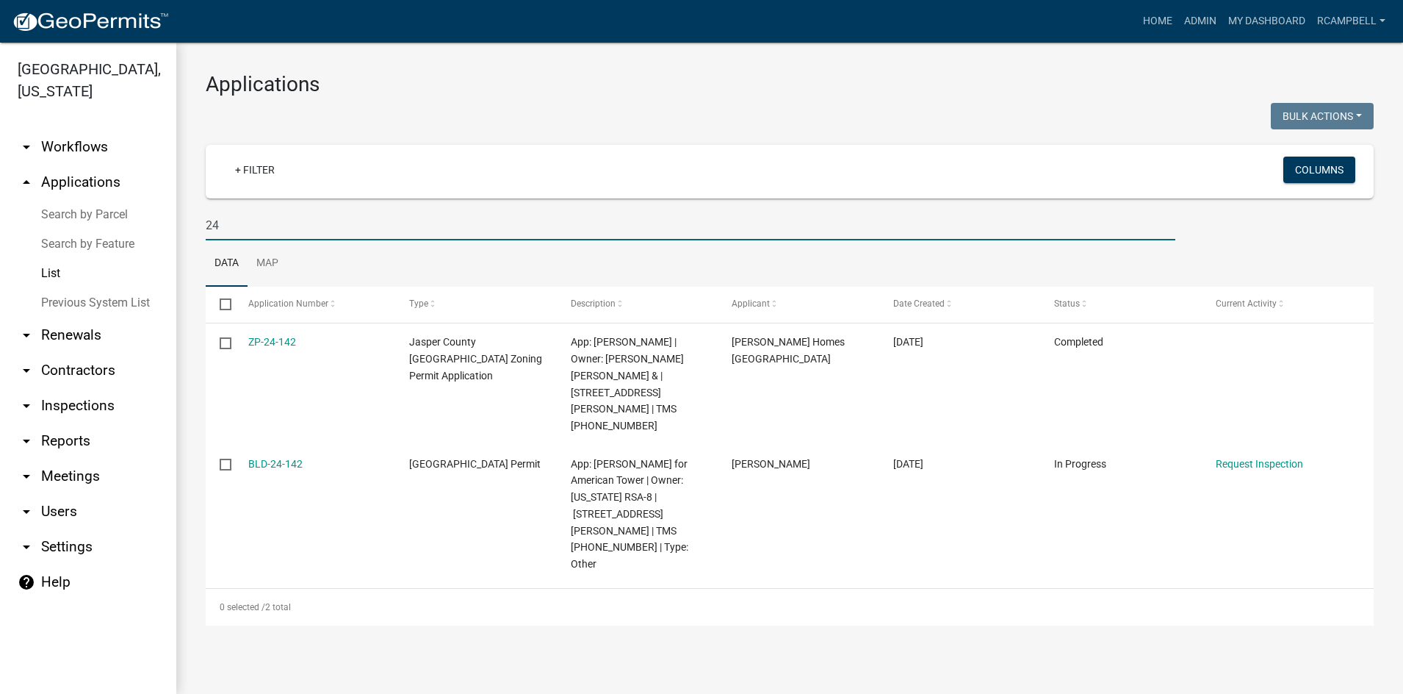
type input "2"
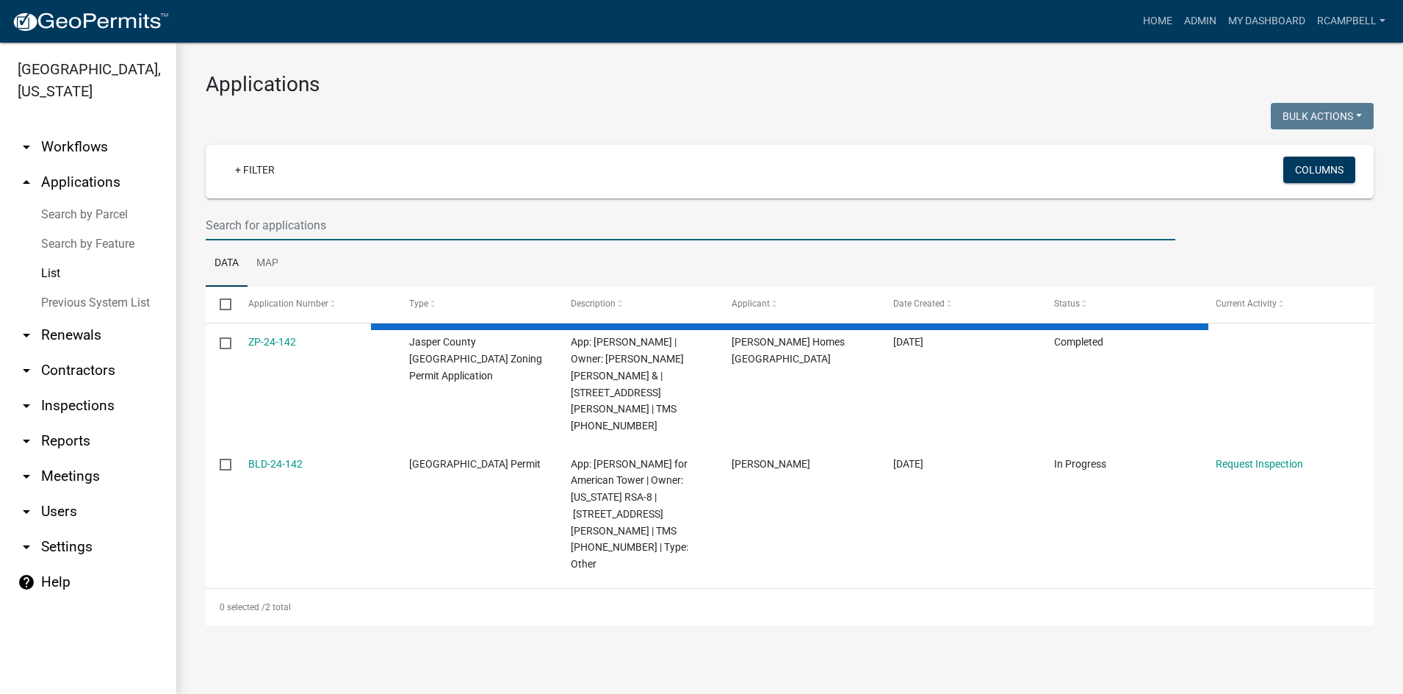
select select "3: 100"
